Goal: Use online tool/utility: Utilize a website feature to perform a specific function

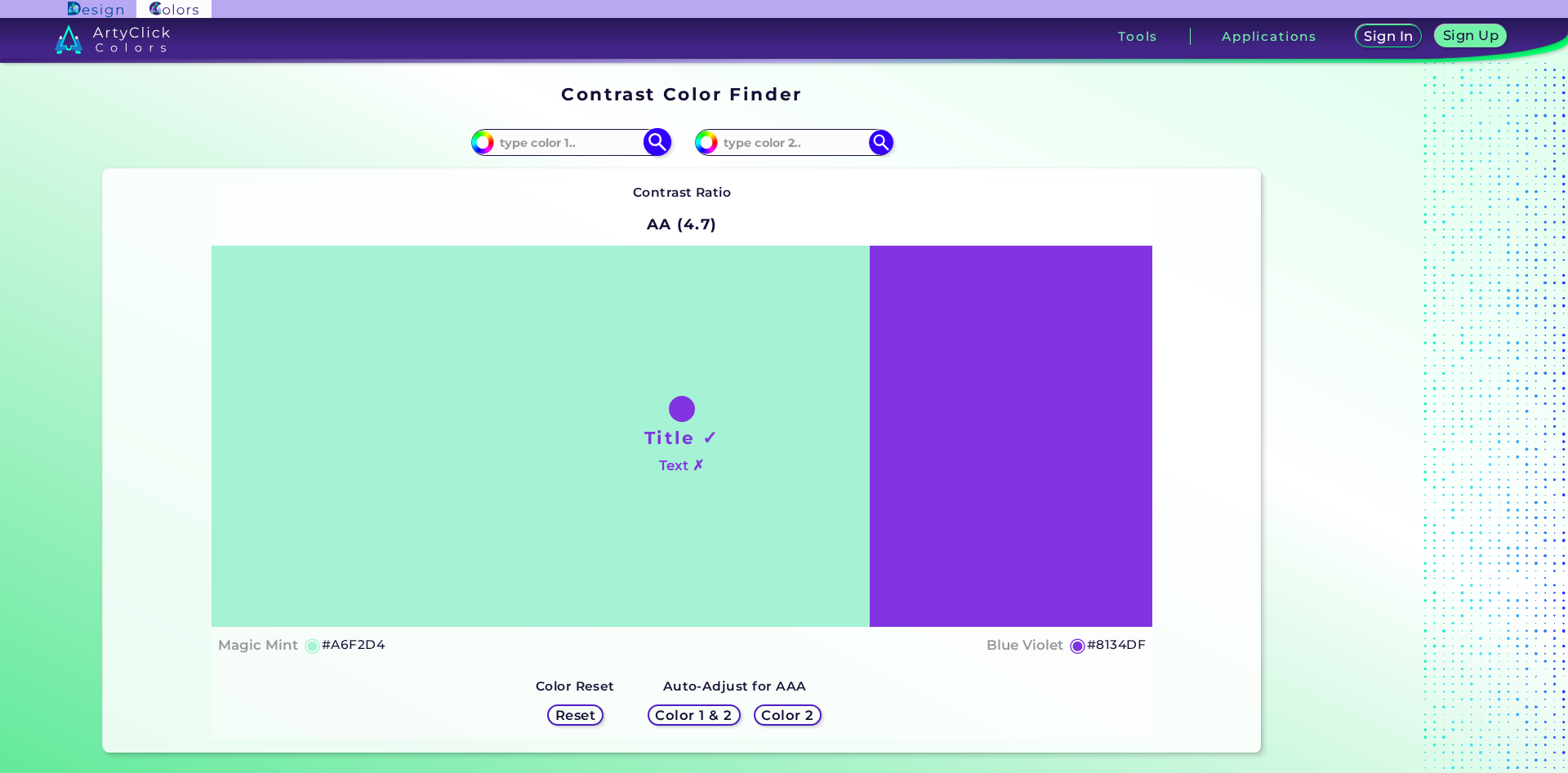
click at [595, 135] on input at bounding box center [569, 142] width 151 height 22
type input "e4b27a"
type input "#e4b27a"
type input "#E4B27A"
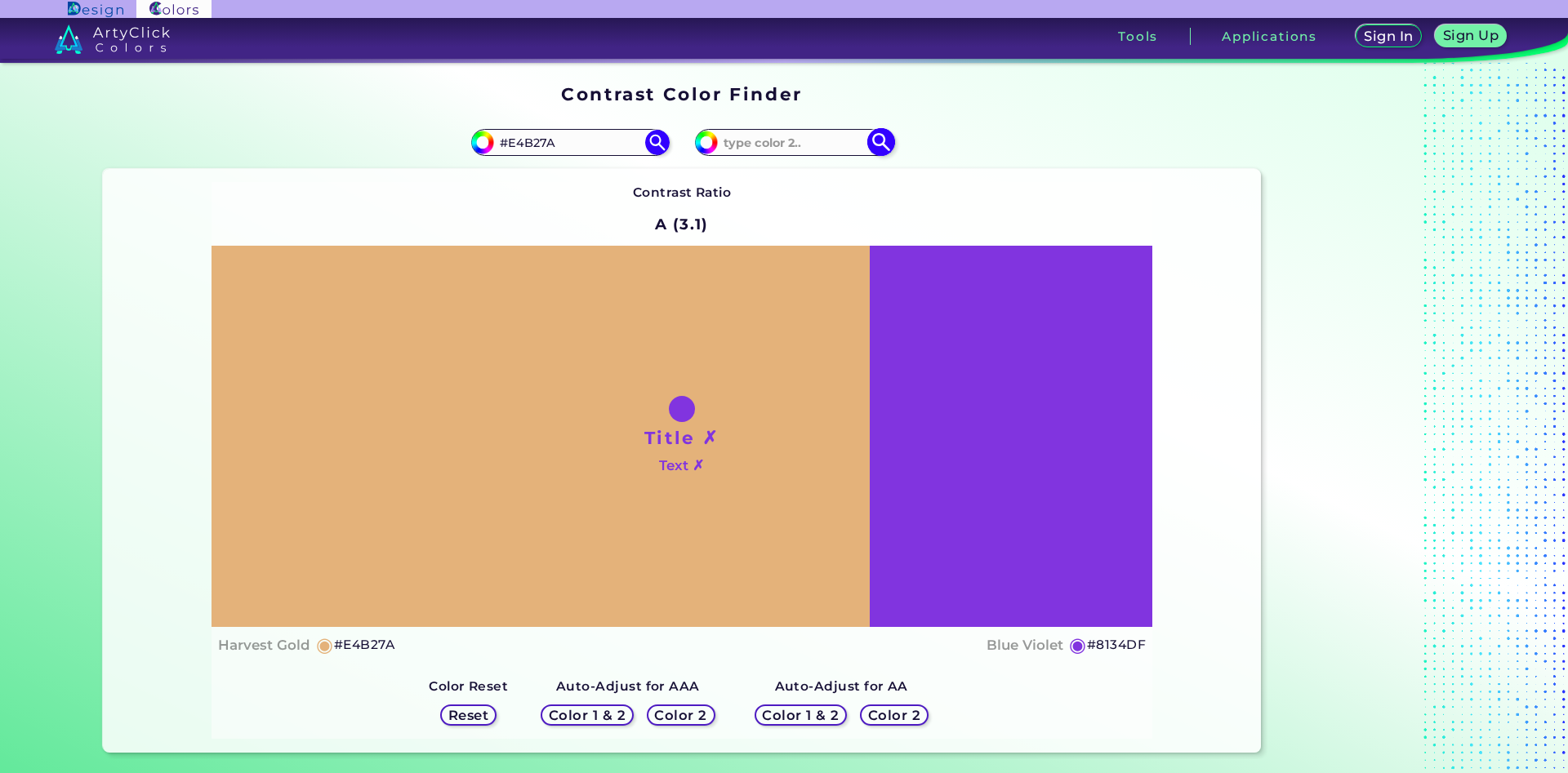
click at [774, 135] on input at bounding box center [793, 142] width 151 height 22
type input "e4b17a"
type input "#e4b17a"
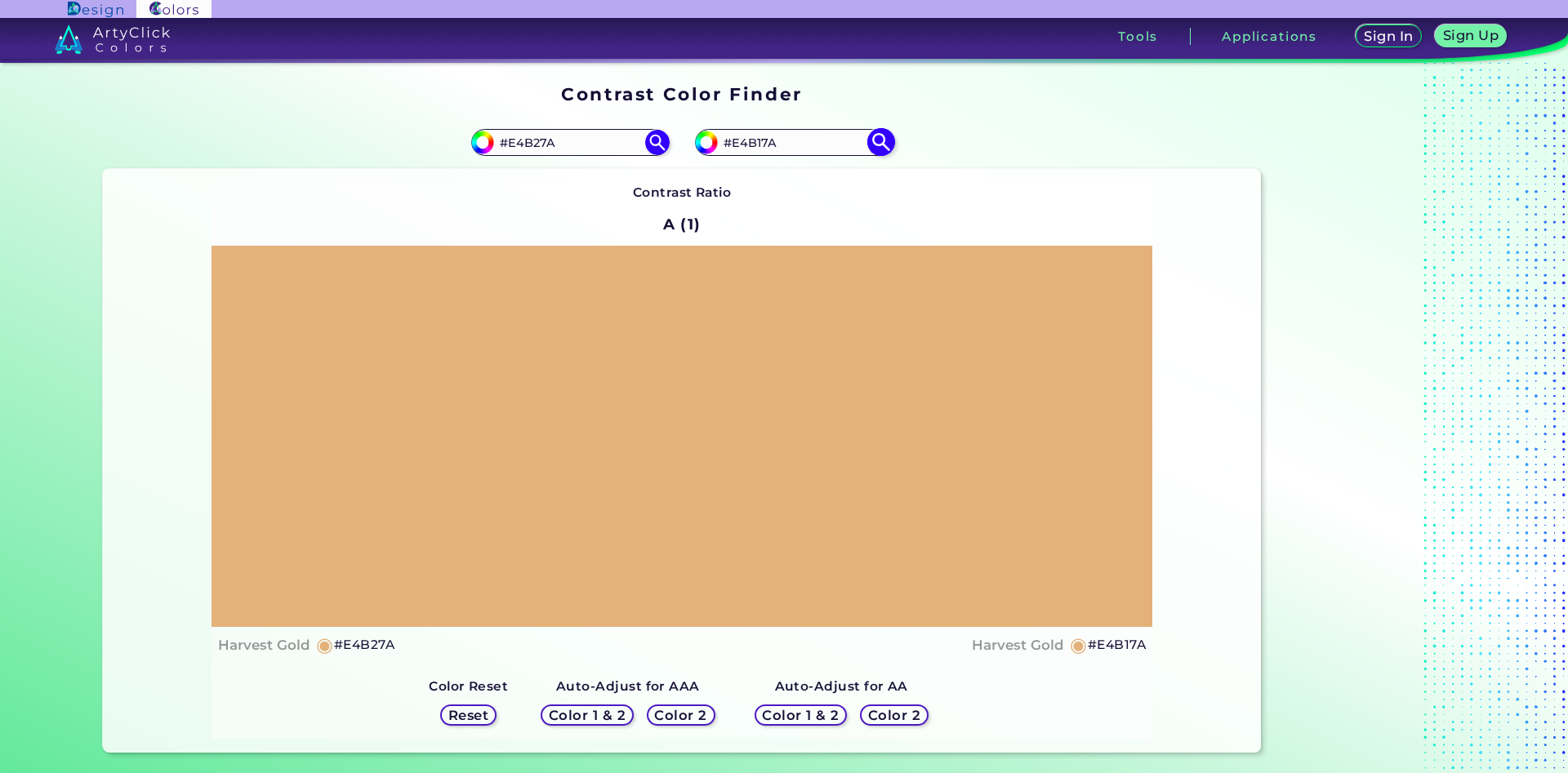
drag, startPoint x: 763, startPoint y: 144, endPoint x: 746, endPoint y: 144, distance: 17.0
click at [746, 144] on input "#E4B17A" at bounding box center [793, 142] width 151 height 22
click at [795, 141] on input "#E4B17A" at bounding box center [793, 142] width 151 height 22
click at [756, 143] on input "#E4B17A" at bounding box center [793, 142] width 151 height 22
type input "#E4B07A"
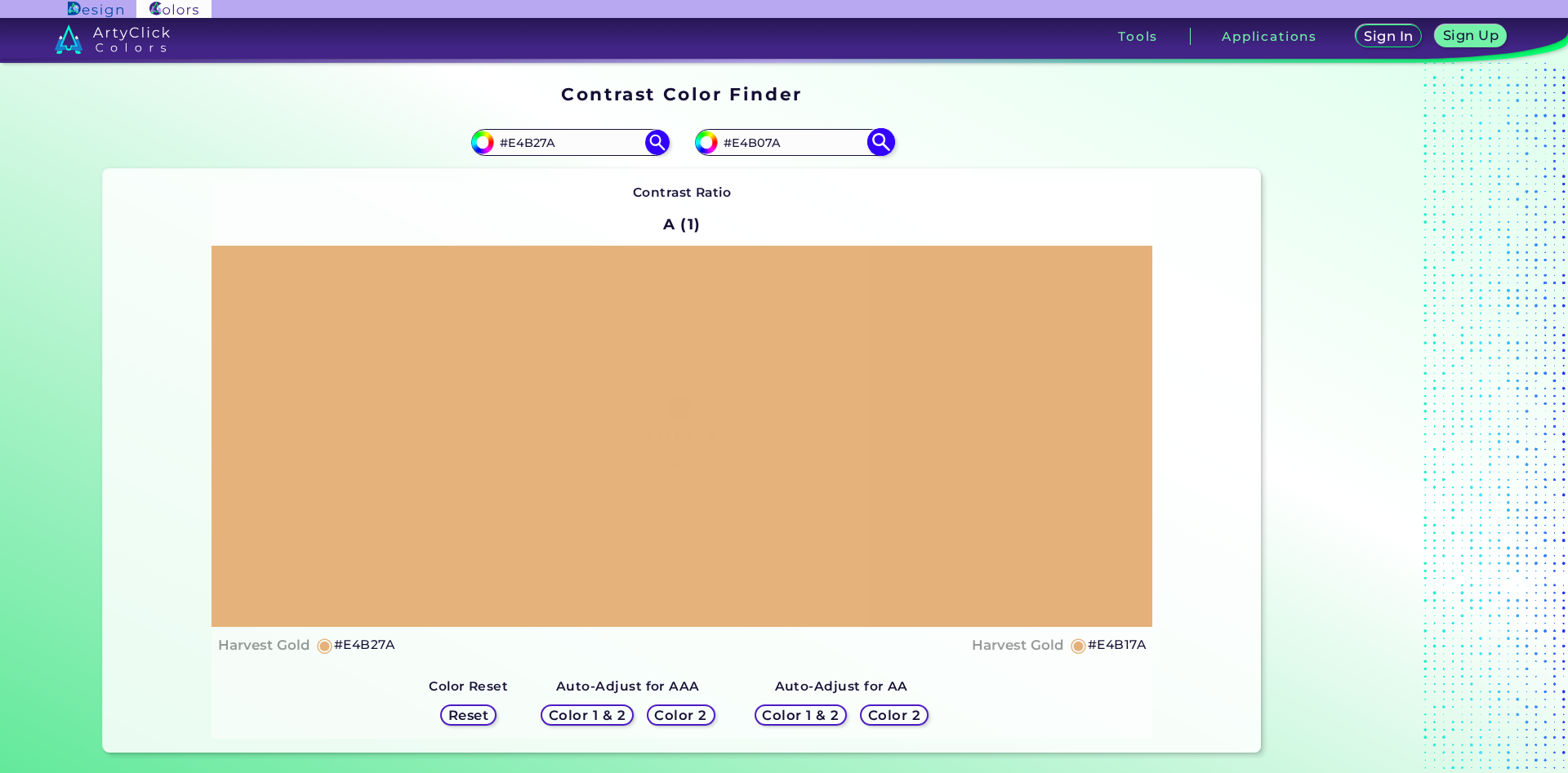
click at [880, 145] on img at bounding box center [881, 143] width 29 height 29
type input "#e4b07a"
drag, startPoint x: 765, startPoint y: 138, endPoint x: 756, endPoint y: 139, distance: 9.1
click at [756, 139] on input "#E4B07A" at bounding box center [793, 142] width 151 height 22
type input "#E4B37A"
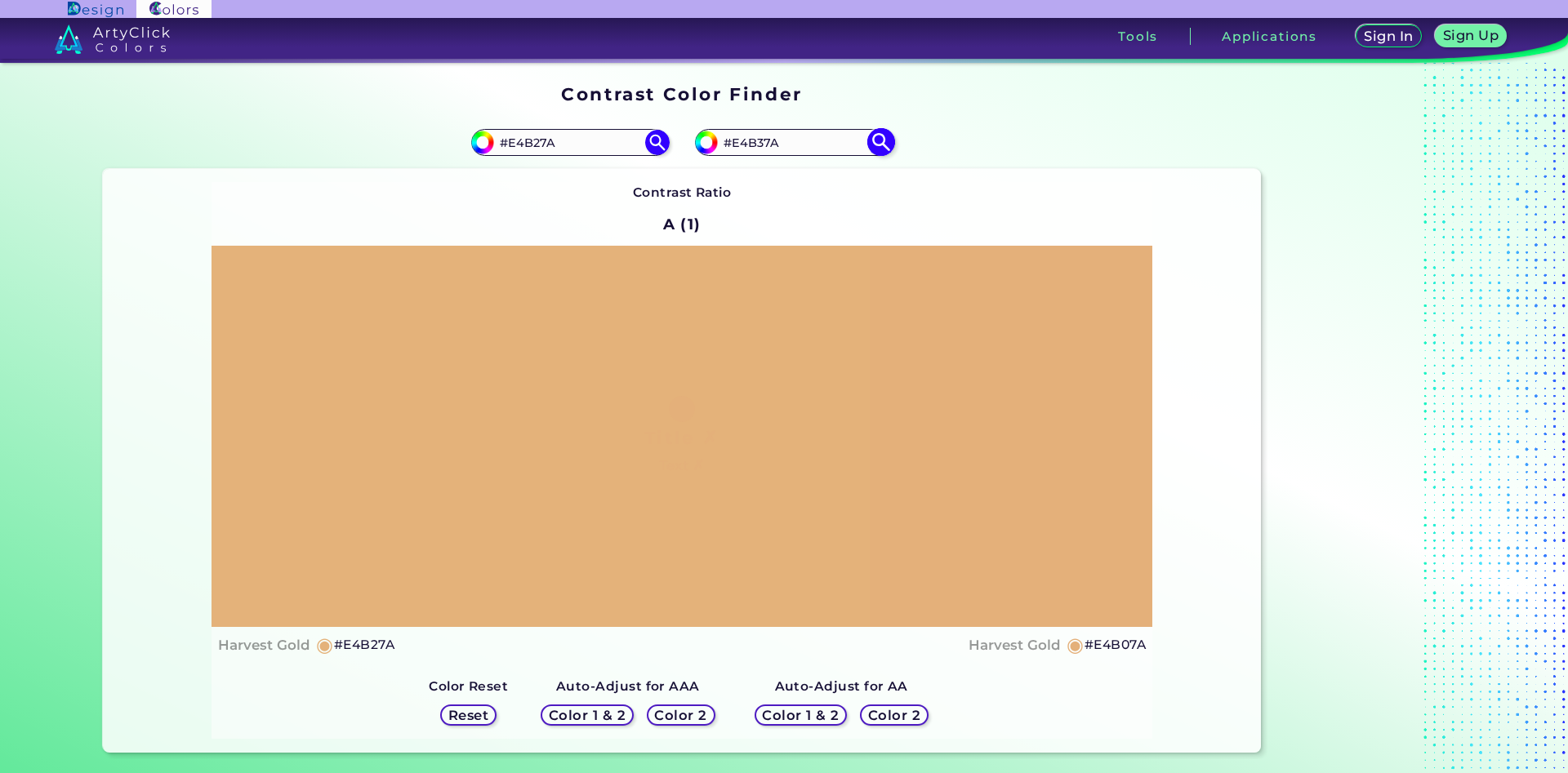
click at [882, 140] on img at bounding box center [881, 143] width 29 height 29
type input "#e4b37a"
click at [756, 145] on input "#E4B37A" at bounding box center [793, 142] width 151 height 22
type input "#E4B57A"
click at [878, 144] on img at bounding box center [881, 143] width 29 height 29
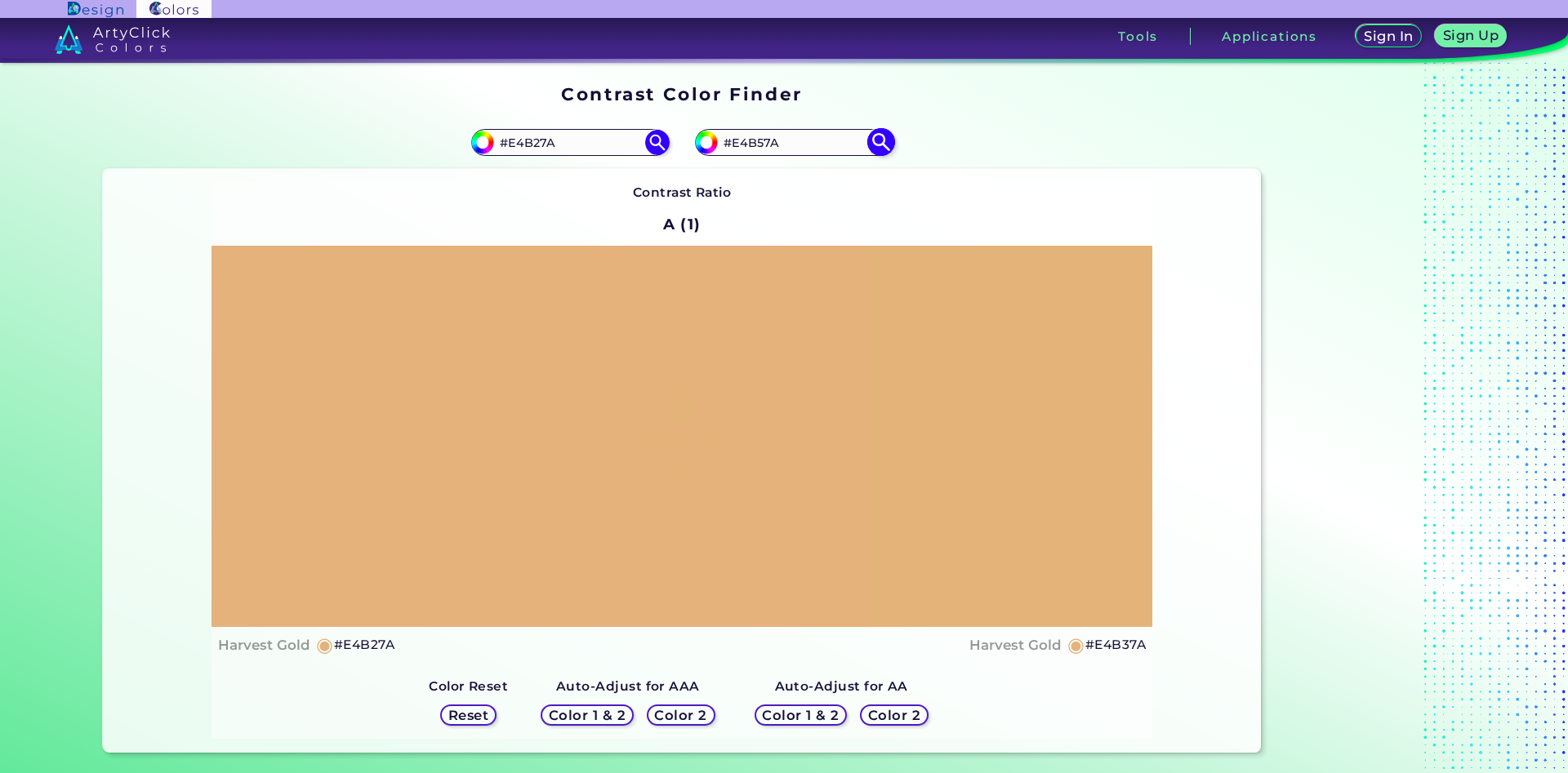
type input "#e4b57a"
click at [756, 144] on input "#E4B57A" at bounding box center [793, 142] width 151 height 22
type input "#E4B47A"
click at [881, 143] on img at bounding box center [881, 143] width 29 height 29
type input "#e4b47a"
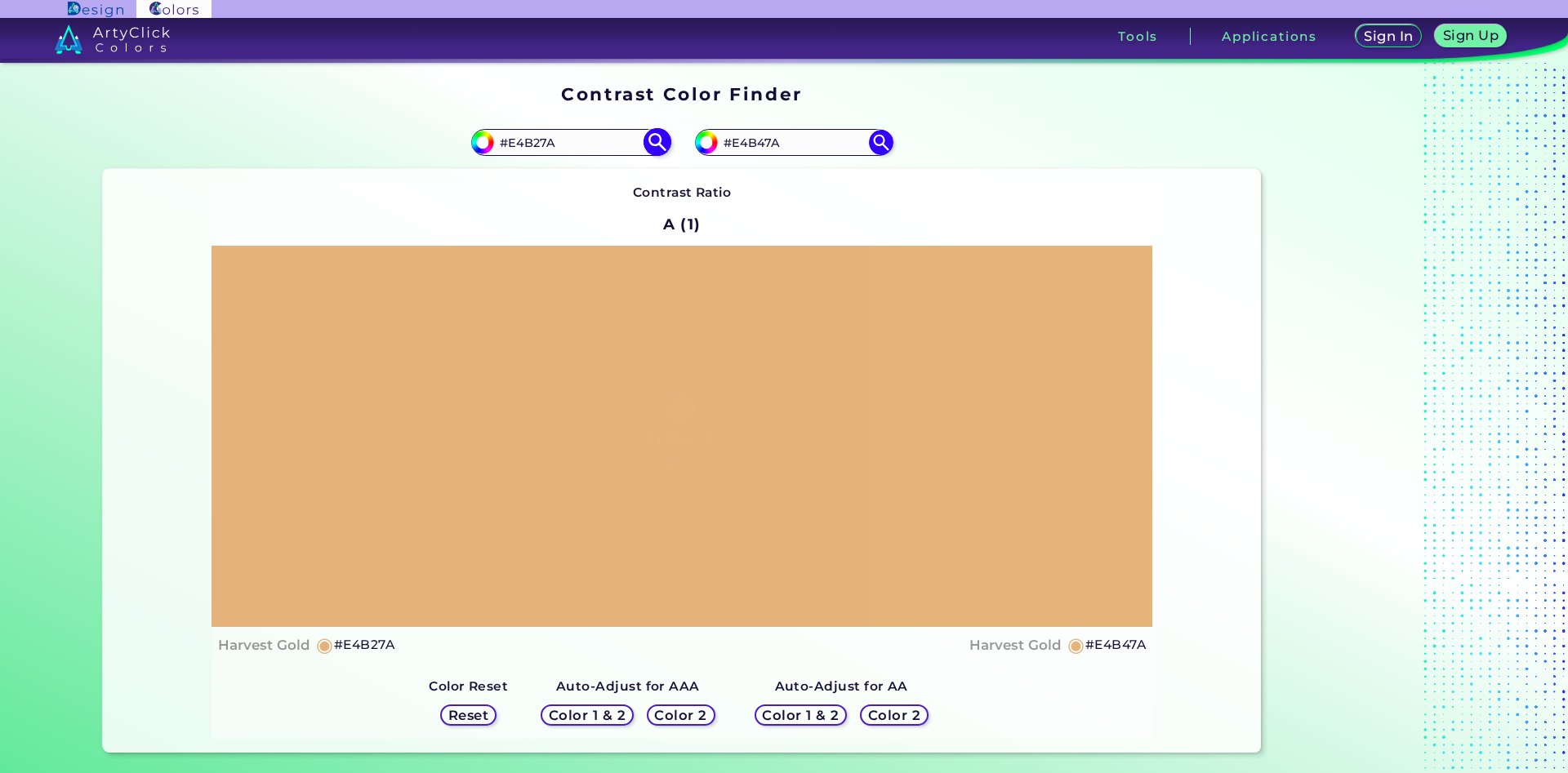
drag, startPoint x: 603, startPoint y: 146, endPoint x: 517, endPoint y: 148, distance: 86.0
click at [517, 148] on input "#E4B27A" at bounding box center [569, 142] width 151 height 22
type input "#E5ad6a"
click at [660, 138] on img at bounding box center [657, 143] width 29 height 29
type input "#e5ad6a"
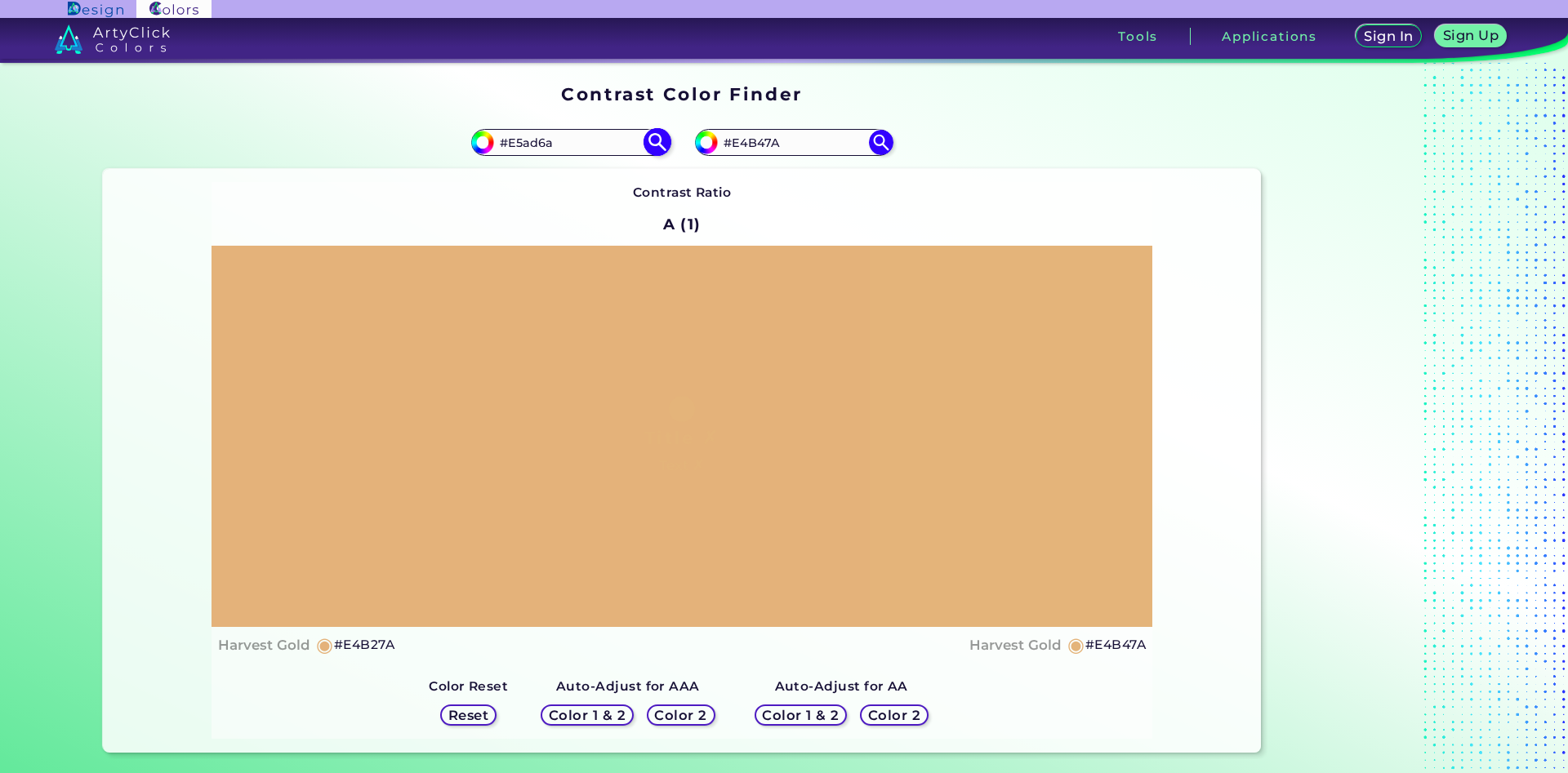
type input "#E5AD6A"
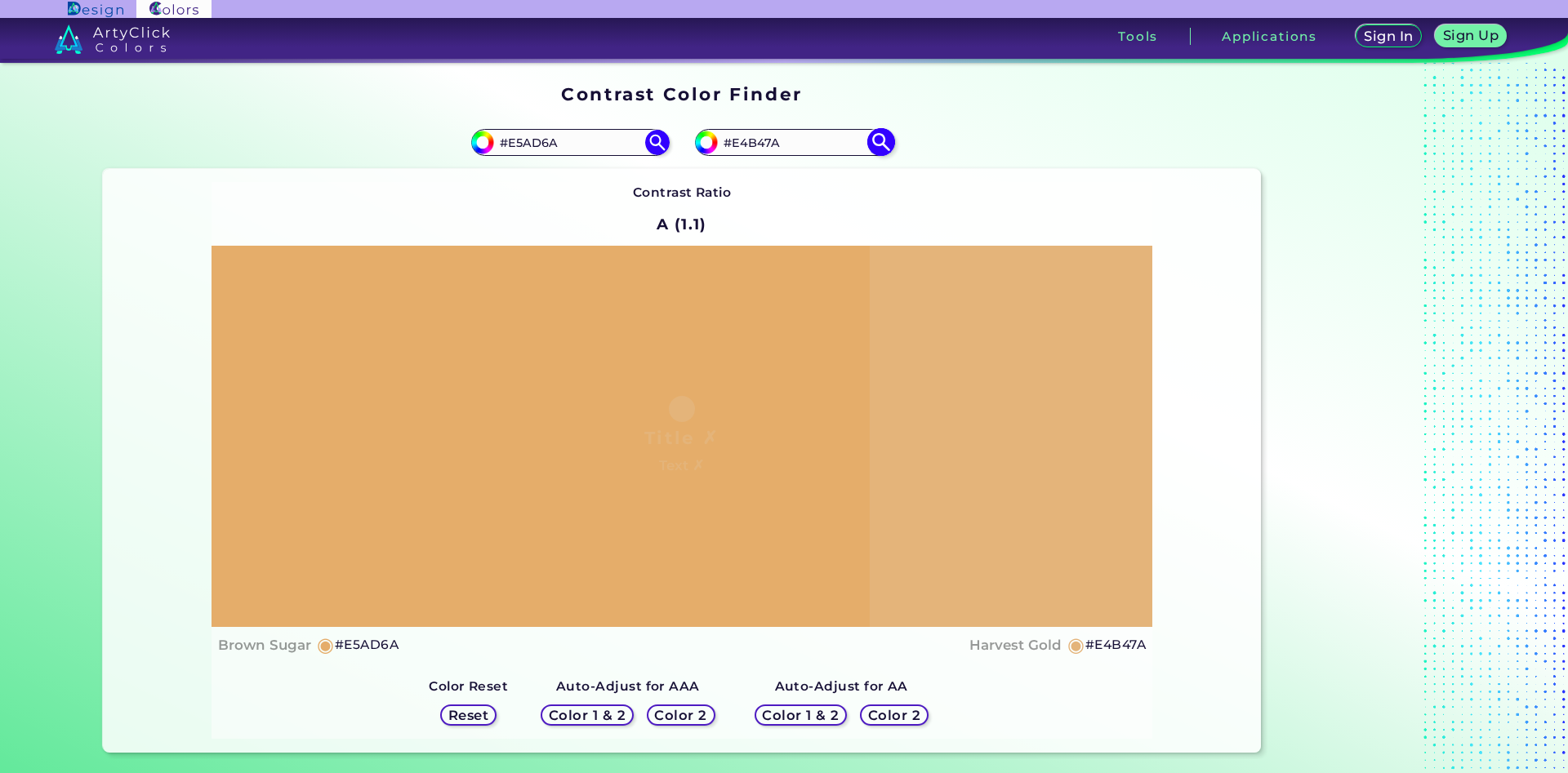
drag, startPoint x: 767, startPoint y: 145, endPoint x: 756, endPoint y: 145, distance: 11.0
click at [756, 145] on input "#E4B47A" at bounding box center [793, 142] width 151 height 22
type input "#E4B27A"
click at [882, 143] on img at bounding box center [881, 143] width 29 height 29
type input "#e4b27a"
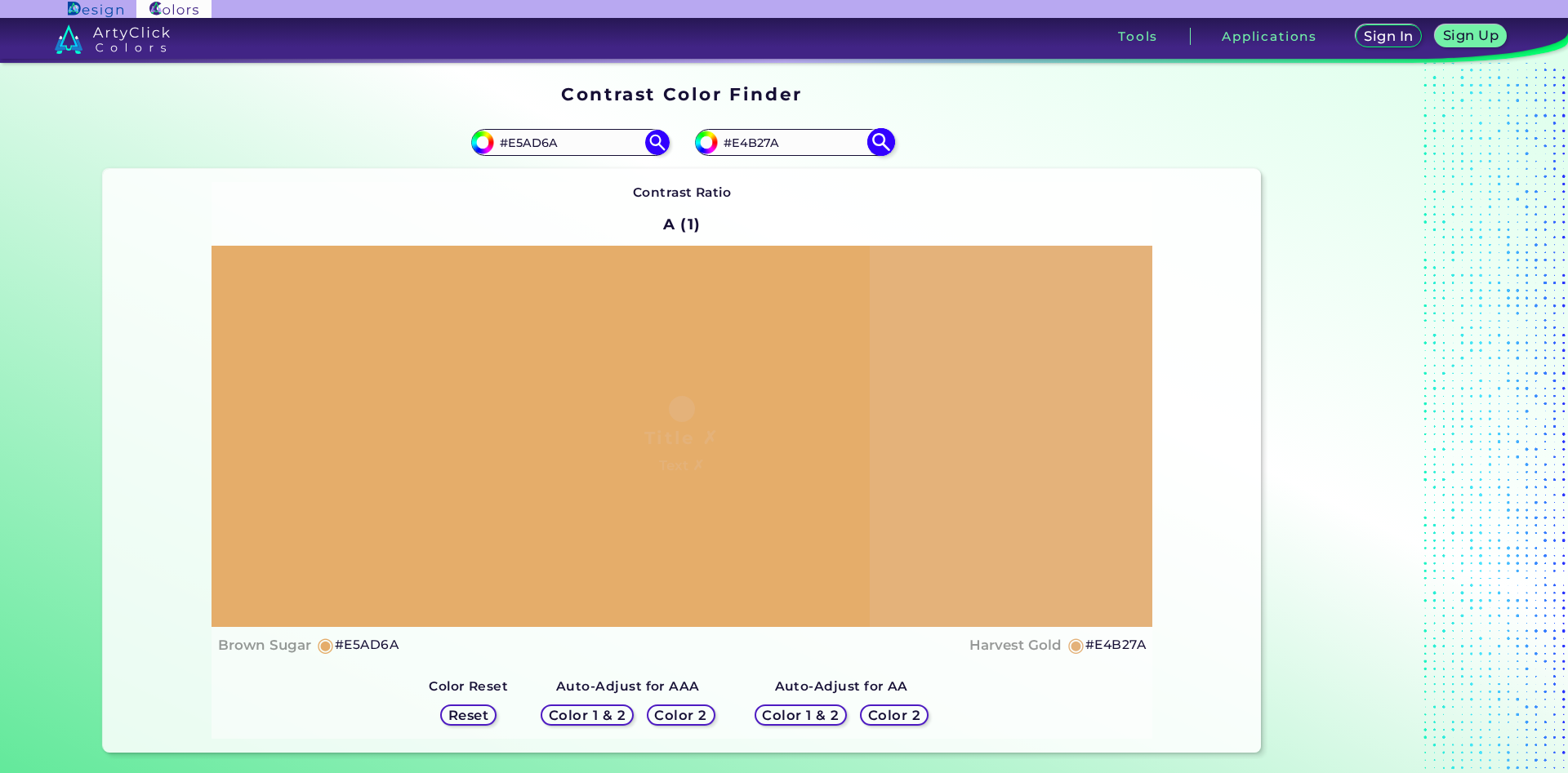
click at [756, 144] on input "#E4B27A" at bounding box center [793, 142] width 151 height 22
type input "#E4B57A"
click at [879, 146] on img at bounding box center [881, 143] width 29 height 29
type input "#e4b57a"
click at [756, 148] on input "#E4B57A" at bounding box center [793, 142] width 151 height 22
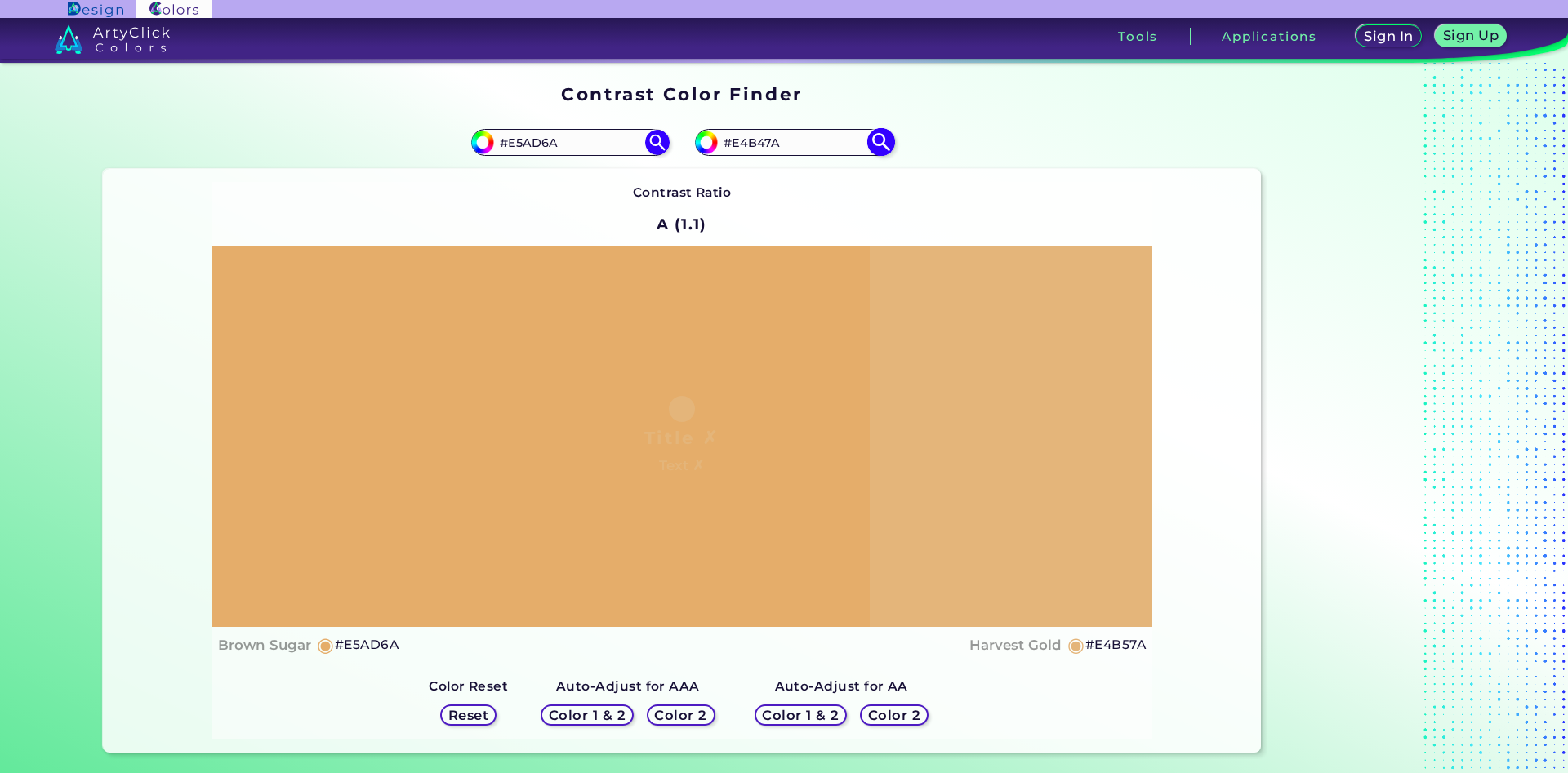
type input "#E4B47A"
click at [878, 141] on img at bounding box center [881, 143] width 29 height 29
type input "#e4b47a"
click at [756, 144] on input "#E4B47A" at bounding box center [793, 142] width 151 height 22
drag, startPoint x: 784, startPoint y: 145, endPoint x: 773, endPoint y: 145, distance: 11.0
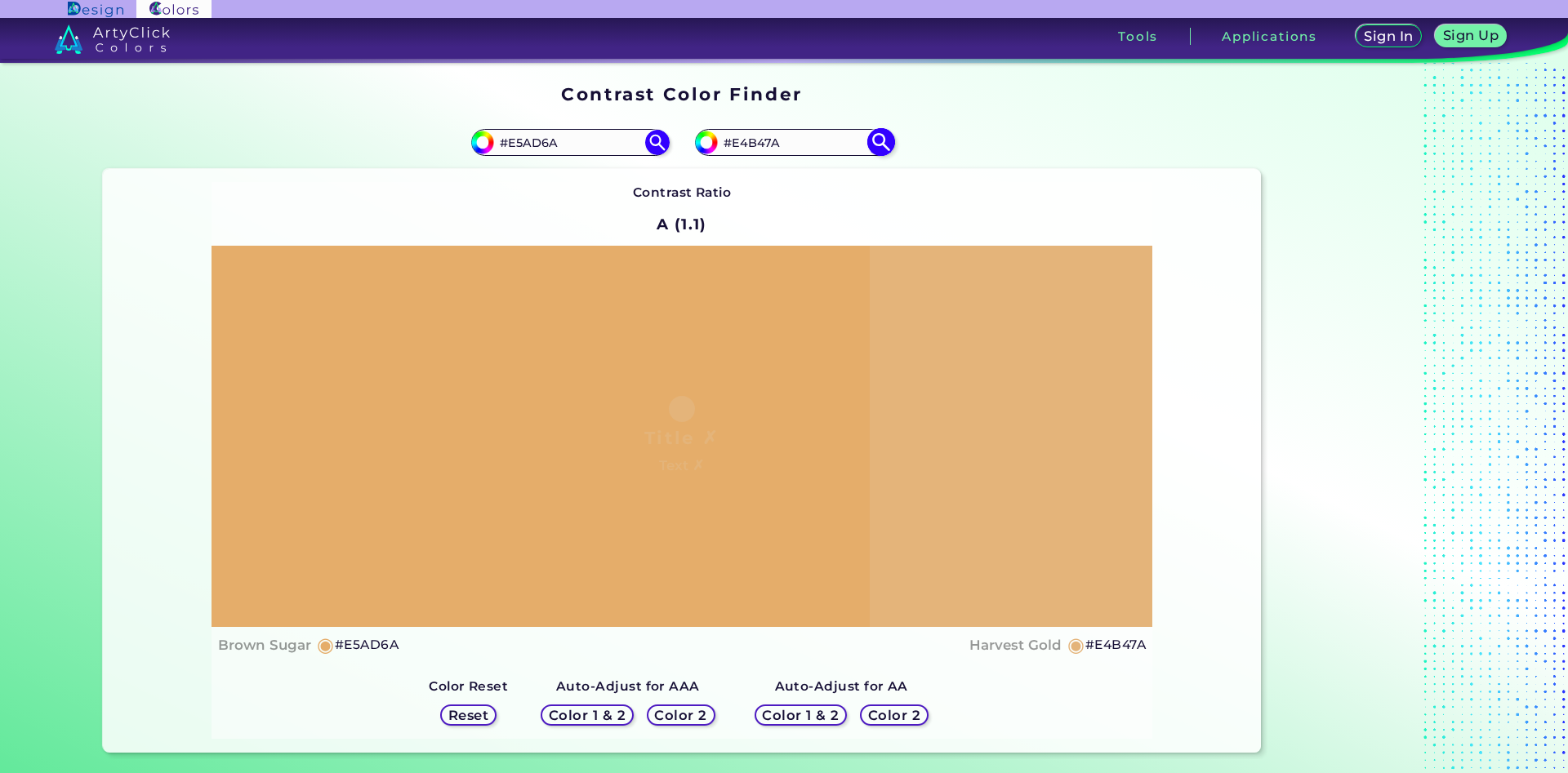
click at [773, 145] on input "#E4B47A" at bounding box center [793, 142] width 151 height 22
type input "#E4B475"
click at [883, 142] on img at bounding box center [881, 143] width 29 height 29
type input "#e4b475"
drag, startPoint x: 765, startPoint y: 146, endPoint x: 756, endPoint y: 147, distance: 9.1
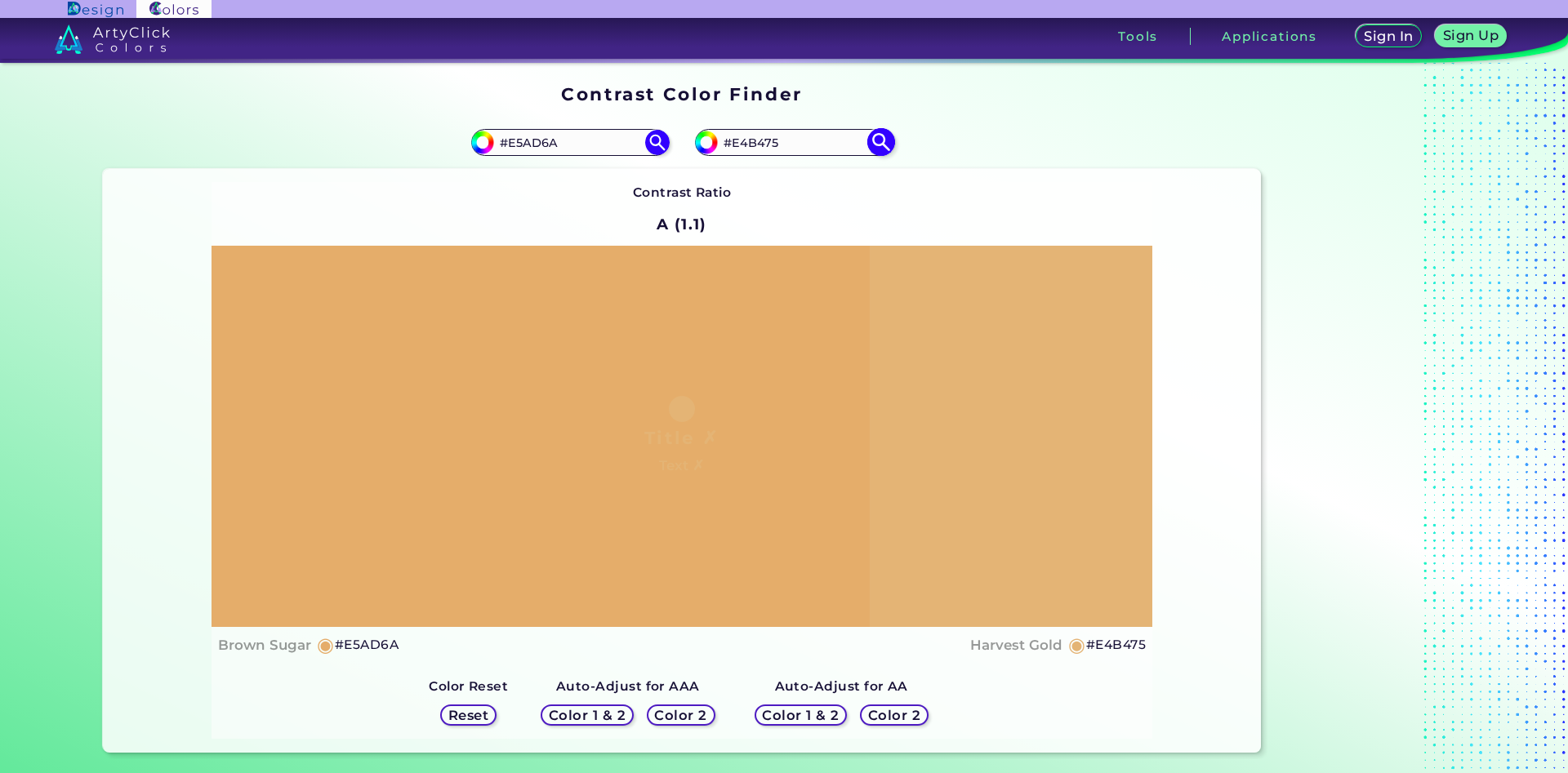
click at [756, 147] on input "#E4B475" at bounding box center [793, 142] width 151 height 22
type input "#E4B575"
click at [886, 143] on img at bounding box center [881, 143] width 29 height 29
type input "#e4b575"
click at [756, 146] on input "#E4B575" at bounding box center [793, 142] width 151 height 22
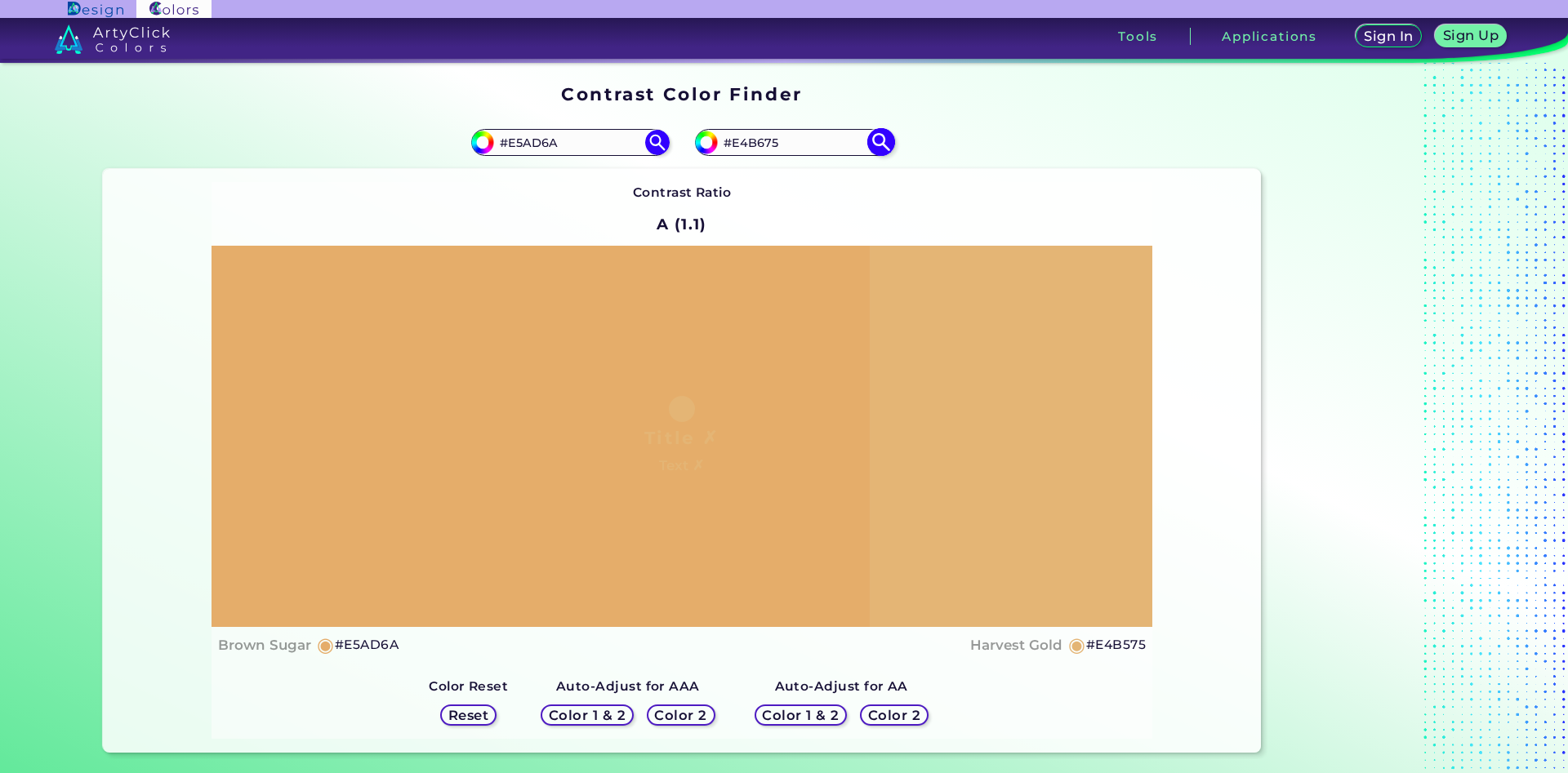
type input "#E4B675"
click at [881, 143] on img at bounding box center [881, 143] width 29 height 29
type input "#e4b675"
drag, startPoint x: 784, startPoint y: 139, endPoint x: 756, endPoint y: 143, distance: 28.3
click at [756, 143] on input "#E4B675" at bounding box center [793, 142] width 151 height 22
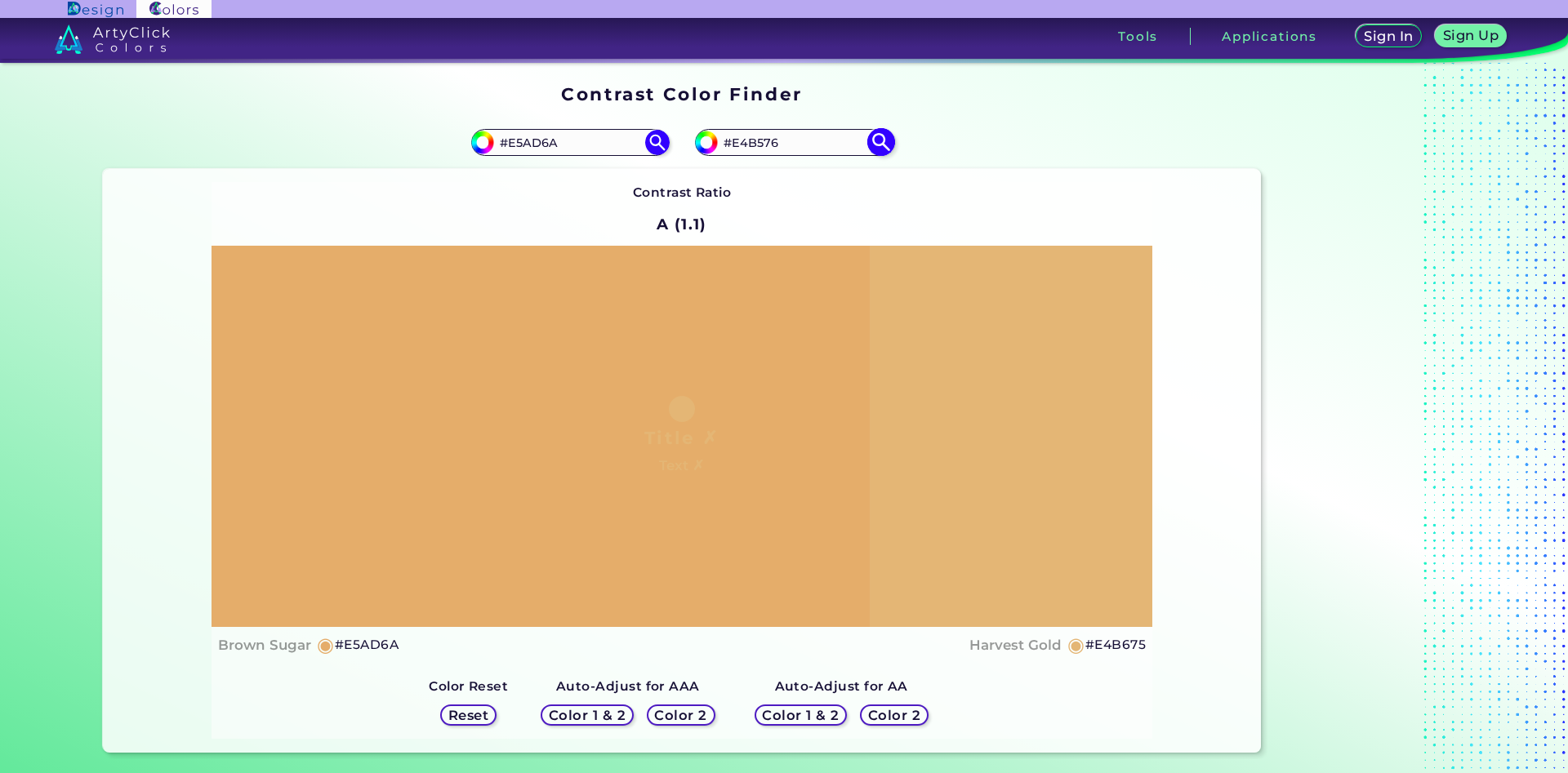
type input "#E4B576"
click at [877, 139] on img at bounding box center [881, 143] width 29 height 29
type input "#e4b576"
drag, startPoint x: 564, startPoint y: 144, endPoint x: 518, endPoint y: 148, distance: 46.2
click at [518, 148] on input "#E5AD6A" at bounding box center [569, 142] width 151 height 22
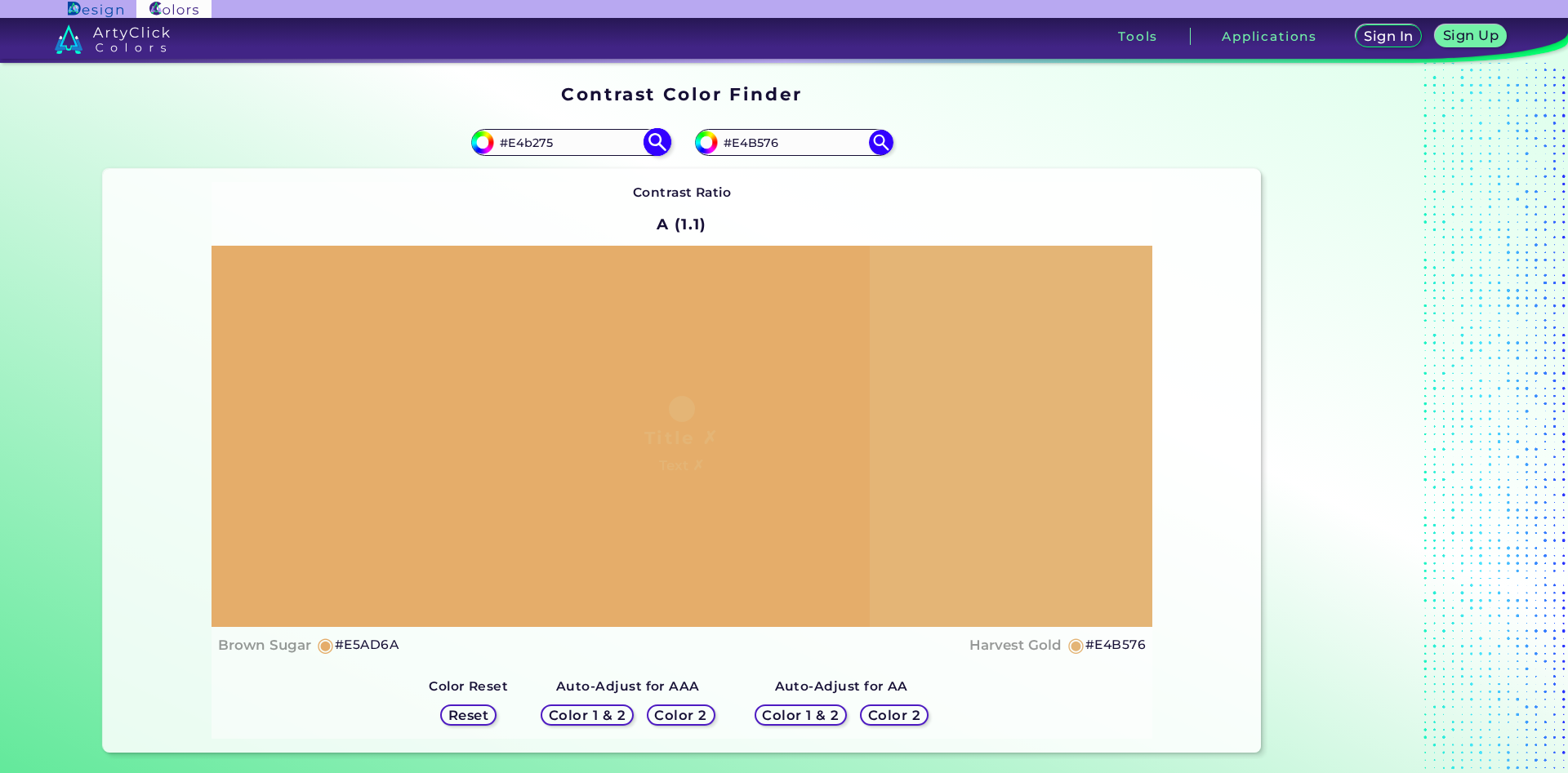
type input "#E4b275"
type input "#e4b275"
type input "#E4B275"
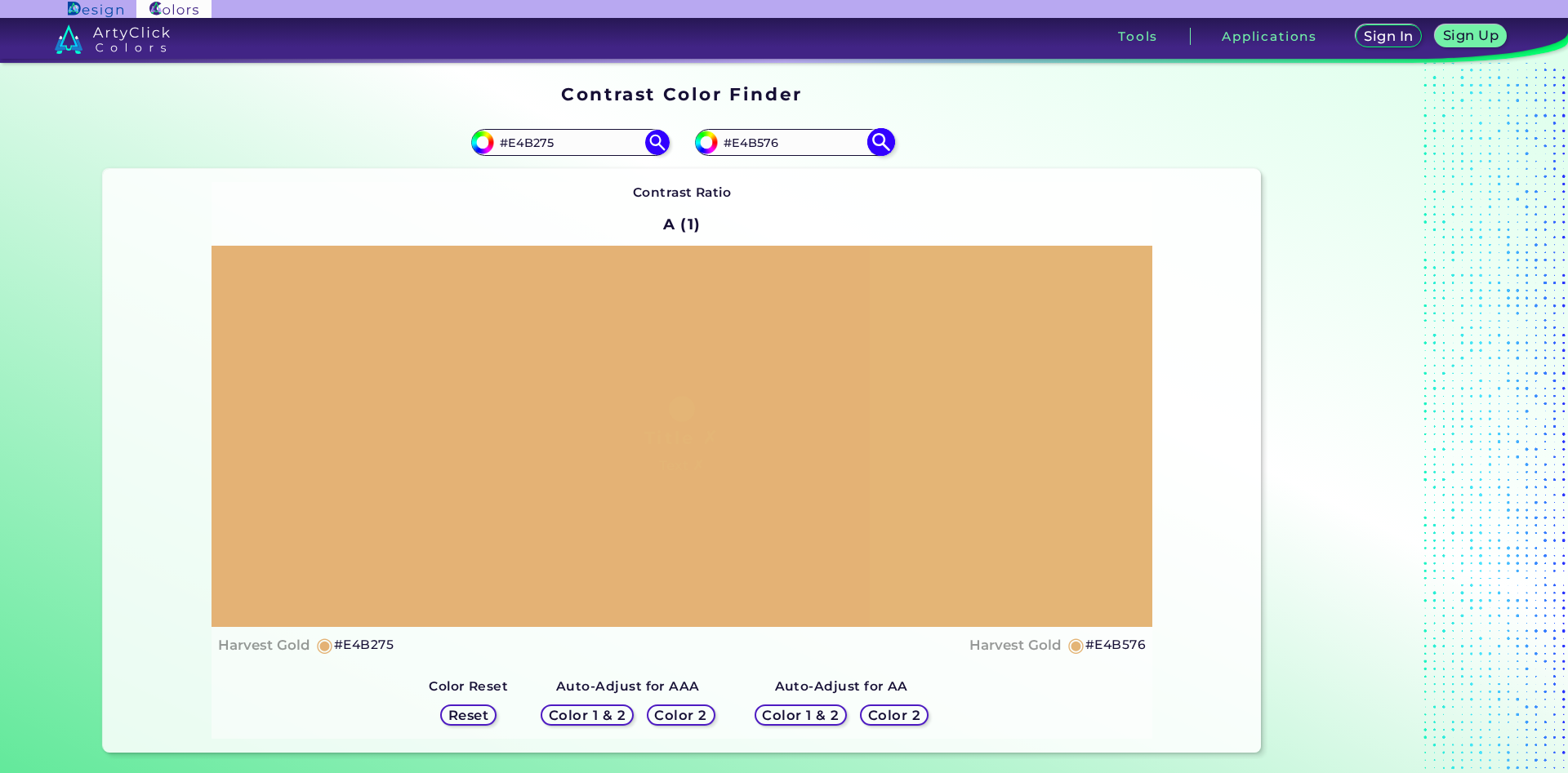
drag, startPoint x: 782, startPoint y: 144, endPoint x: 771, endPoint y: 143, distance: 11.0
click at [771, 143] on input "#E4B576" at bounding box center [793, 142] width 151 height 22
type input "#E4B575"
click at [884, 141] on img at bounding box center [881, 143] width 29 height 29
type input "#e4b575"
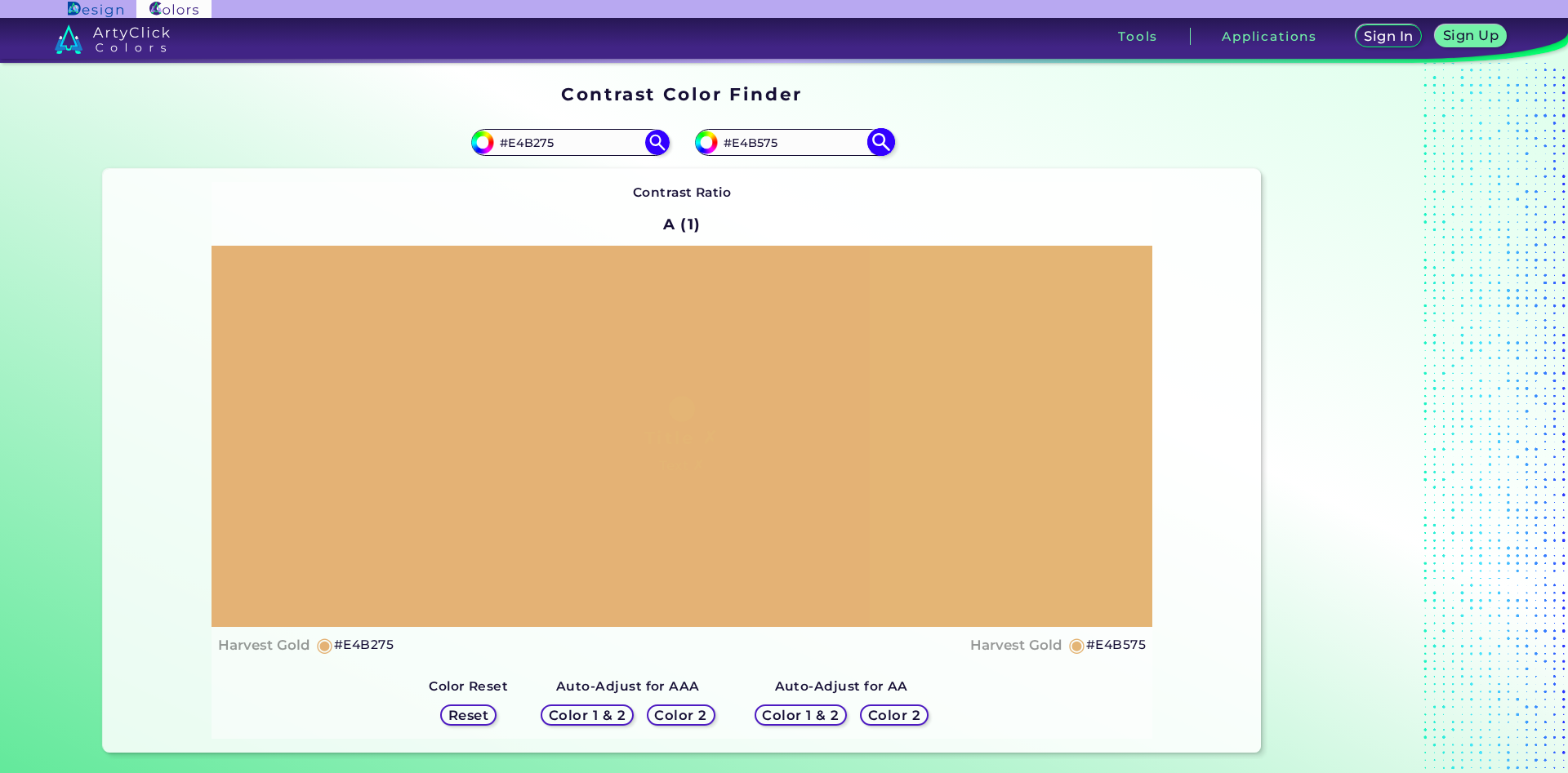
click at [756, 142] on input "#E4B575" at bounding box center [793, 142] width 151 height 22
type input "#E4B375"
click at [879, 143] on img at bounding box center [881, 143] width 29 height 29
type input "#e4b375"
drag, startPoint x: 574, startPoint y: 143, endPoint x: 545, endPoint y: 143, distance: 29.0
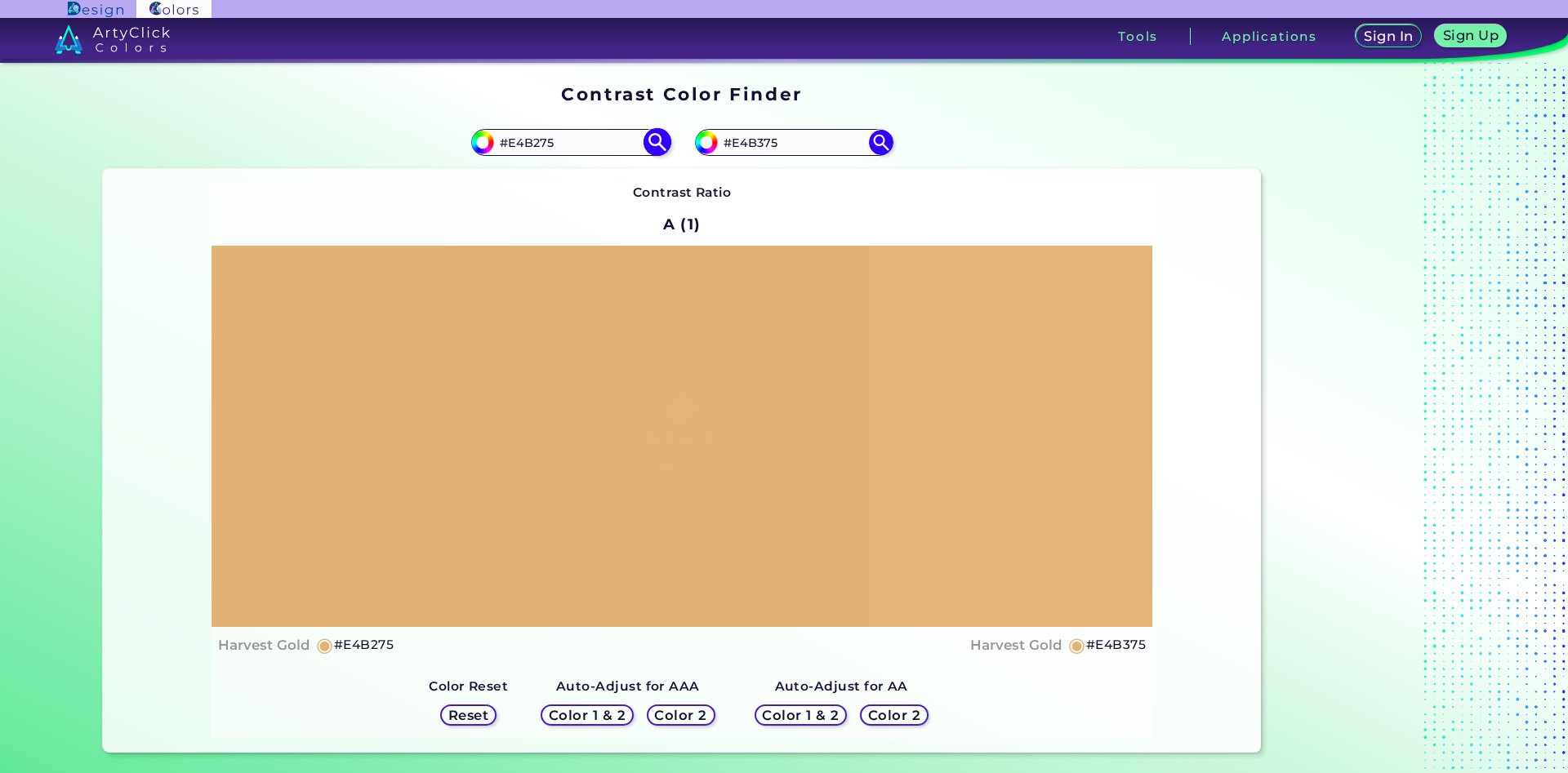
click at [545, 143] on input "#E4B275" at bounding box center [569, 142] width 151 height 22
type input "#E4B27a"
click at [656, 141] on img at bounding box center [657, 143] width 29 height 29
type input "#e4b27a"
type input "#E4B27A"
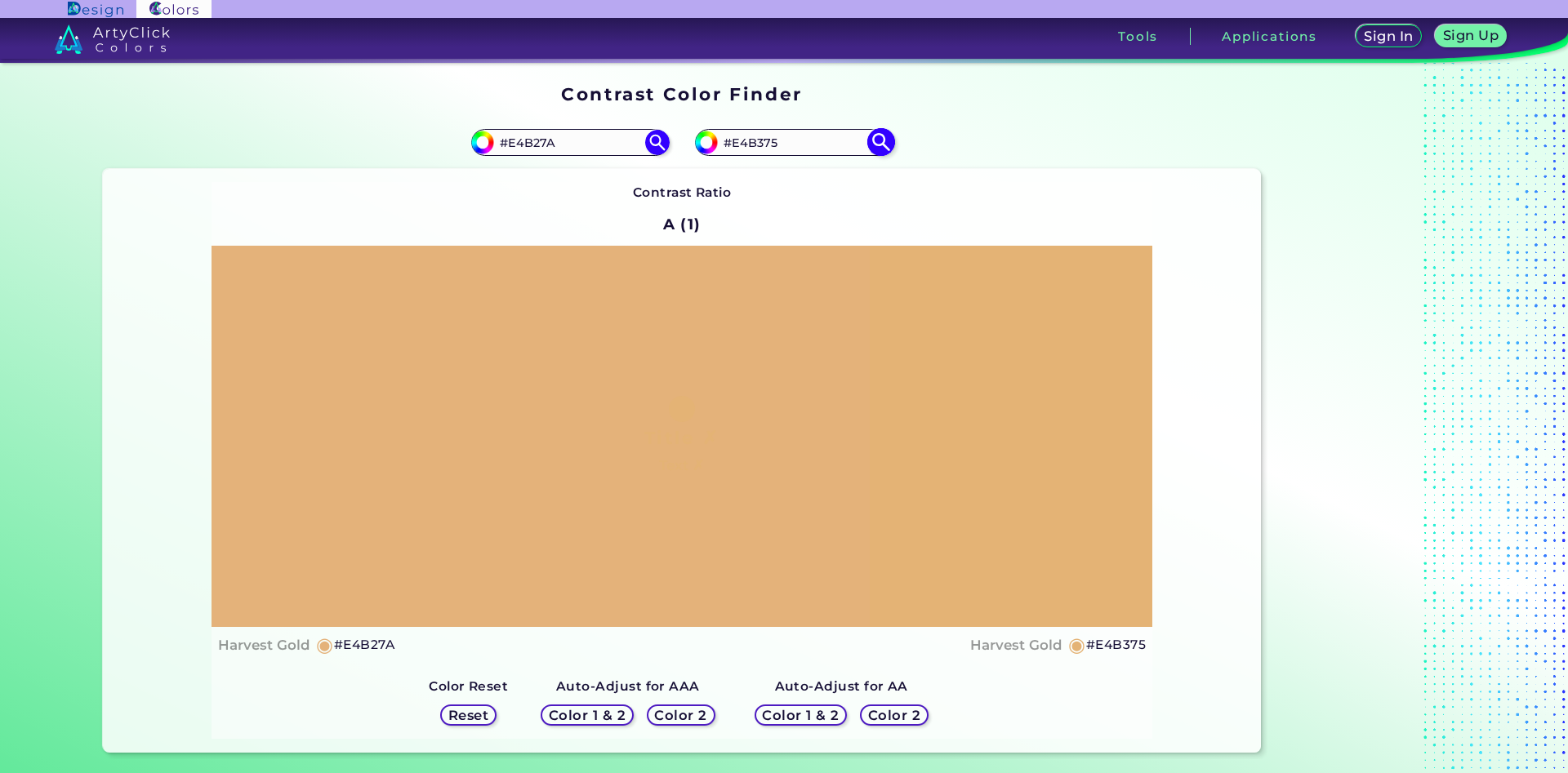
click at [757, 145] on input "#E4B375" at bounding box center [793, 142] width 151 height 22
type input "#E4B475"
click at [881, 130] on img at bounding box center [881, 143] width 29 height 29
type input "#e4b475"
drag, startPoint x: 569, startPoint y: 141, endPoint x: 518, endPoint y: 146, distance: 51.2
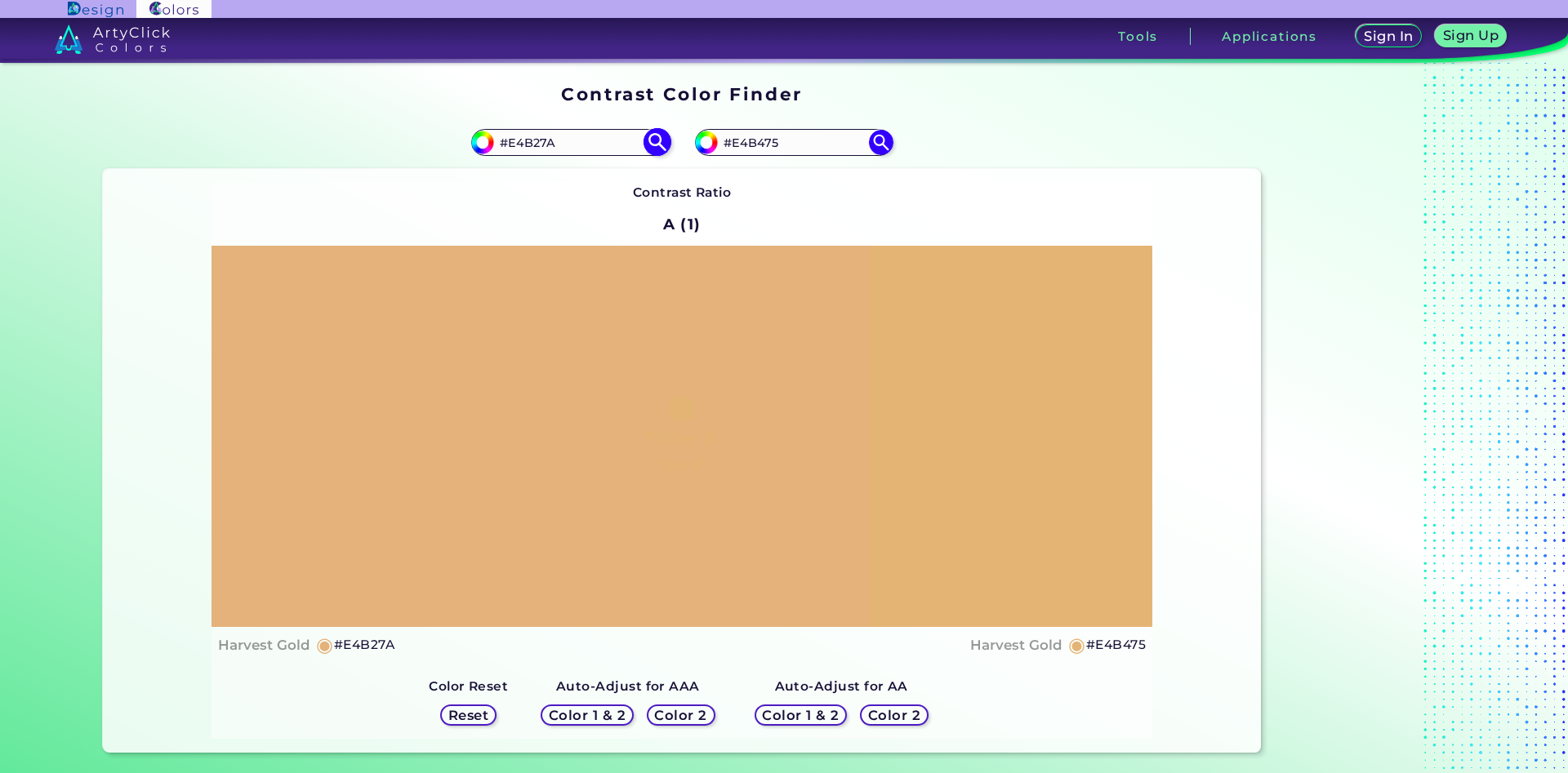
click at [518, 146] on input "#E4B27A" at bounding box center [569, 142] width 151 height 22
type input "#E5ad6a"
type input "#e5ad6a"
type input "#E5AD6A"
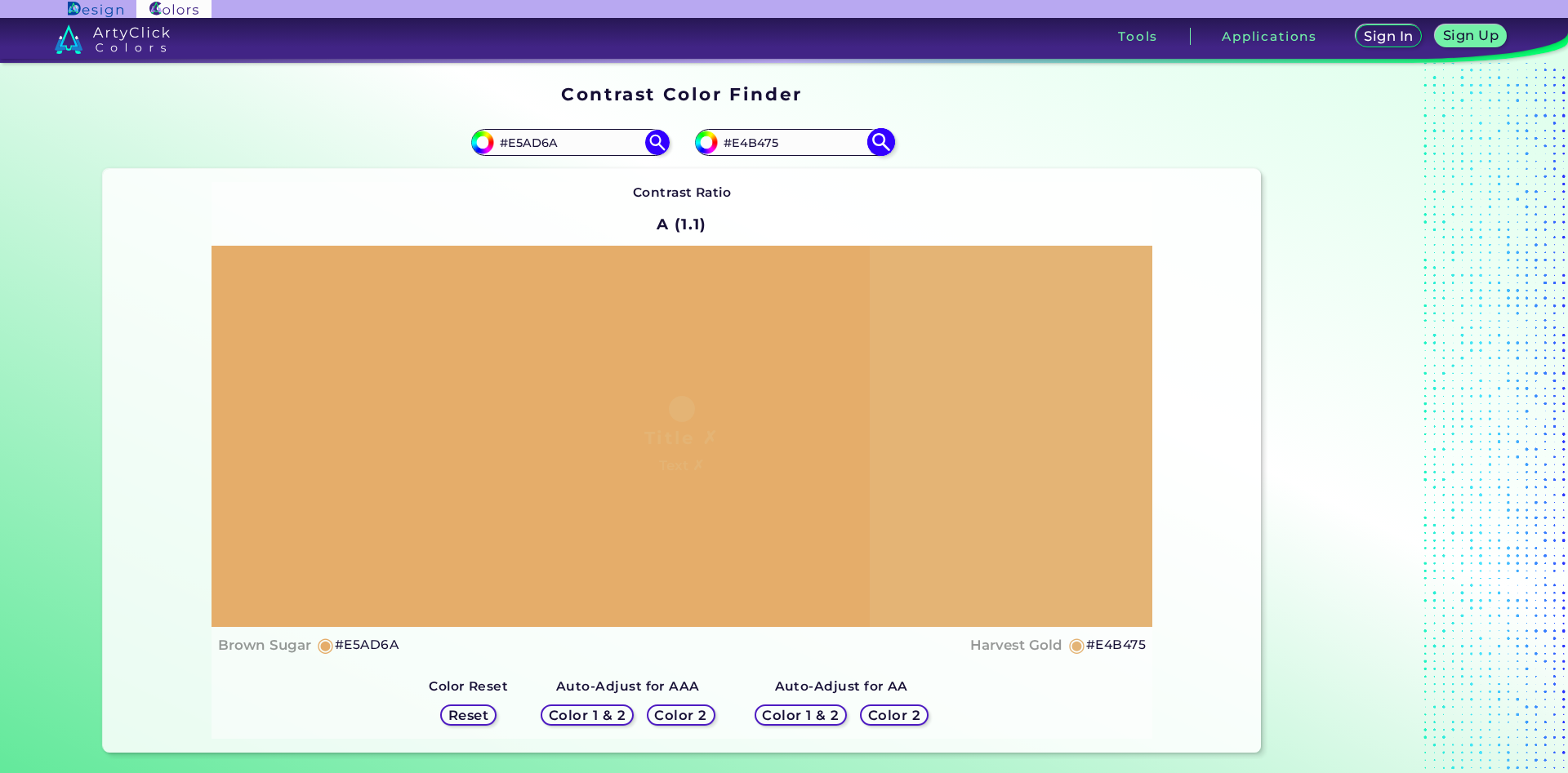
drag, startPoint x: 792, startPoint y: 135, endPoint x: 756, endPoint y: 139, distance: 36.2
click at [756, 139] on input "#E4B475" at bounding box center [793, 142] width 151 height 22
type input "#E4B275"
click at [883, 130] on img at bounding box center [881, 143] width 29 height 29
type input "#e4b275"
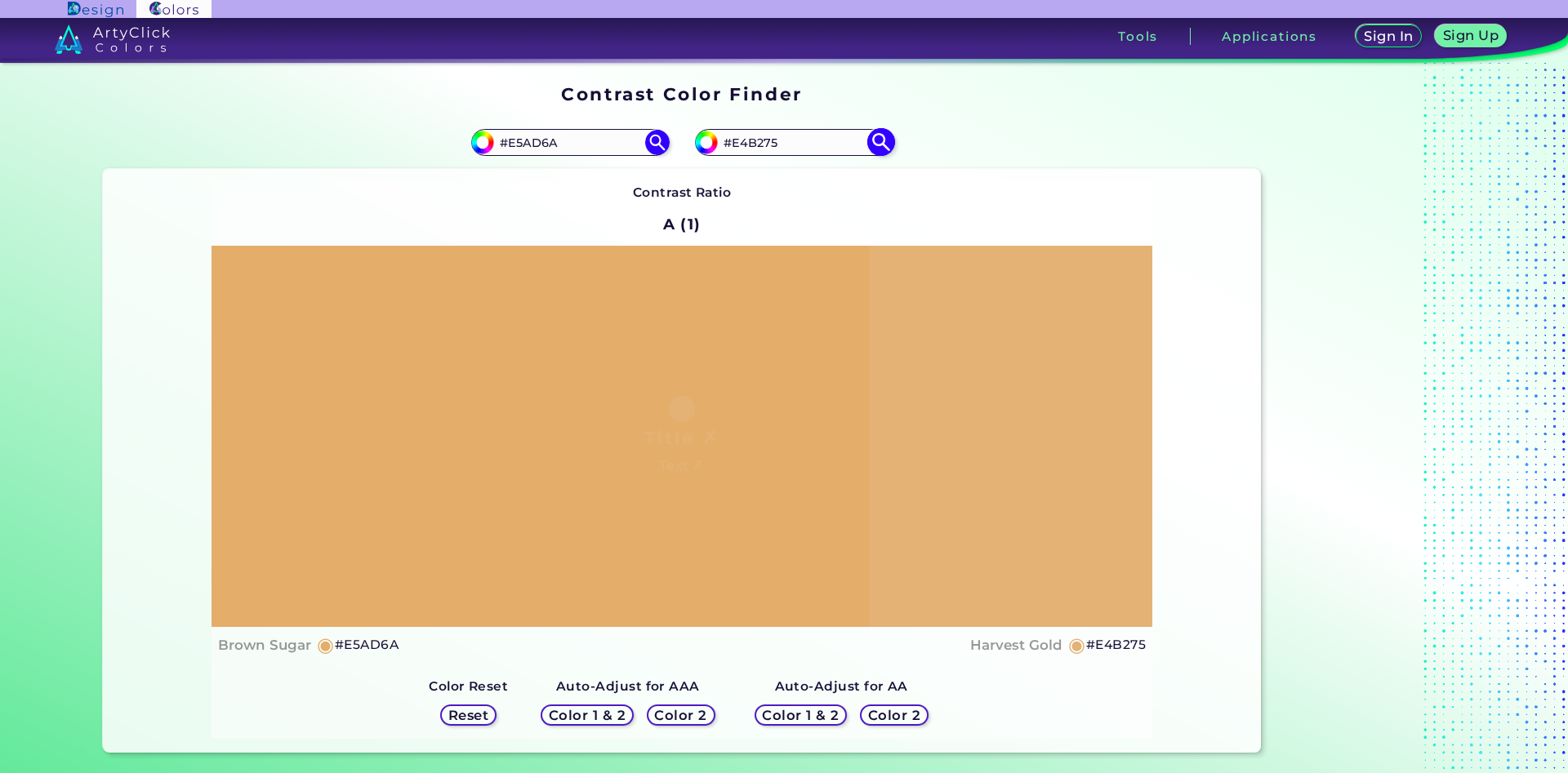
click at [771, 138] on input "#E4B275" at bounding box center [793, 142] width 151 height 22
type input "#E4B27a"
click at [884, 139] on img at bounding box center [881, 143] width 29 height 29
type input "#e4b27a"
drag, startPoint x: 788, startPoint y: 143, endPoint x: 767, endPoint y: 143, distance: 21.0
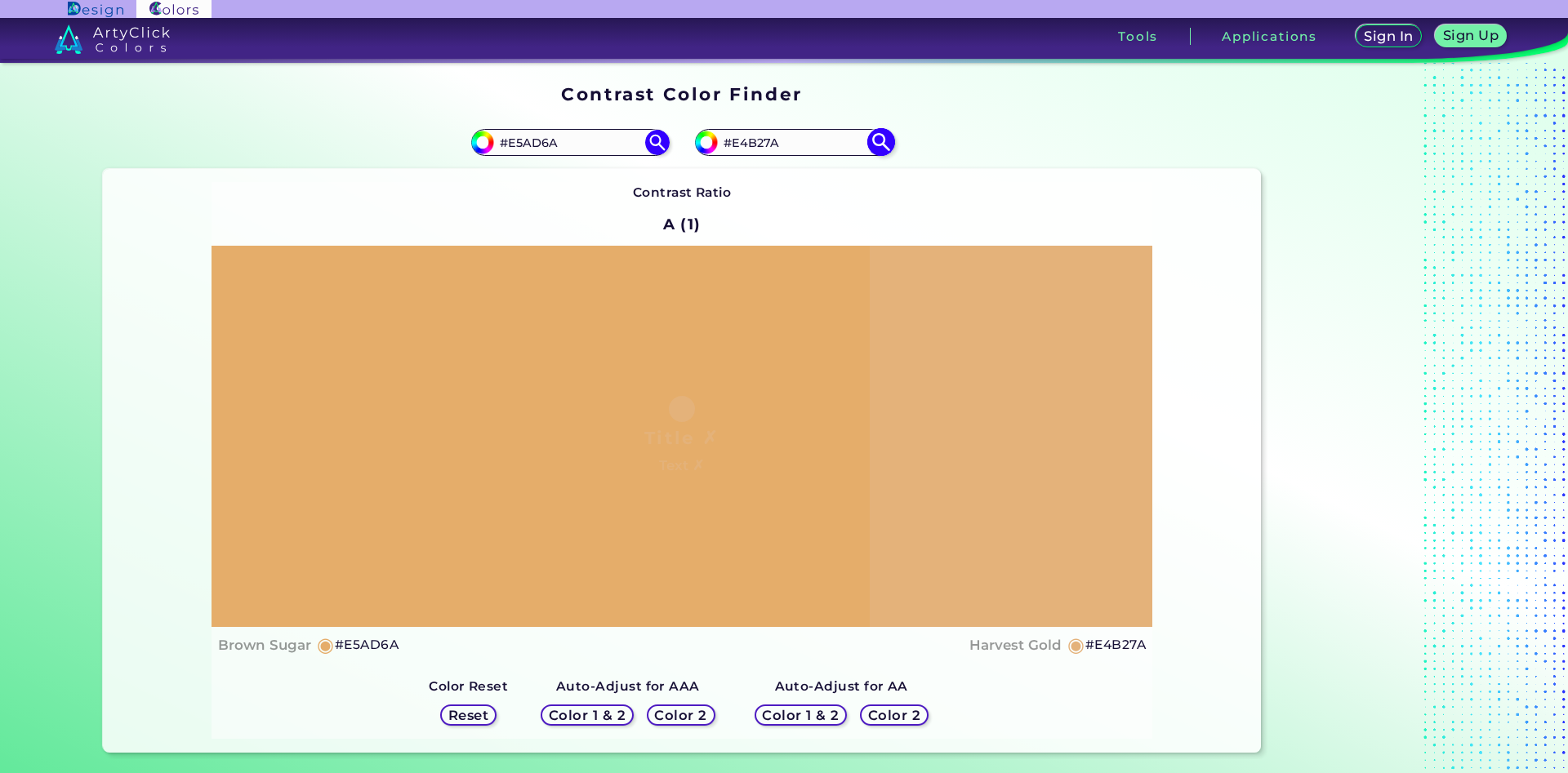
click at [767, 143] on input "#E4B27A" at bounding box center [793, 142] width 151 height 22
type input "#E4B27c"
click at [873, 137] on img at bounding box center [881, 143] width 29 height 29
type input "#e4b27c"
drag, startPoint x: 780, startPoint y: 144, endPoint x: 767, endPoint y: 144, distance: 13.0
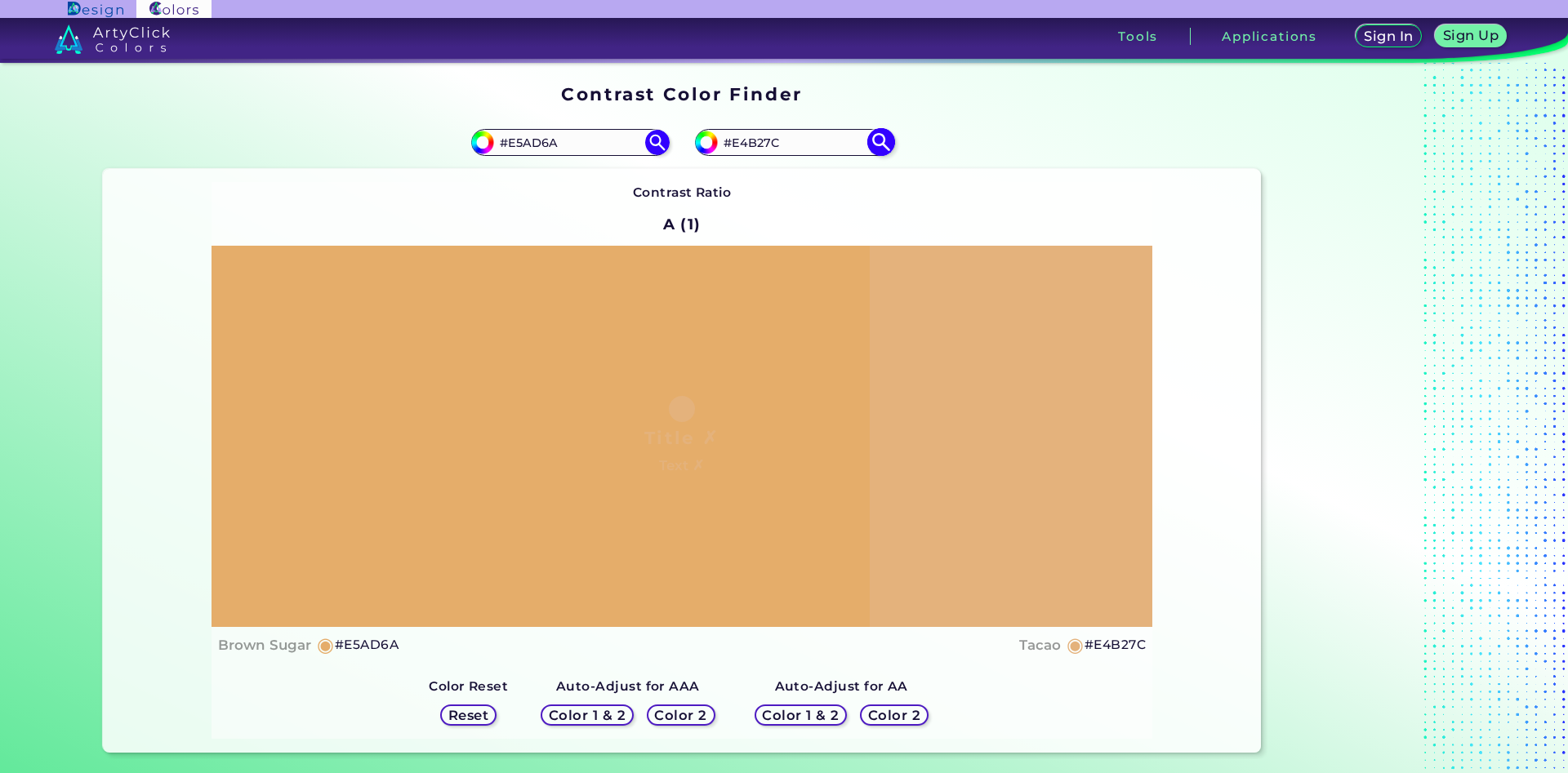
click at [767, 144] on input "#E4B27C" at bounding box center [793, 142] width 151 height 22
type input "#E4B27b"
click at [877, 143] on img at bounding box center [881, 143] width 29 height 29
type input "#e4b27b"
drag, startPoint x: 780, startPoint y: 146, endPoint x: 749, endPoint y: 146, distance: 31.0
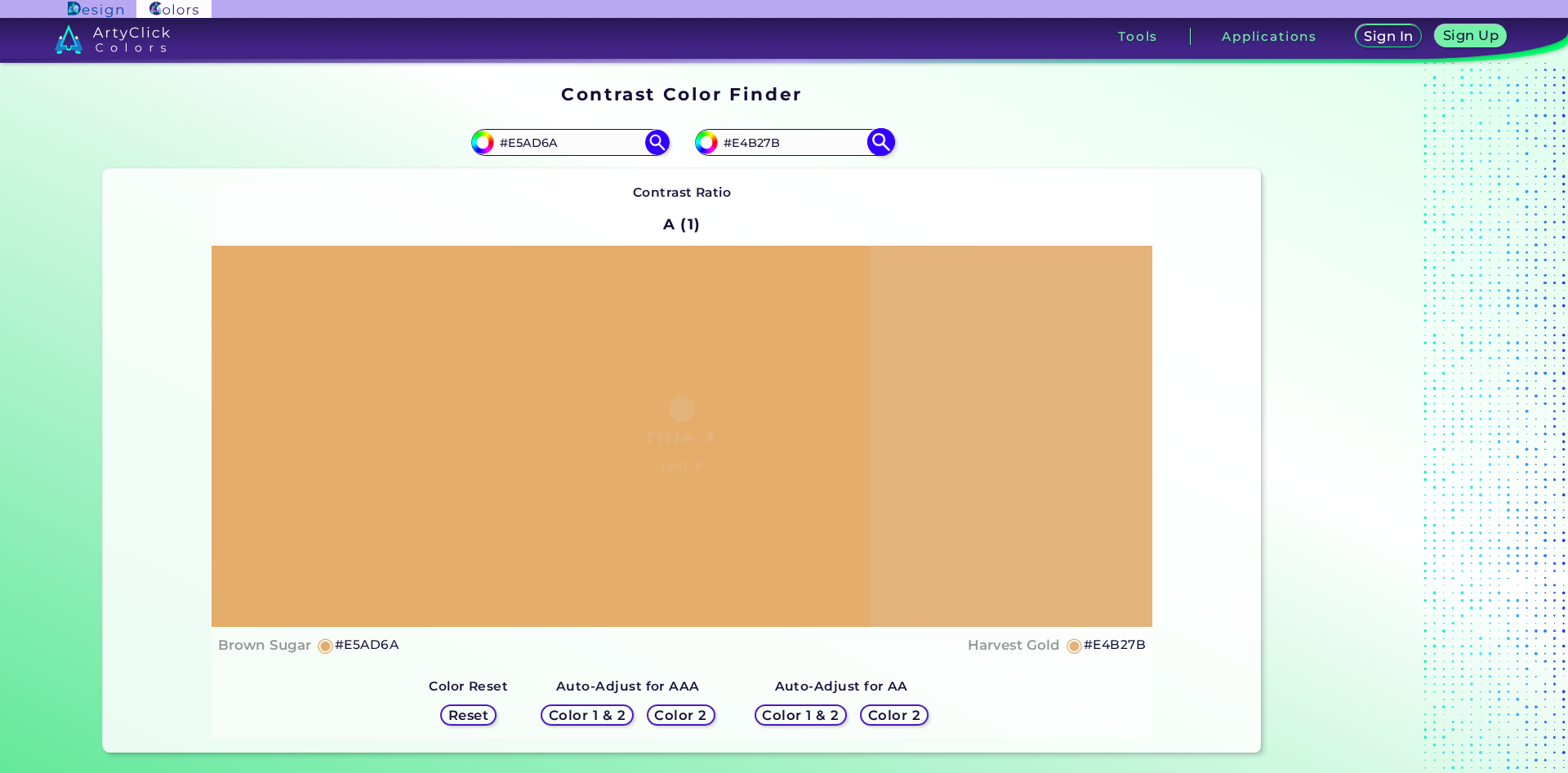
click at [749, 146] on input "#E4B27B" at bounding box center [793, 142] width 151 height 22
click at [746, 142] on input "#E4275" at bounding box center [793, 142] width 151 height 22
type input "#E4b275"
click at [879, 139] on img at bounding box center [881, 143] width 29 height 29
type input "#e4b275"
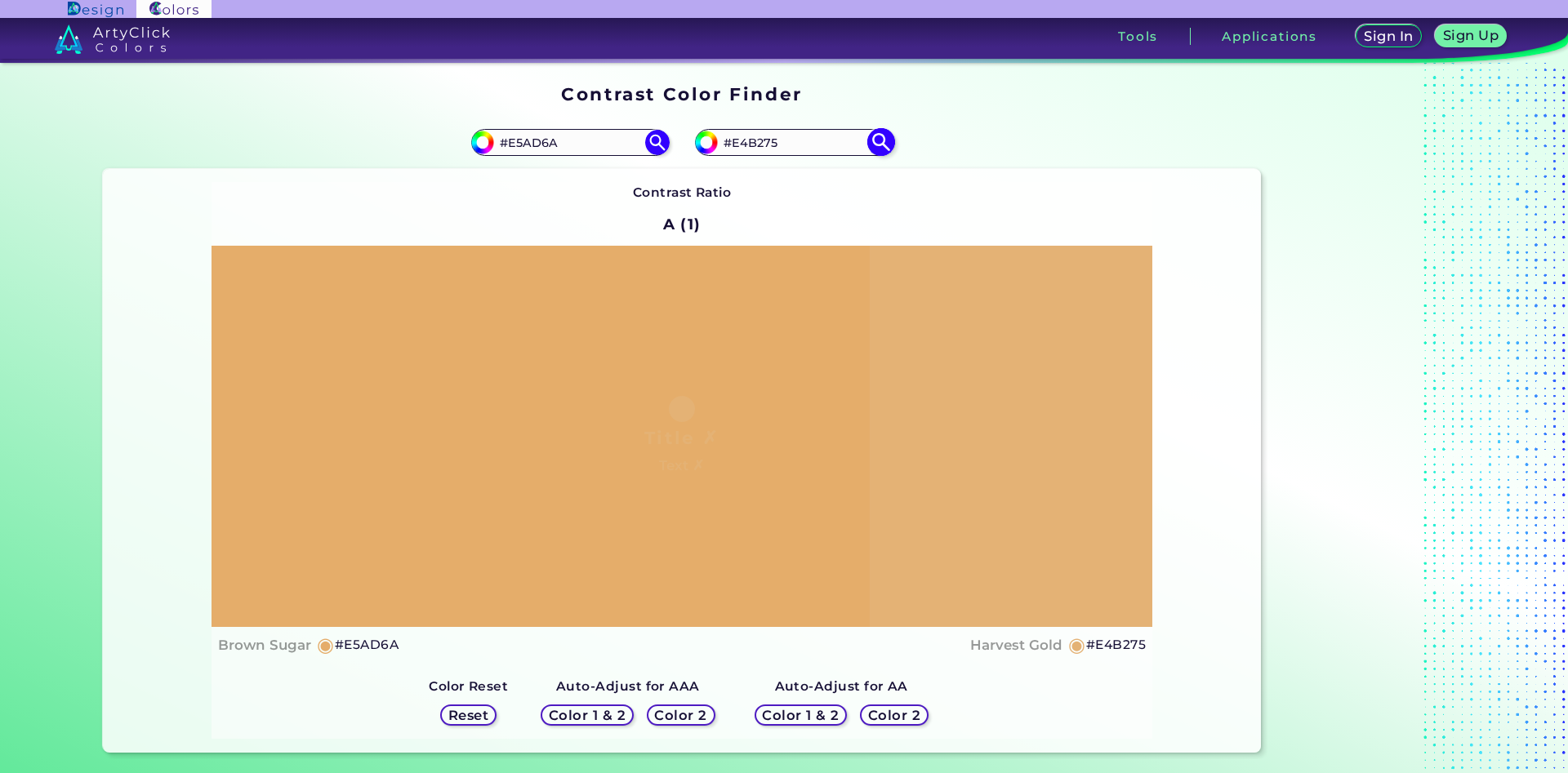
click at [761, 144] on input "#E4B275" at bounding box center [793, 142] width 151 height 22
type input "#E4B375"
click at [877, 143] on img at bounding box center [881, 143] width 29 height 29
type input "#e4b375"
drag, startPoint x: 755, startPoint y: 146, endPoint x: 762, endPoint y: 144, distance: 7.3
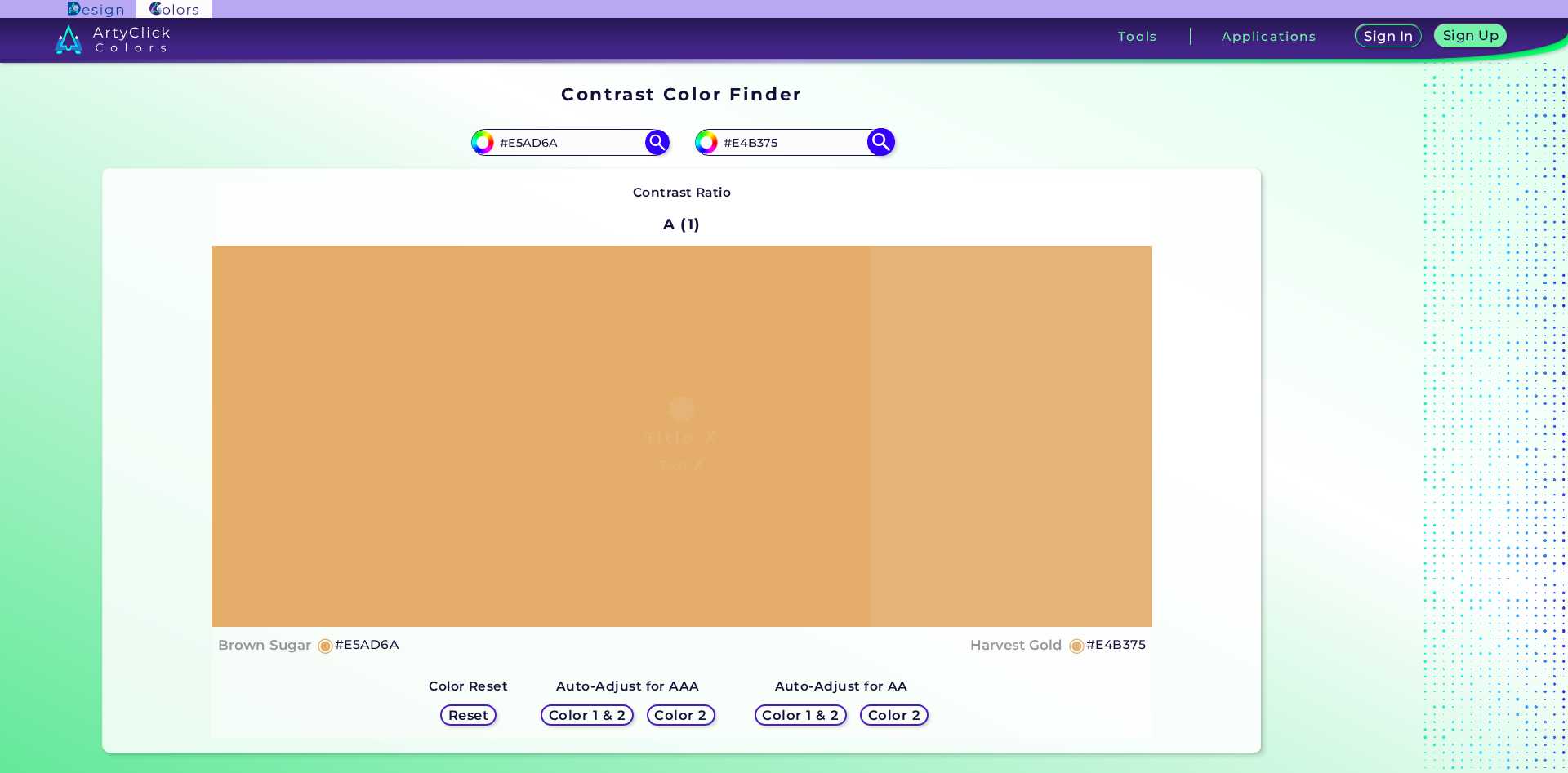
click at [762, 144] on input "#E4B375" at bounding box center [793, 142] width 151 height 22
type input "#E4B275"
click at [882, 147] on img at bounding box center [881, 143] width 29 height 29
type input "#e4b275"
click at [756, 147] on input "#E4B275" at bounding box center [793, 142] width 151 height 22
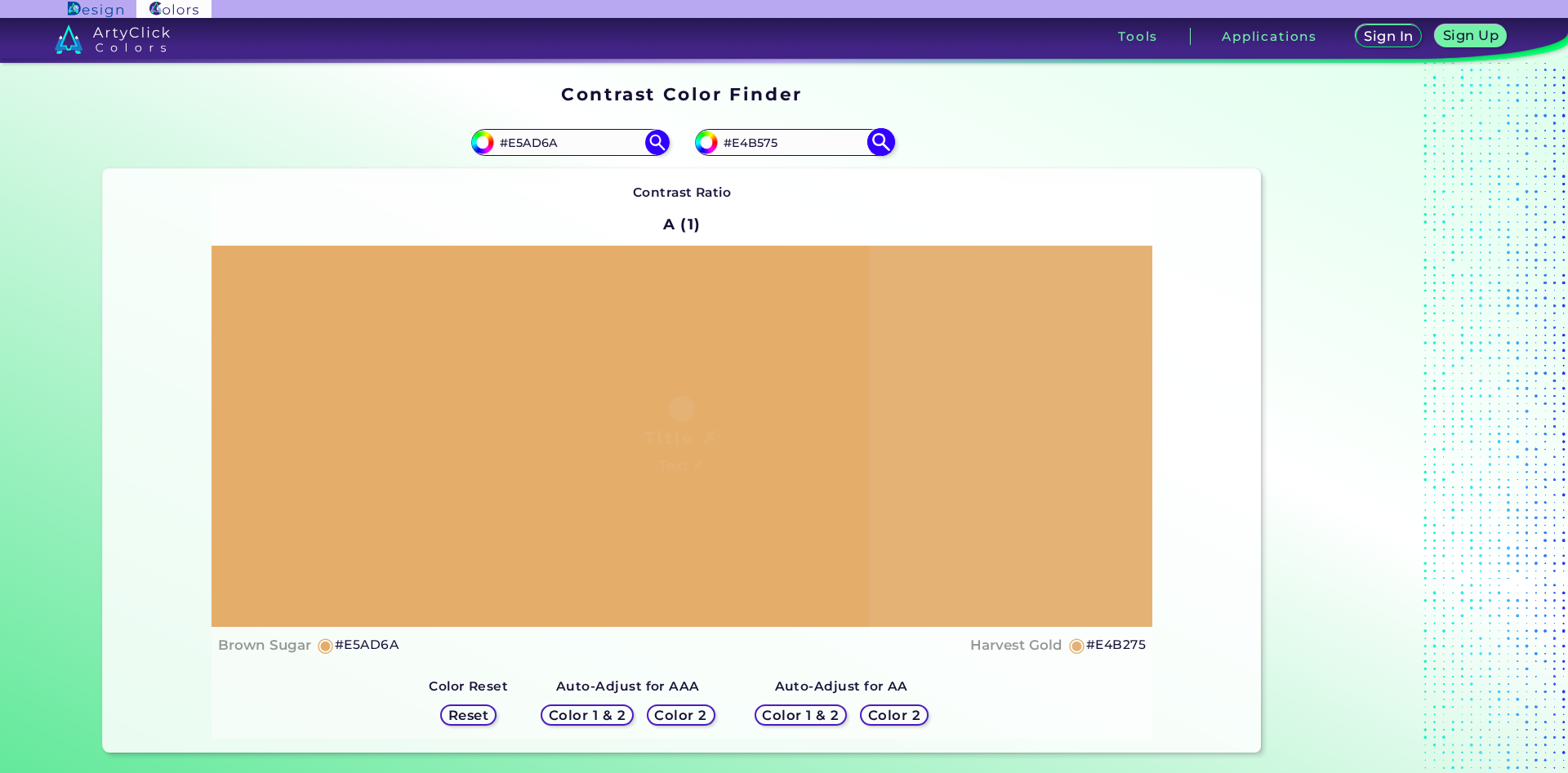
type input "#E4B575"
click at [884, 149] on img at bounding box center [881, 143] width 29 height 29
type input "#e4b575"
click at [757, 146] on input "#E4B575" at bounding box center [793, 142] width 151 height 22
type input "#E4B675"
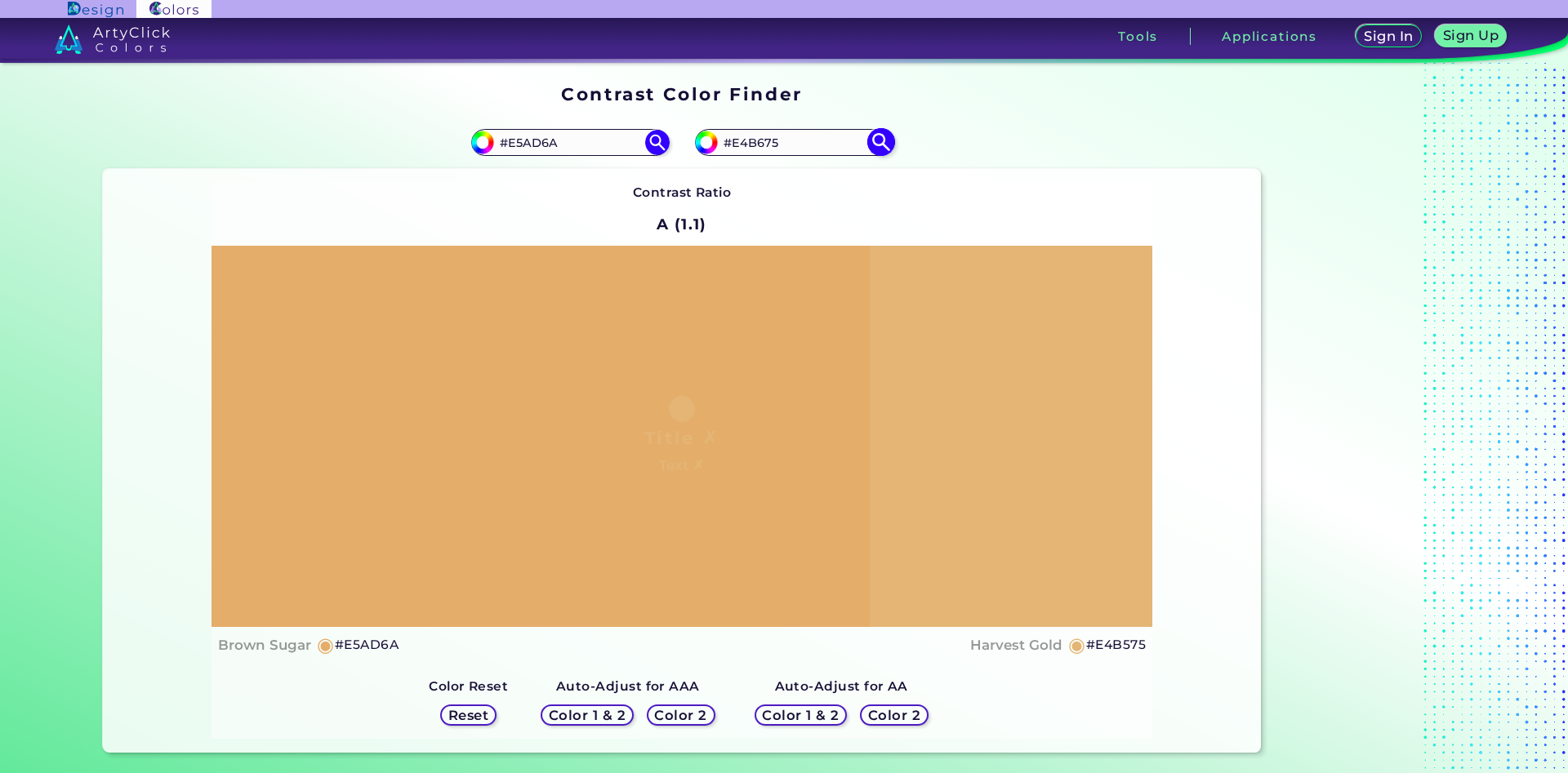
click at [882, 146] on img at bounding box center [881, 143] width 29 height 29
type input "#e4b675"
drag, startPoint x: 799, startPoint y: 138, endPoint x: 759, endPoint y: 140, distance: 40.0
click at [759, 140] on input "#E4B675" at bounding box center [793, 142] width 151 height 22
type input "#E4B276"
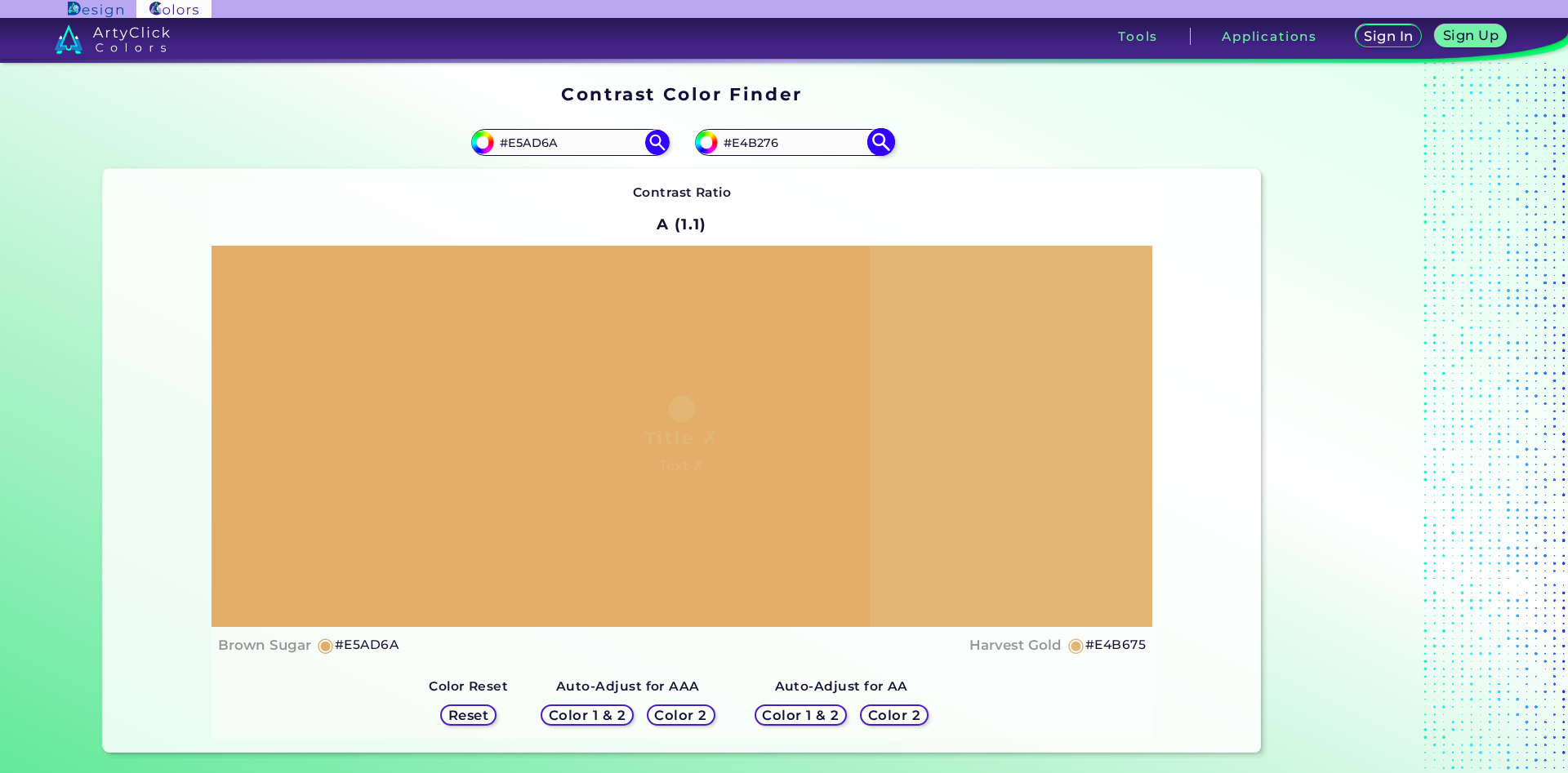
click at [883, 133] on img at bounding box center [881, 143] width 29 height 29
type input "#e4b276"
click at [779, 142] on input "#E4B276" at bounding box center [793, 142] width 151 height 22
type input "#E4B275"
click at [887, 146] on img at bounding box center [881, 143] width 29 height 29
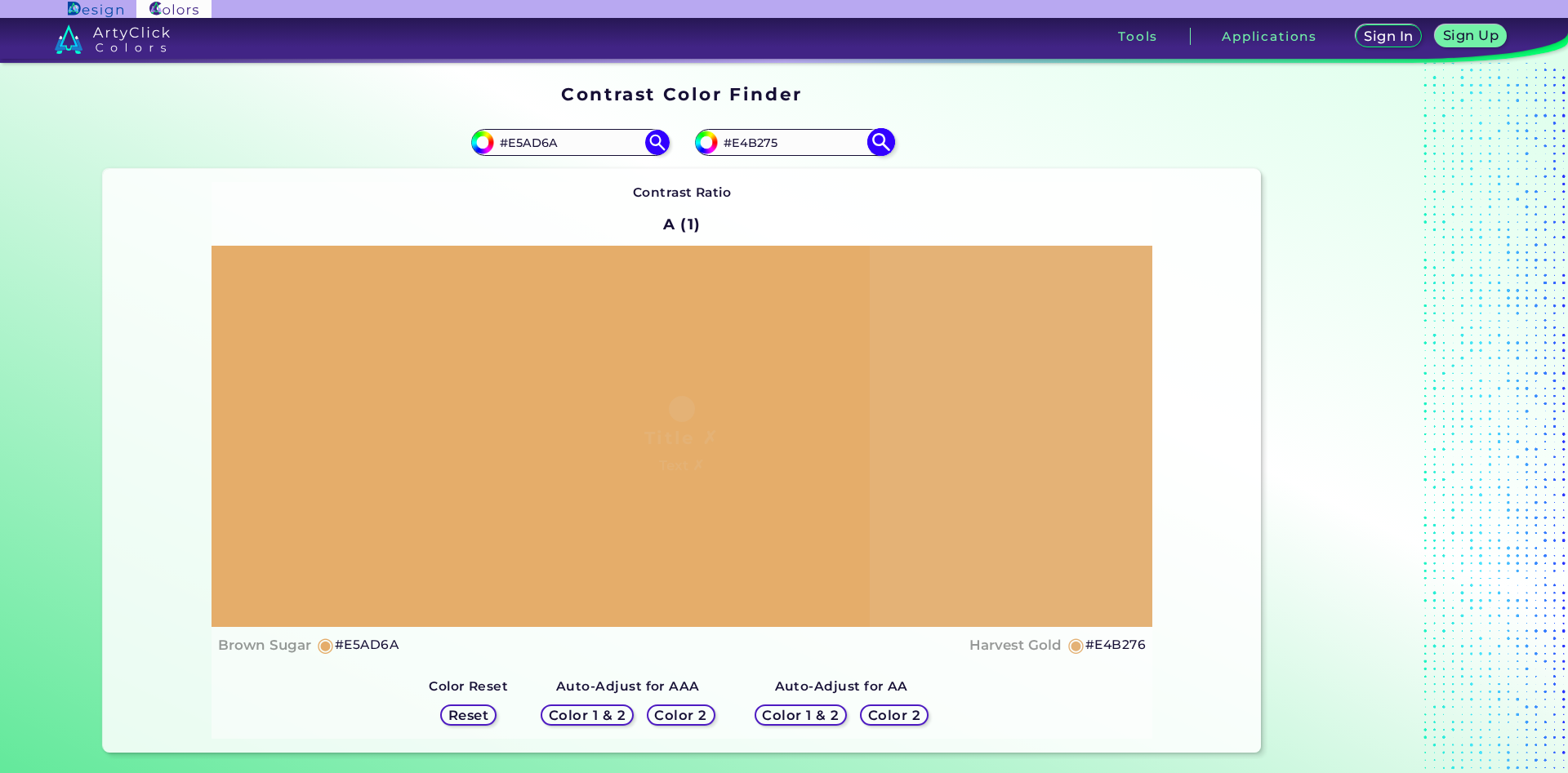
type input "#e4b275"
drag, startPoint x: 752, startPoint y: 144, endPoint x: 761, endPoint y: 142, distance: 9.2
click at [761, 142] on input "#E4B275" at bounding box center [793, 142] width 151 height 22
click at [747, 142] on input "#E4B275" at bounding box center [793, 142] width 151 height 22
type input "#E4a275"
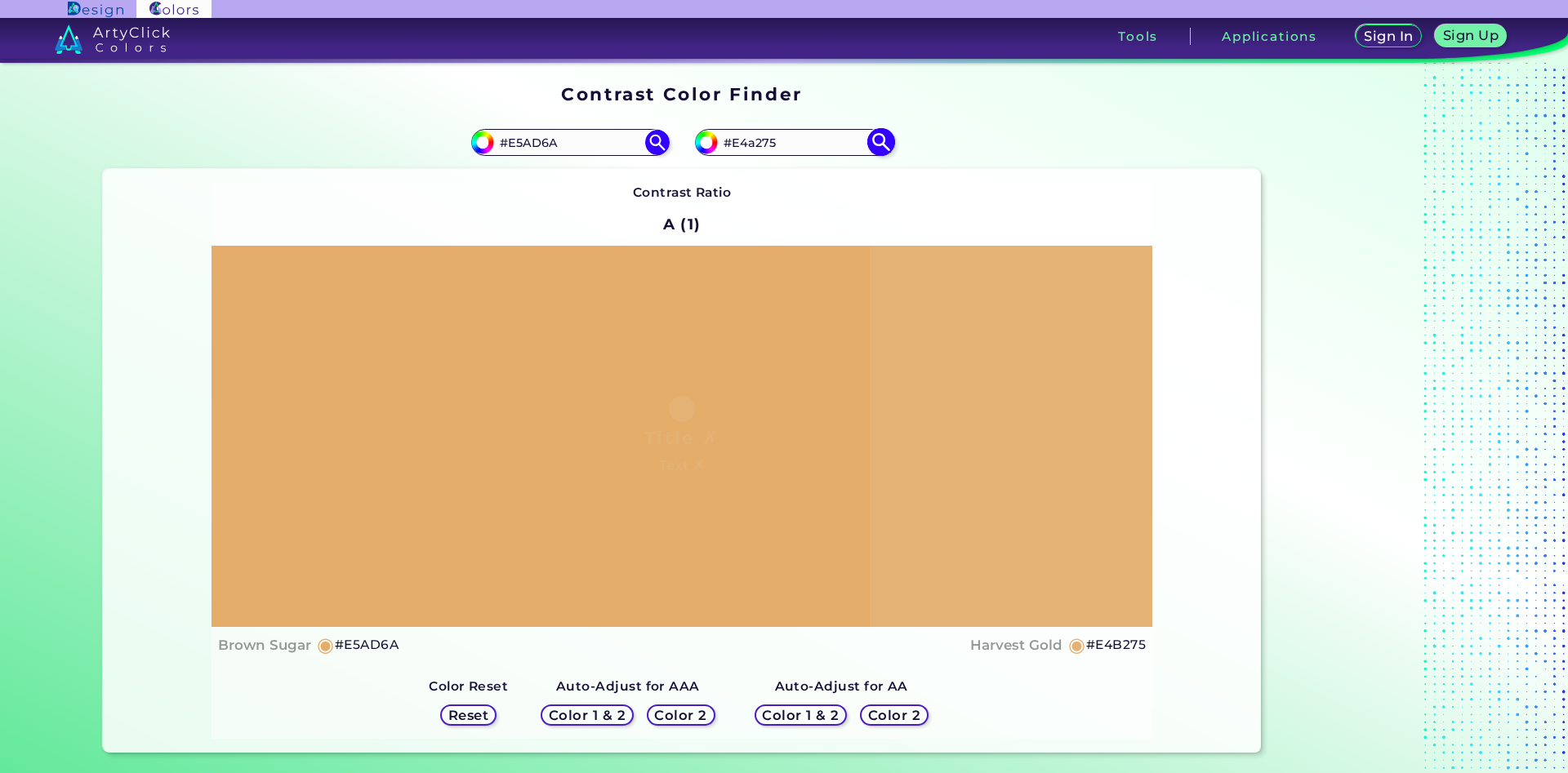
click at [884, 144] on img at bounding box center [881, 143] width 29 height 29
type input "#e4a275"
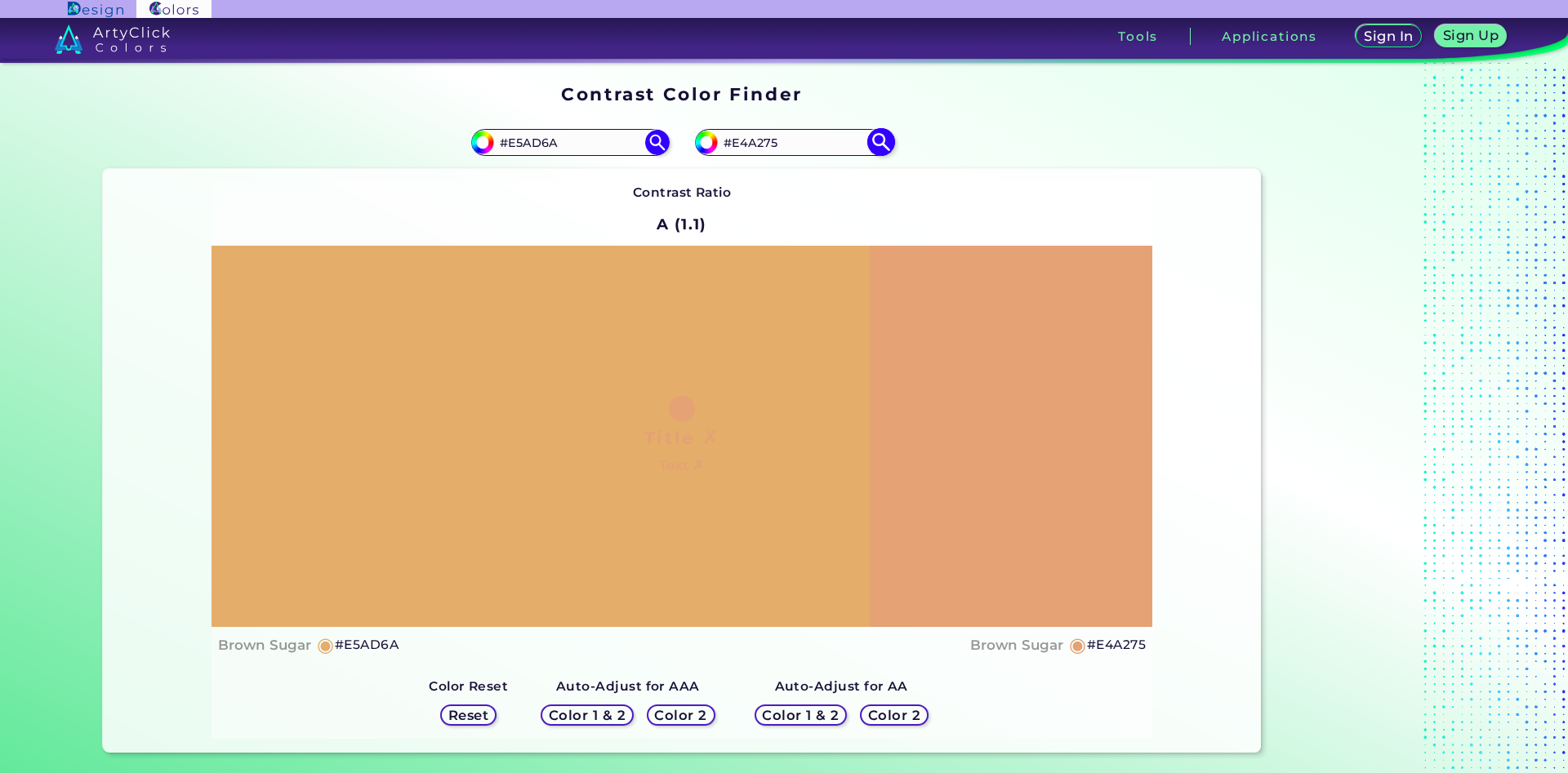
click at [747, 142] on input "#E4A275" at bounding box center [793, 142] width 151 height 22
type input "#E4b275"
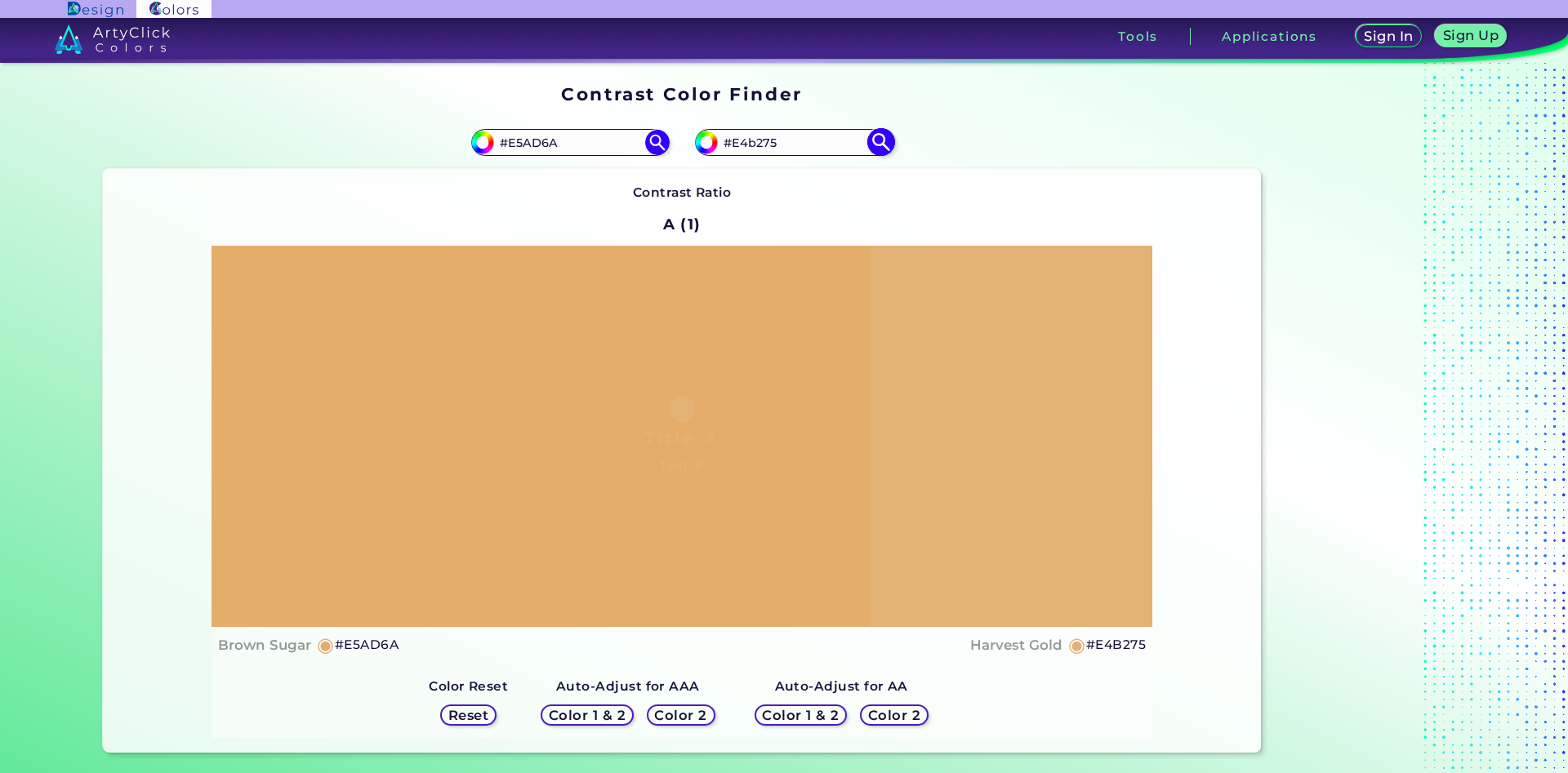
type input "#e4b275"
click at [745, 146] on input "#E4B275" at bounding box center [793, 142] width 151 height 22
type input "#E3B275"
click at [884, 142] on img at bounding box center [881, 143] width 29 height 29
type input "#e3b275"
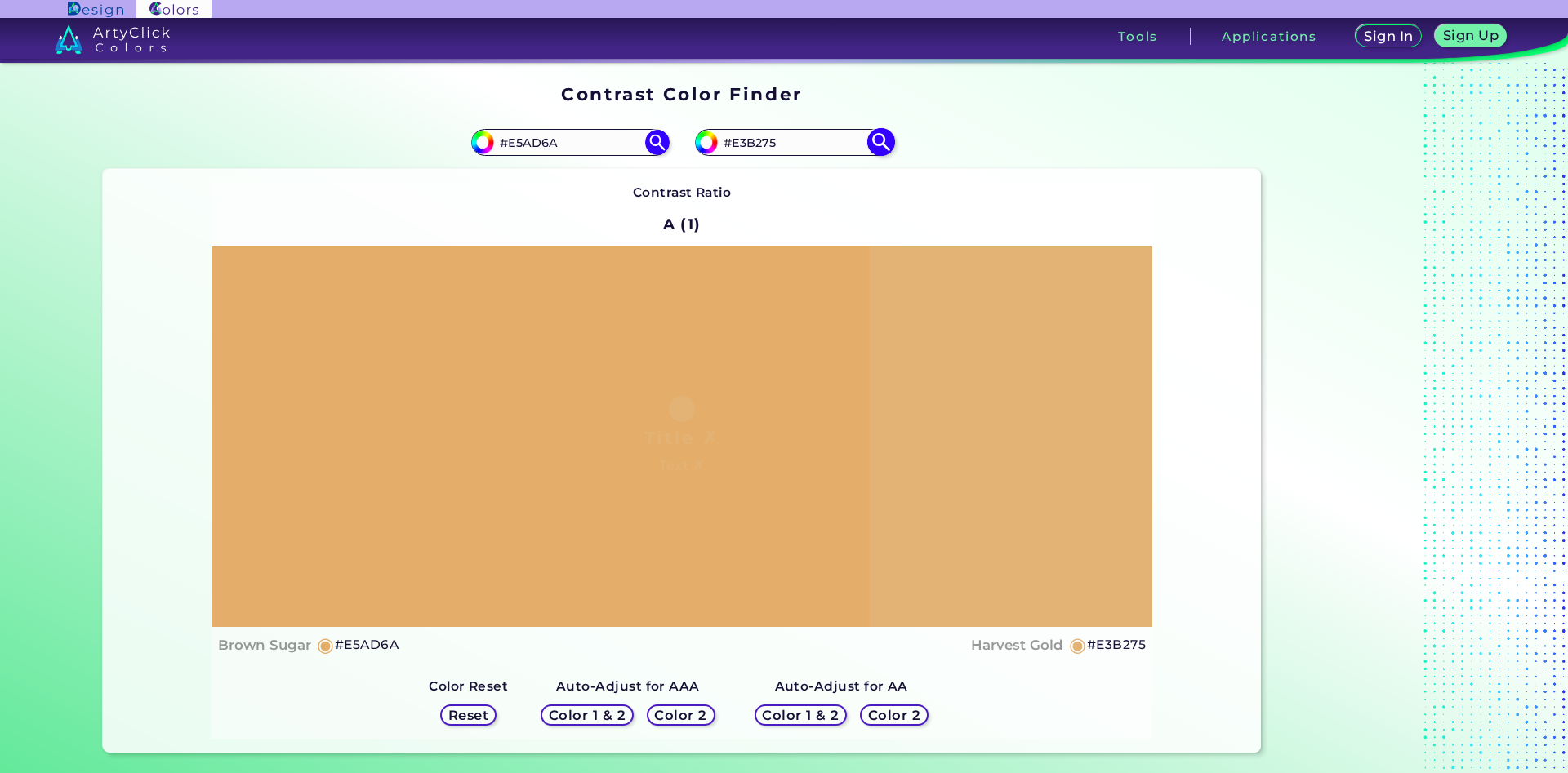
click at [738, 138] on input "#E3B275" at bounding box center [793, 142] width 151 height 22
type input "#E4B275"
click at [879, 143] on img at bounding box center [881, 143] width 29 height 29
type input "#e4b275"
click at [762, 145] on input "#E4B275" at bounding box center [793, 142] width 151 height 22
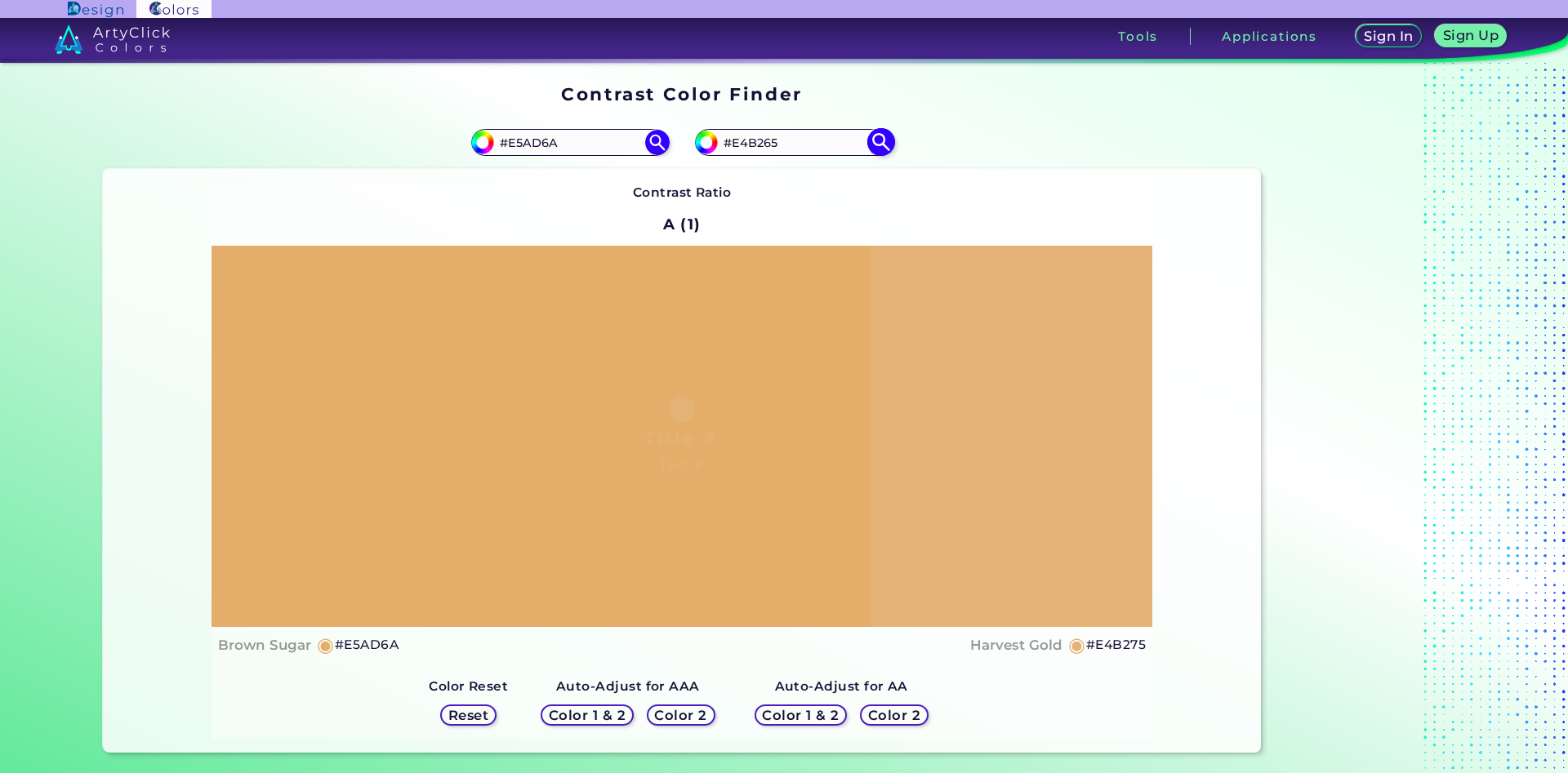
type input "#E4B265"
click at [886, 145] on img at bounding box center [881, 143] width 29 height 29
type input "#e4b265"
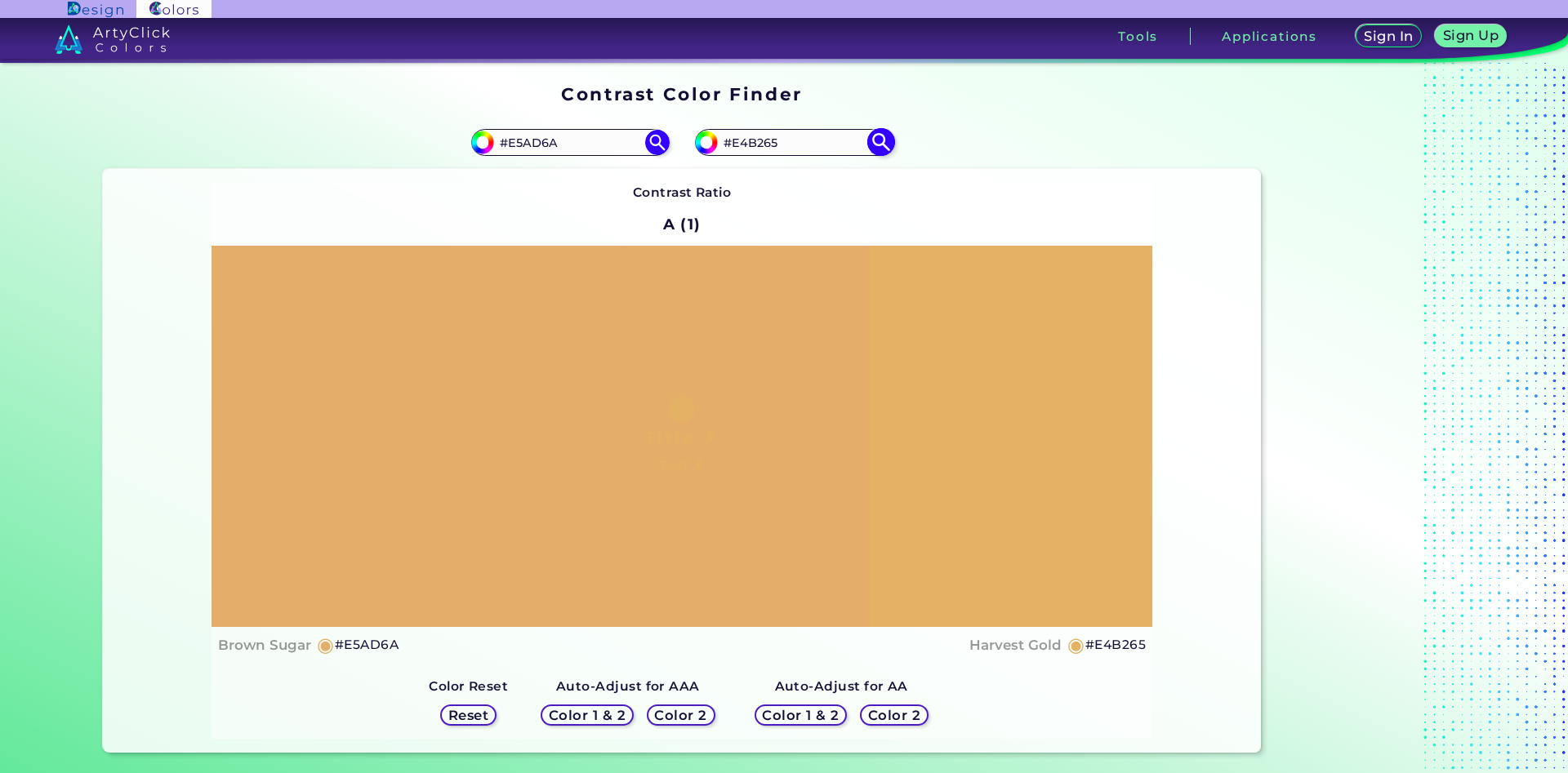
click at [762, 146] on input "#E4B265" at bounding box center [793, 142] width 151 height 22
type input "#E4B275"
click at [880, 149] on img at bounding box center [881, 143] width 29 height 29
type input "#e4b275"
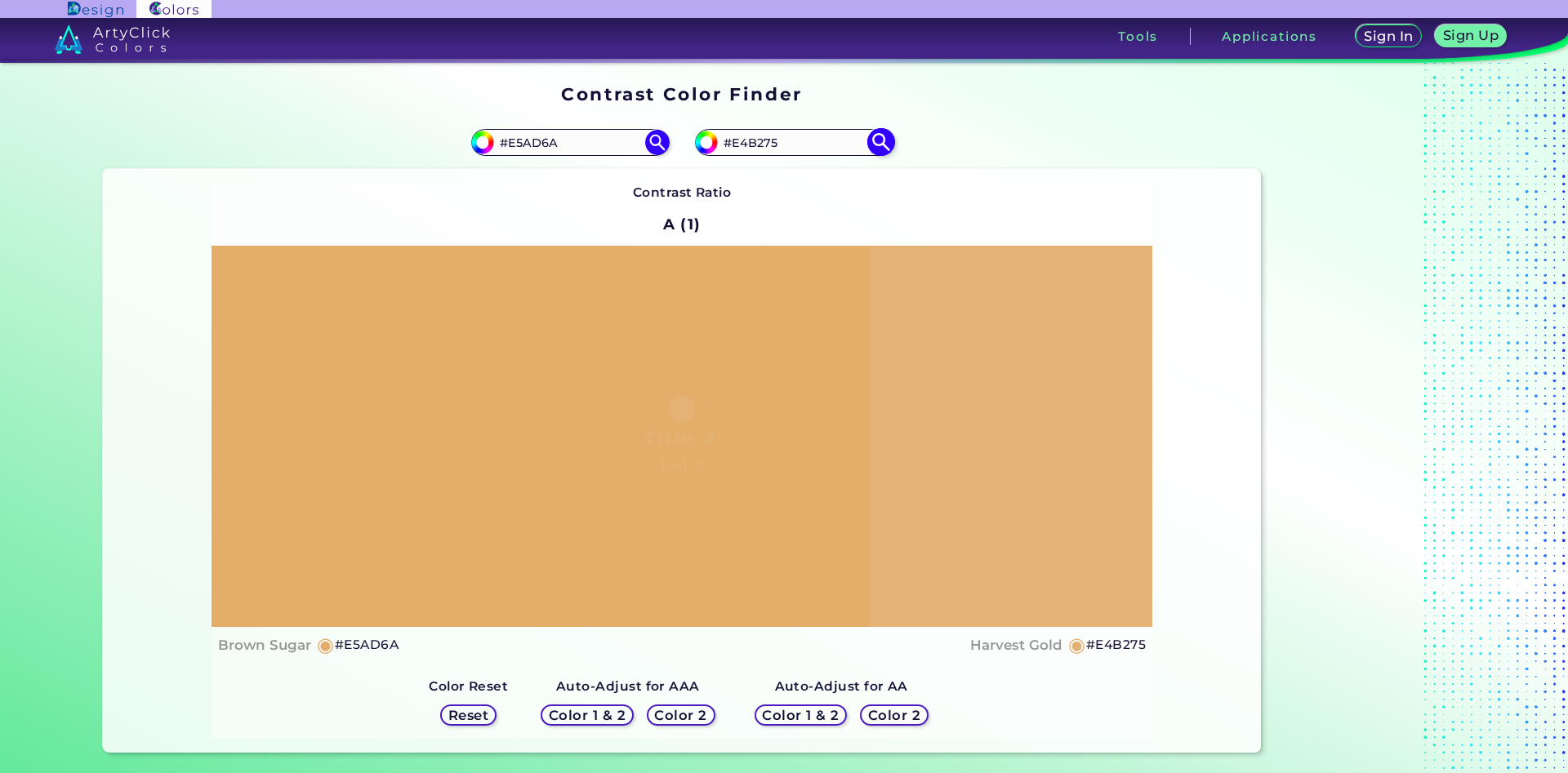
click at [756, 146] on input "#E4B275" at bounding box center [793, 142] width 151 height 22
type input "#E4B575"
click at [887, 136] on img at bounding box center [881, 143] width 29 height 29
type input "#e4b575"
click at [756, 145] on input "#E4B575" at bounding box center [793, 142] width 151 height 22
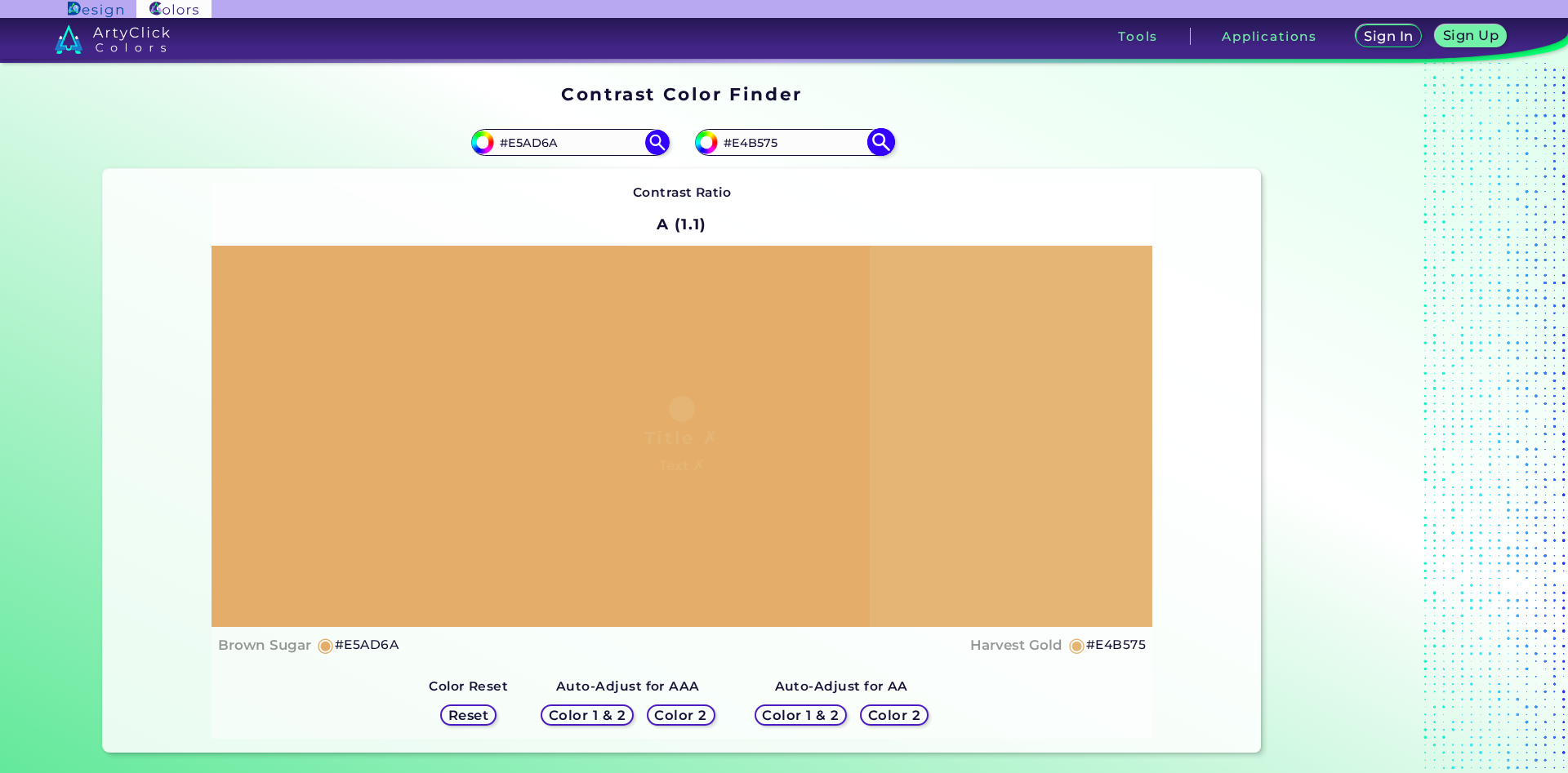
drag, startPoint x: 782, startPoint y: 146, endPoint x: 754, endPoint y: 146, distance: 28.0
click at [754, 146] on input "#E4B575" at bounding box center [793, 142] width 151 height 22
type input "#E4B27a"
click at [878, 146] on img at bounding box center [881, 143] width 29 height 29
type input "#e4b27a"
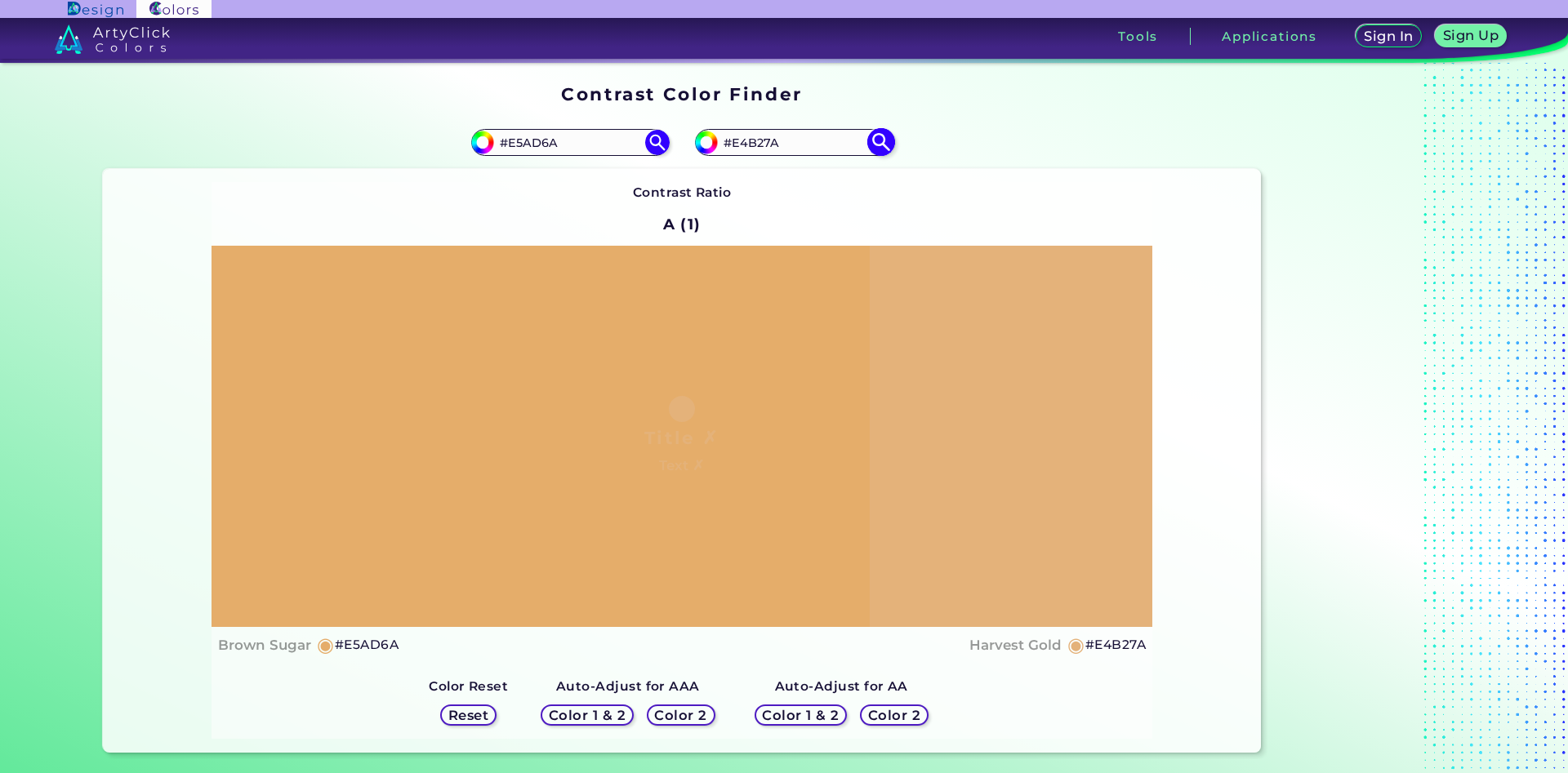
click at [758, 146] on input "#E4B27A" at bounding box center [793, 142] width 151 height 22
type input "#E4B47A"
click at [878, 141] on img at bounding box center [881, 143] width 29 height 29
type input "#e4b47a"
click at [757, 141] on input "#E4B47A" at bounding box center [793, 142] width 151 height 22
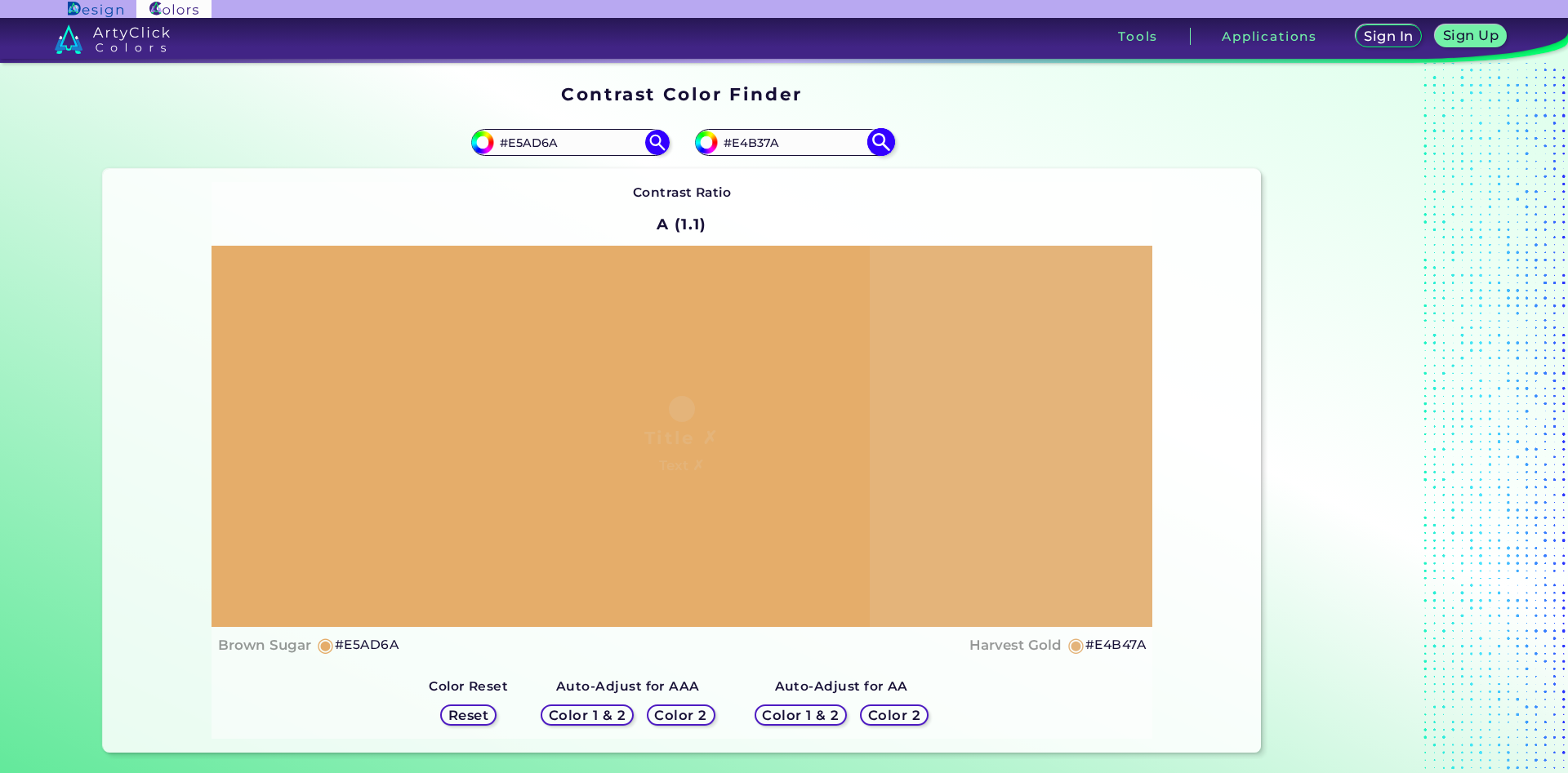
type input "#E4B37A"
click at [887, 143] on img at bounding box center [881, 143] width 29 height 29
type input "#e4b37a"
drag, startPoint x: 799, startPoint y: 141, endPoint x: 752, endPoint y: 141, distance: 47.0
click at [752, 141] on input "#E4B37A" at bounding box center [793, 142] width 151 height 22
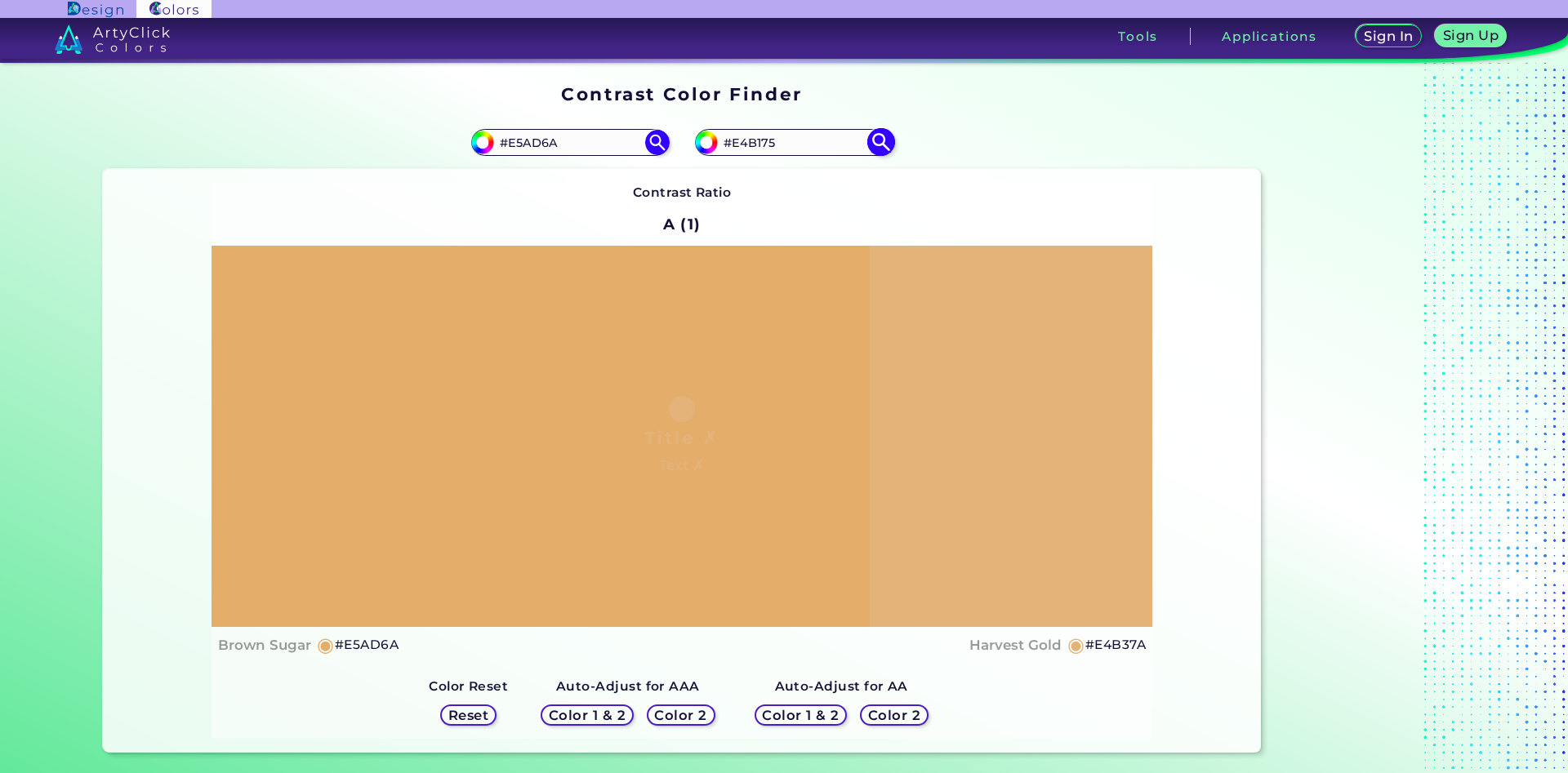
type input "#E4B175"
click at [882, 141] on img at bounding box center [881, 143] width 29 height 29
type input "#e4b175"
click at [760, 146] on input "#E4B175" at bounding box center [793, 142] width 151 height 22
type input "#E4B575"
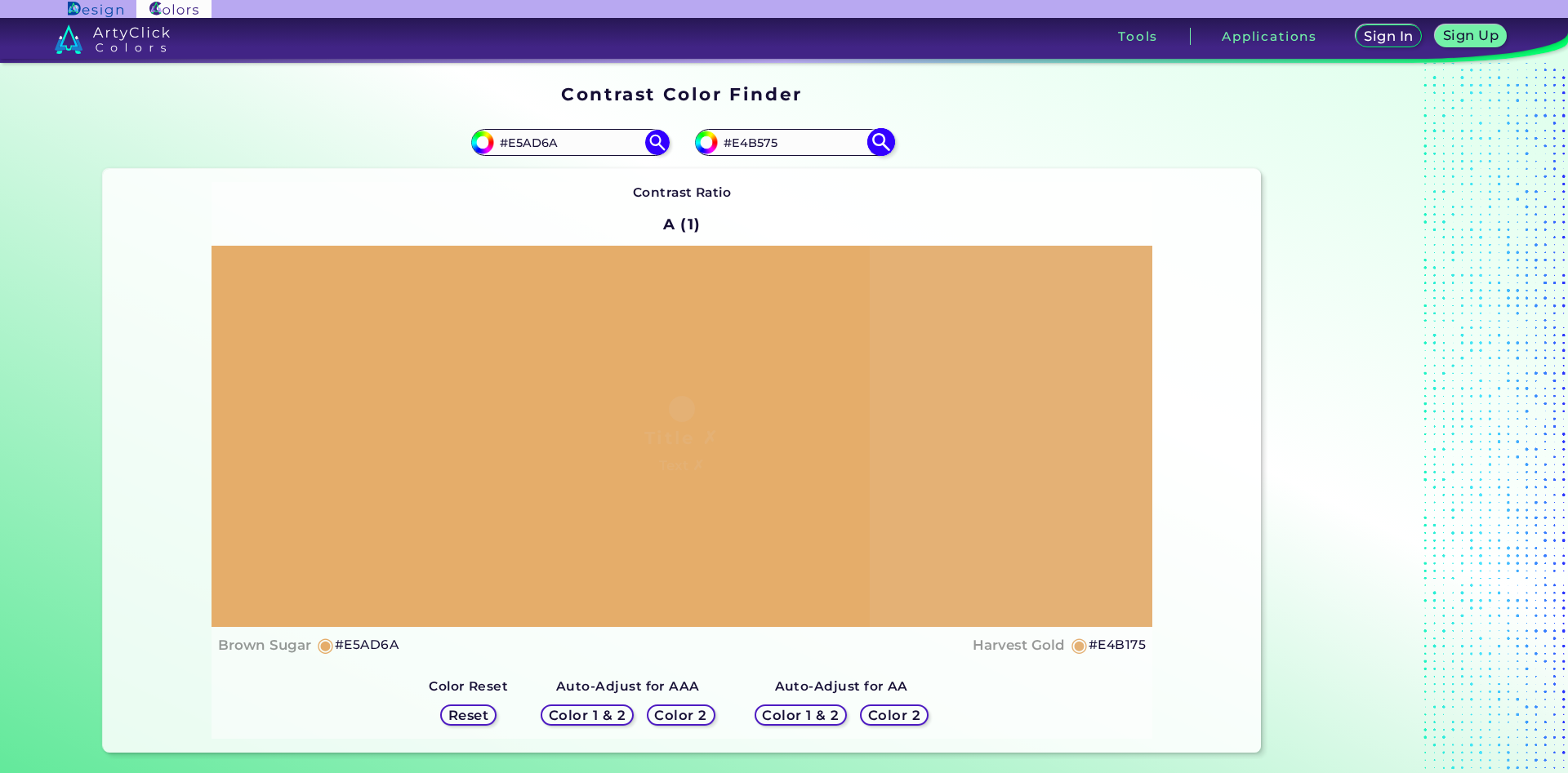
click at [873, 146] on img at bounding box center [881, 143] width 29 height 29
type input "#e4b575"
drag, startPoint x: 755, startPoint y: 143, endPoint x: 762, endPoint y: 141, distance: 7.3
click at [762, 141] on input "#E4B575" at bounding box center [793, 142] width 151 height 22
type input "#E4B375"
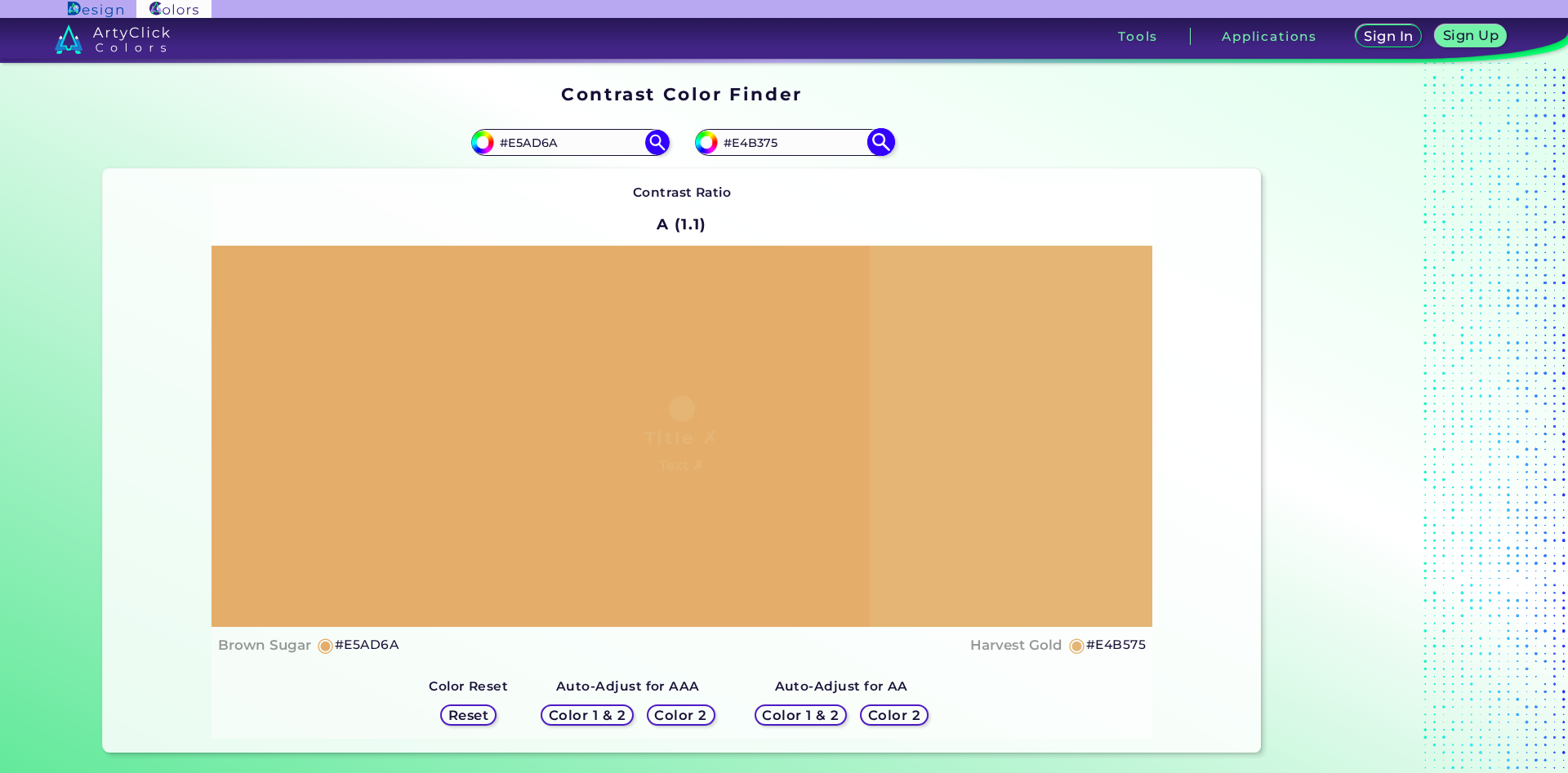
click at [883, 144] on img at bounding box center [881, 143] width 29 height 29
type input "#e4b375"
click at [756, 146] on input "#E4B375" at bounding box center [793, 142] width 151 height 22
type input "#E4B475"
click at [882, 142] on img at bounding box center [881, 143] width 29 height 29
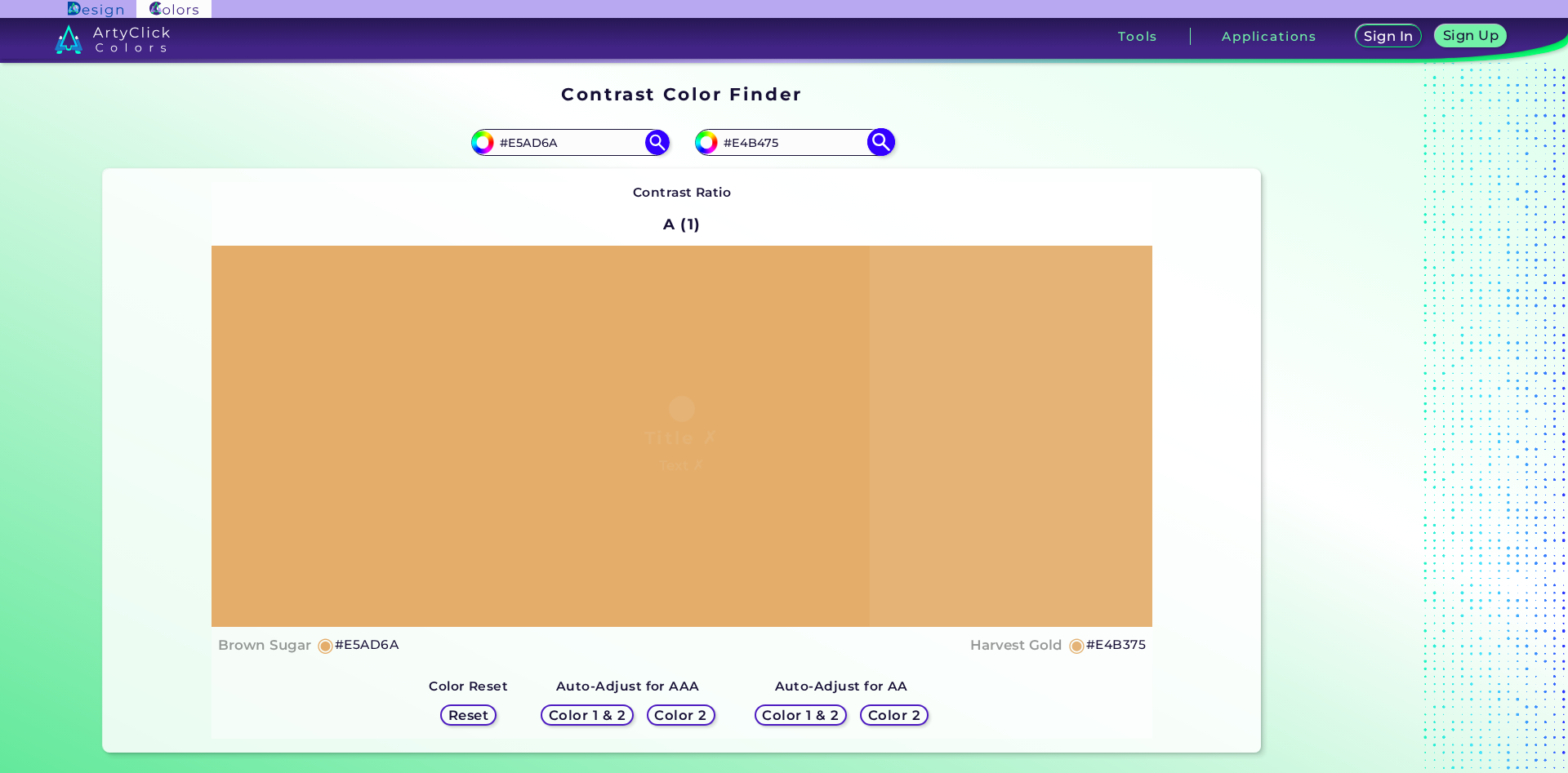
type input "#e4b475"
drag, startPoint x: 786, startPoint y: 144, endPoint x: 758, endPoint y: 151, distance: 28.9
click at [758, 151] on input "#E4B475" at bounding box center [793, 142] width 151 height 22
type input "#E4B27a"
click at [878, 144] on img at bounding box center [881, 143] width 29 height 29
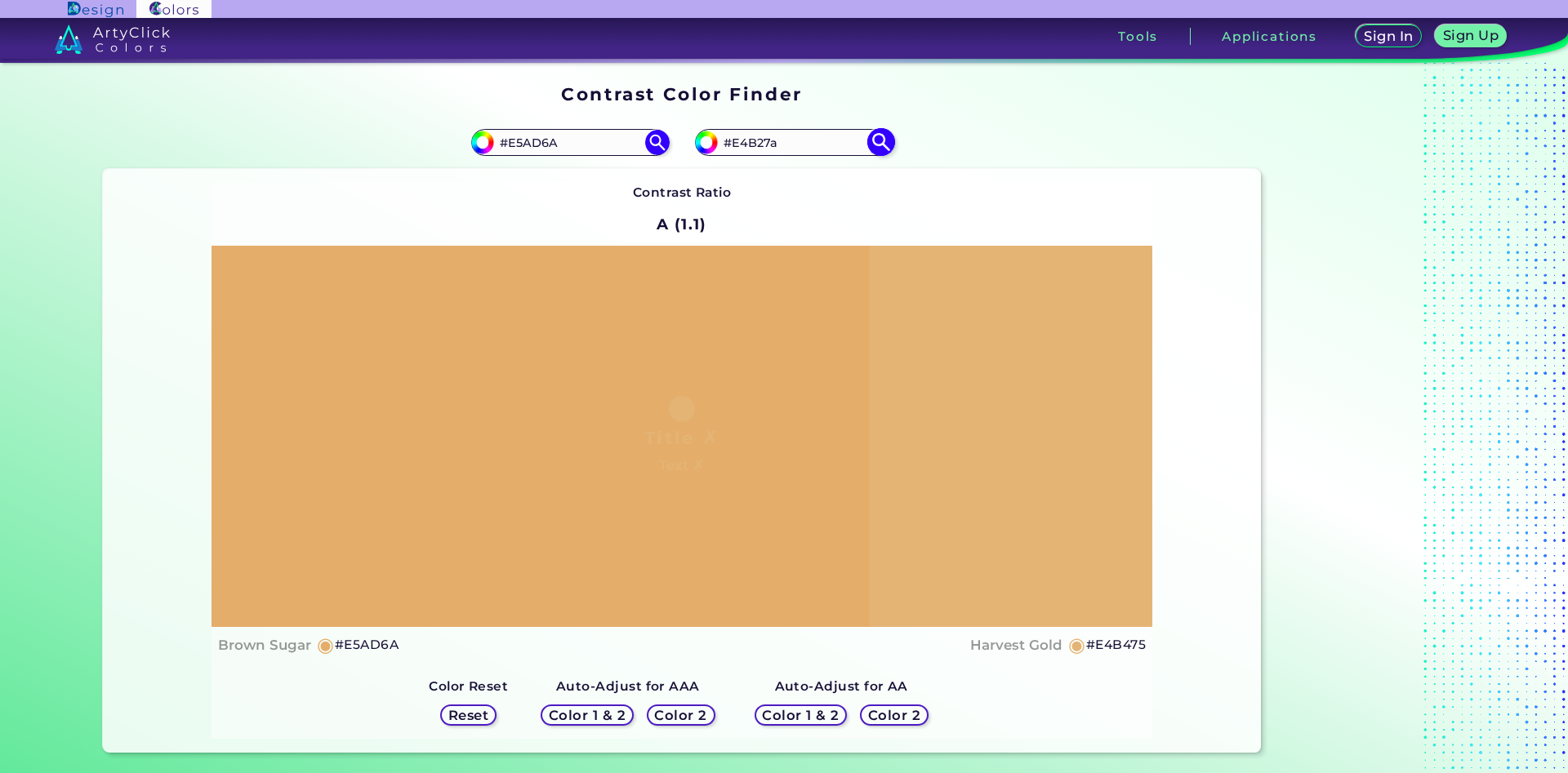
type input "#e4b27a"
click at [741, 138] on input "#E4B27A" at bounding box center [793, 142] width 151 height 22
type input "#E5B27A"
click at [883, 140] on img at bounding box center [881, 143] width 29 height 29
type input "#e5b27a"
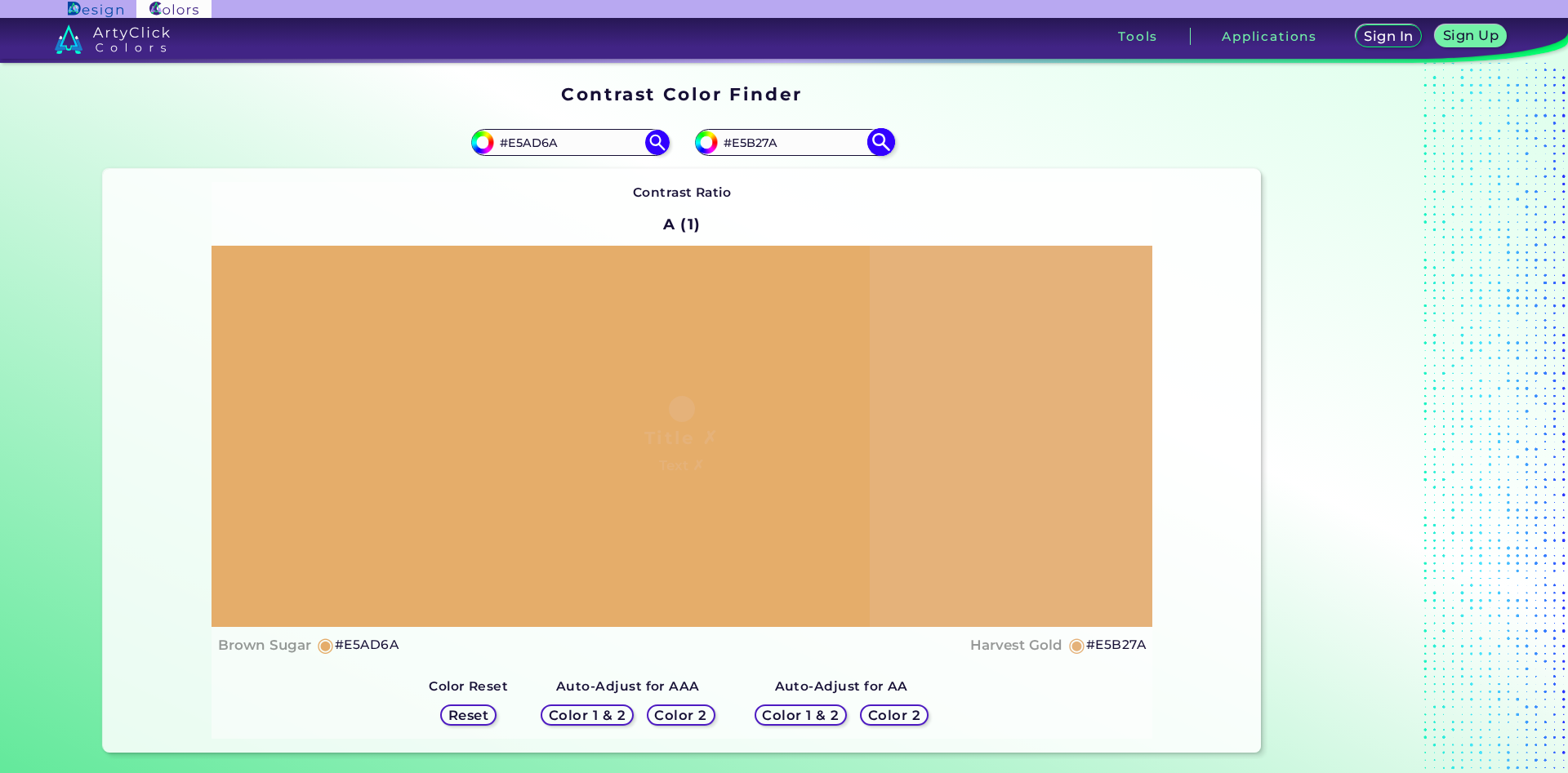
click at [739, 145] on input "#E5B27A" at bounding box center [793, 142] width 151 height 22
type input "#E4B27A"
click at [882, 145] on img at bounding box center [881, 143] width 29 height 29
type input "#e4b27a"
drag, startPoint x: 789, startPoint y: 145, endPoint x: 756, endPoint y: 144, distance: 33.0
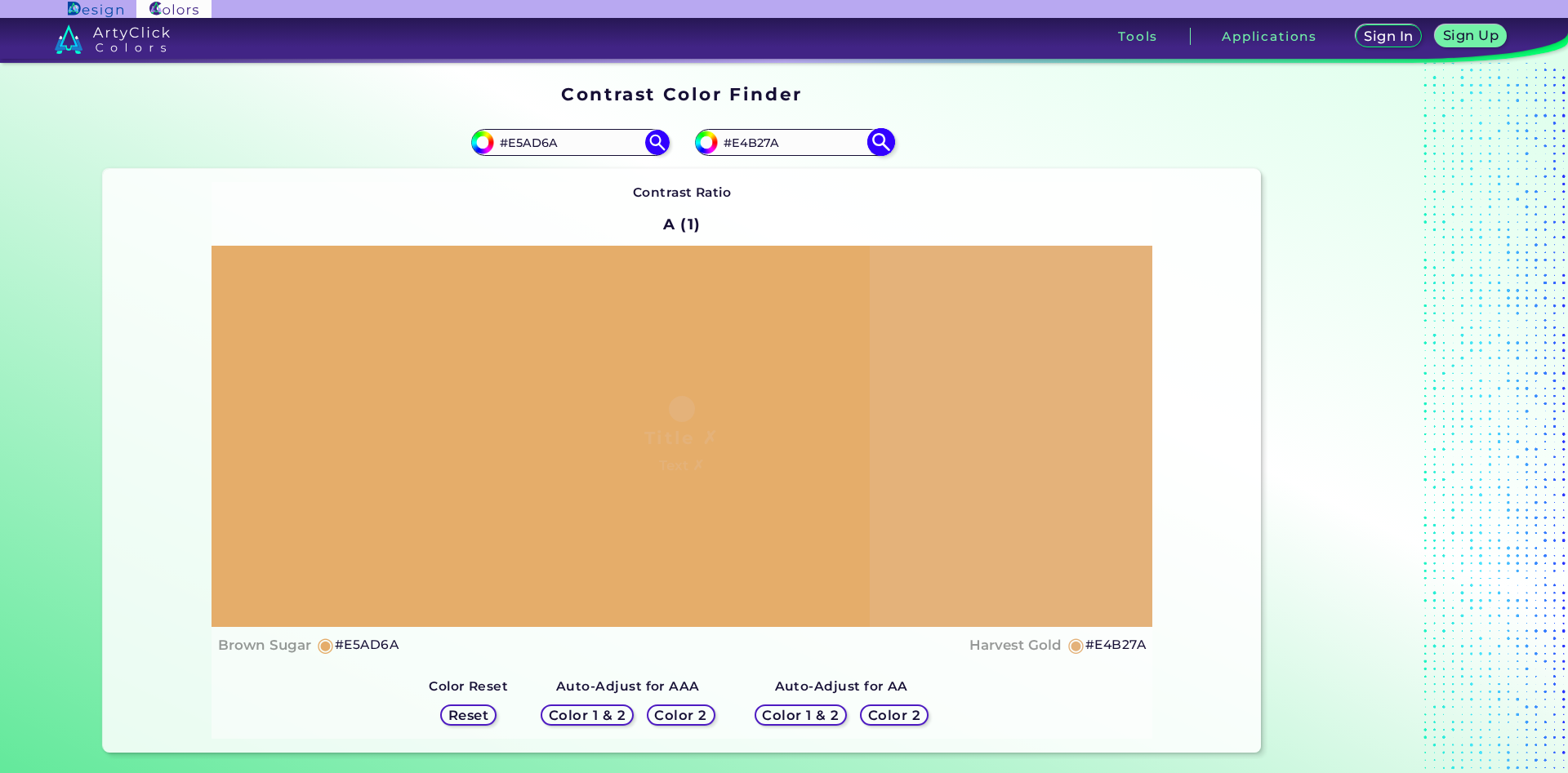
click at [756, 144] on input "#E4B27A" at bounding box center [793, 142] width 151 height 22
type input "#E4B174"
click at [884, 146] on img at bounding box center [881, 143] width 29 height 29
type input "#e4b174"
drag, startPoint x: 815, startPoint y: 146, endPoint x: 756, endPoint y: 143, distance: 59.1
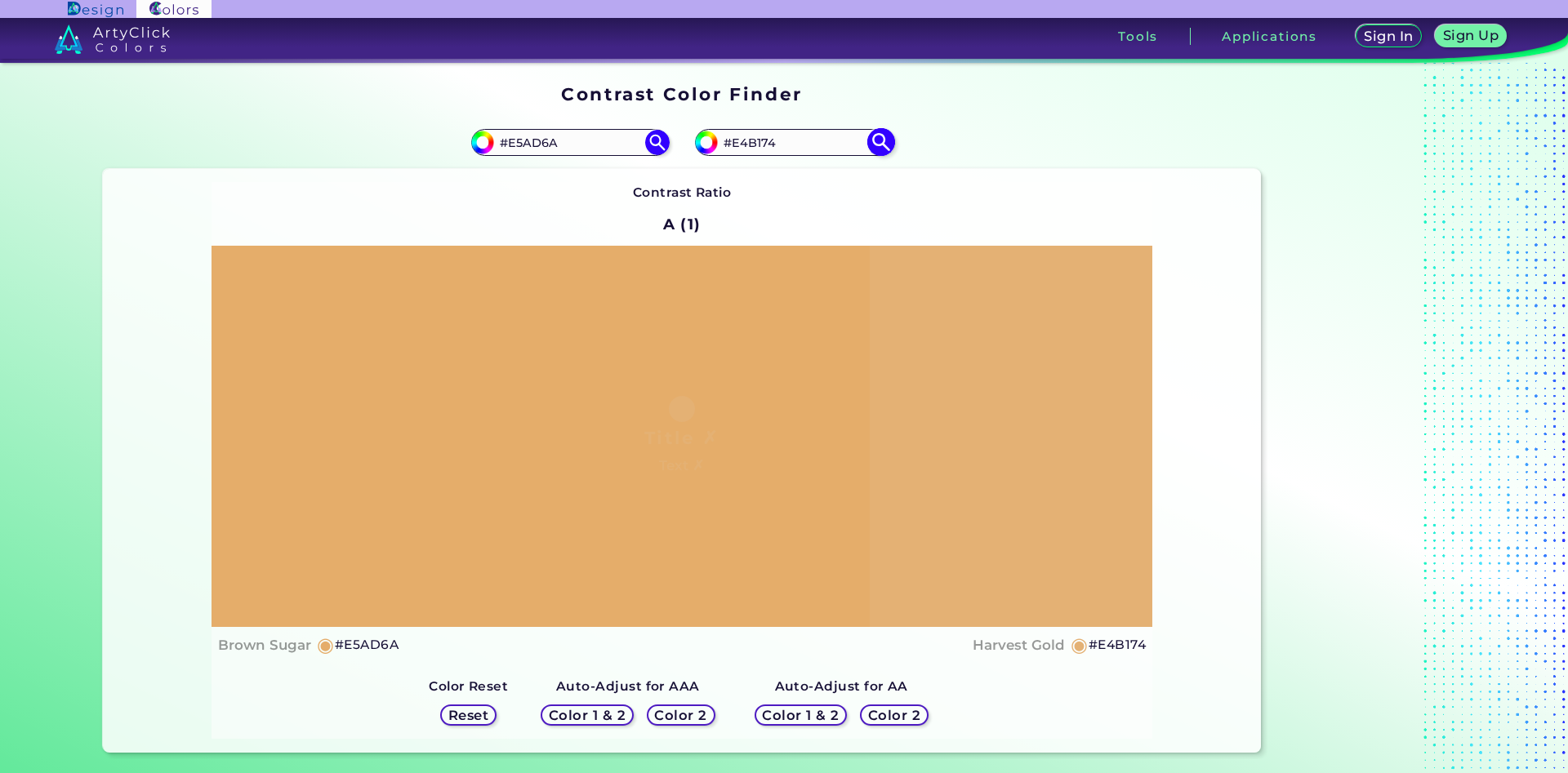
click at [756, 143] on input "#E4B174" at bounding box center [793, 142] width 151 height 22
type input "#E4B27a"
click at [882, 140] on img at bounding box center [881, 143] width 29 height 29
type input "#e4b27a"
click at [760, 146] on input "#E4B27A" at bounding box center [793, 142] width 151 height 22
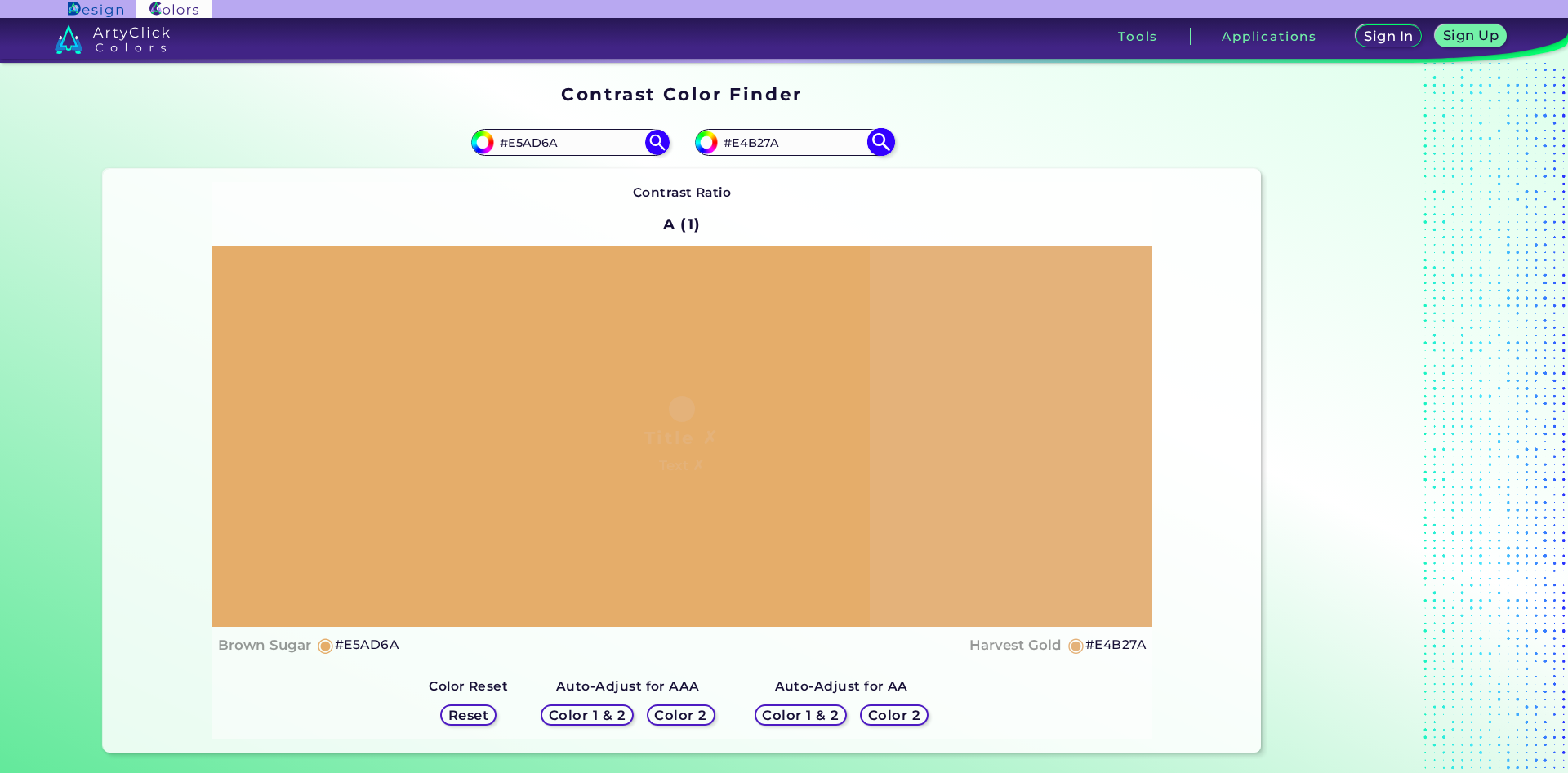
drag, startPoint x: 786, startPoint y: 144, endPoint x: 740, endPoint y: 148, distance: 46.2
click at [740, 148] on input "#E4B27A" at bounding box center [793, 142] width 151 height 22
type input "#E3b179"
type input "#e3b179"
drag, startPoint x: 780, startPoint y: 145, endPoint x: 741, endPoint y: 148, distance: 39.1
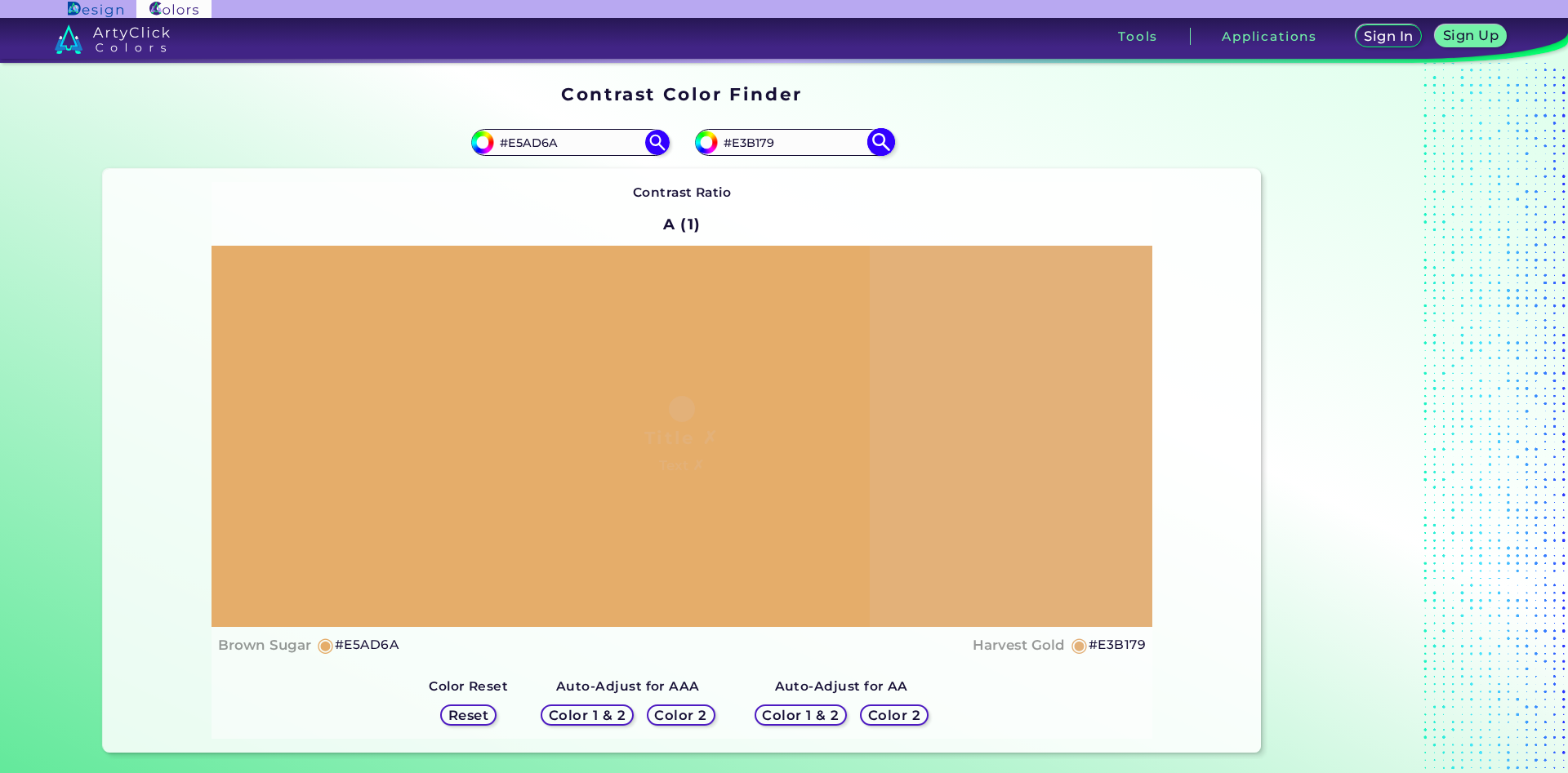
click at [741, 148] on input "#E3B179" at bounding box center [793, 142] width 151 height 22
type input "#E4b27a"
type input "#e4b27a"
drag, startPoint x: 781, startPoint y: 145, endPoint x: 750, endPoint y: 148, distance: 31.1
click at [750, 148] on input "#E4B27A" at bounding box center [793, 142] width 151 height 22
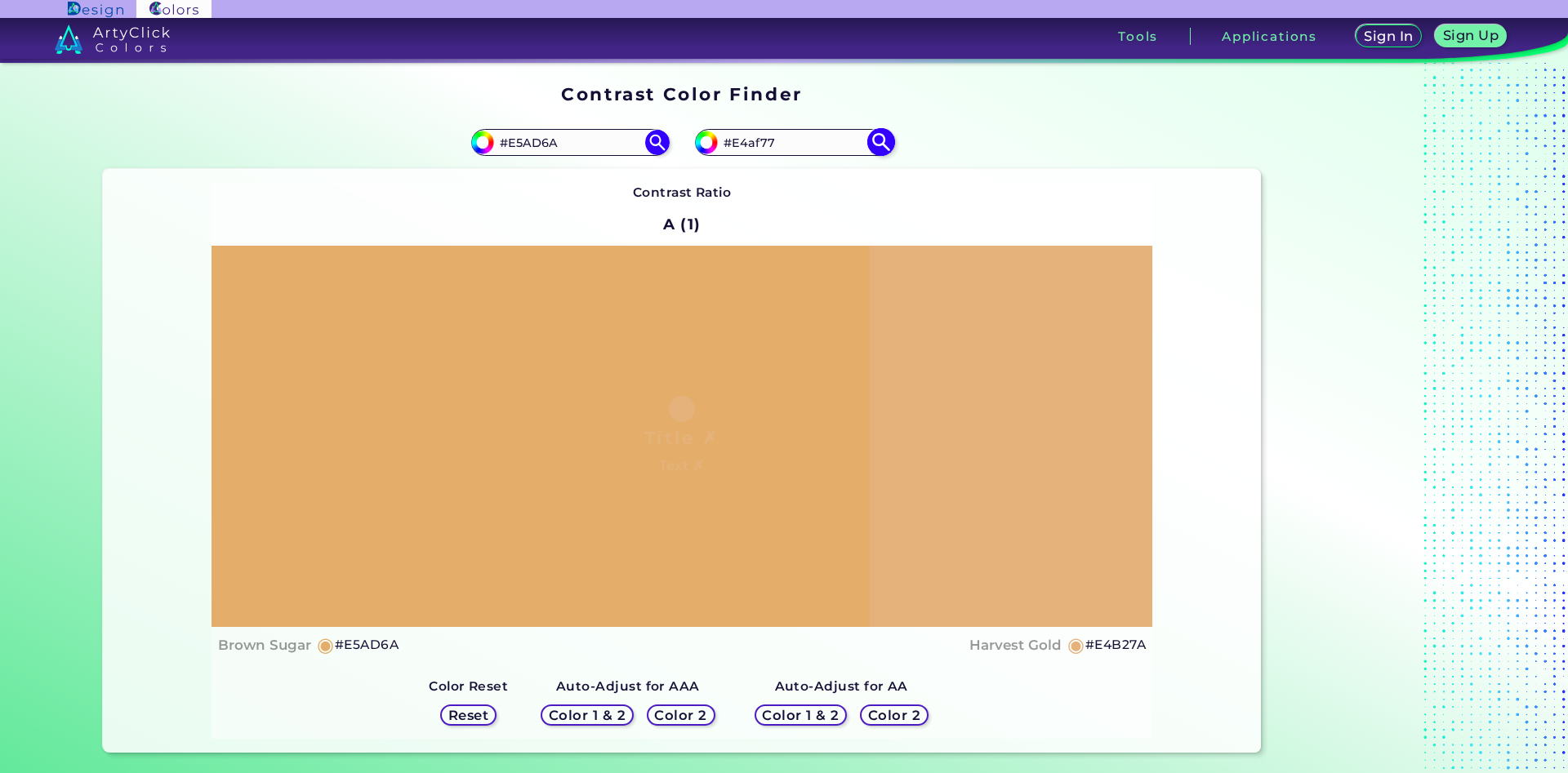
type input "#E4af77"
click at [882, 136] on img at bounding box center [881, 143] width 29 height 29
type input "#e4af77"
drag, startPoint x: 786, startPoint y: 136, endPoint x: 749, endPoint y: 148, distance: 38.9
click at [749, 148] on input "#E4AF77" at bounding box center [793, 142] width 151 height 22
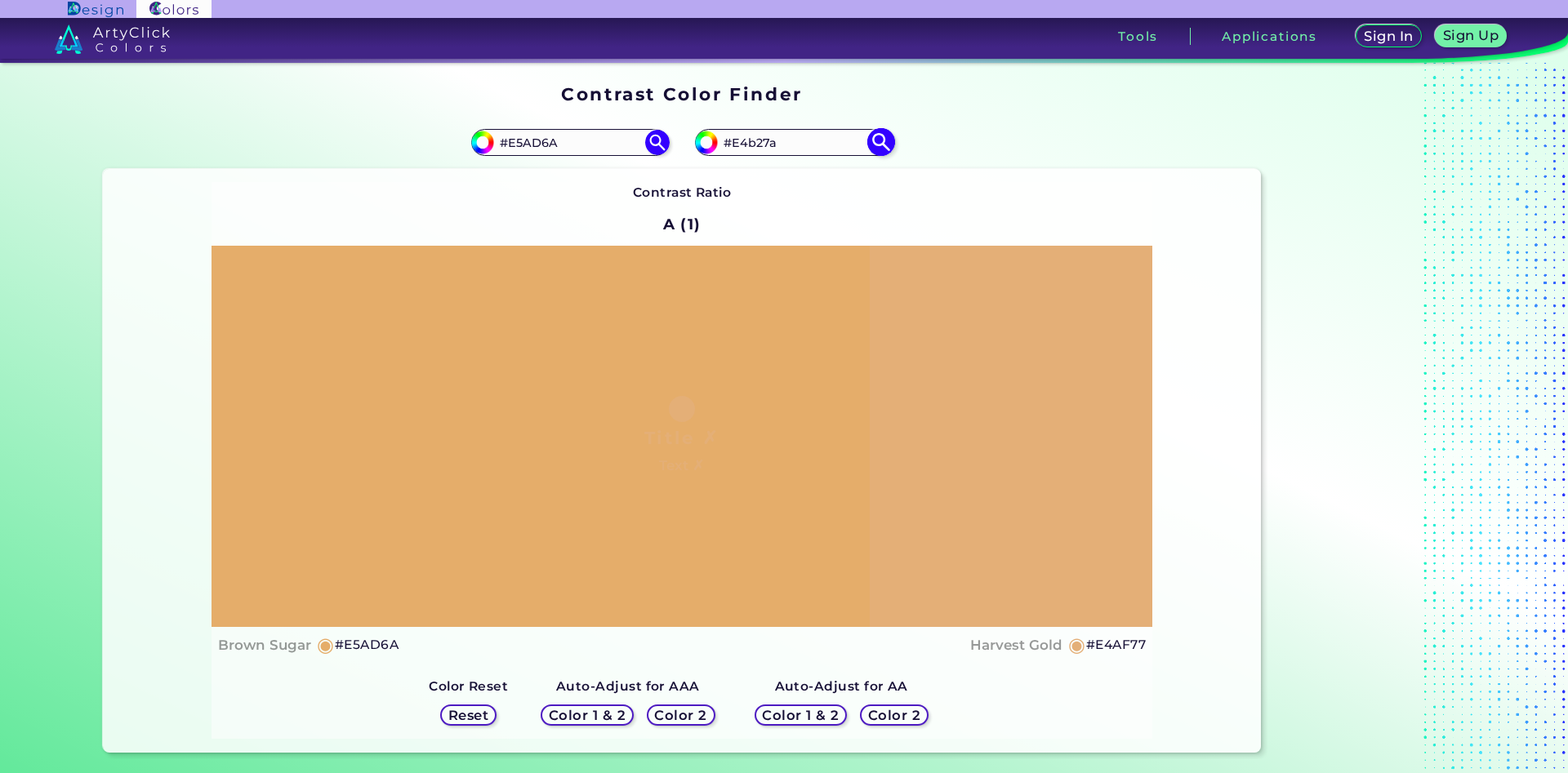
type input "#E4b27a"
click at [881, 141] on img at bounding box center [881, 143] width 29 height 29
type input "#e4b27a"
type input "#E4B27A"
drag, startPoint x: 565, startPoint y: 139, endPoint x: 534, endPoint y: 144, distance: 31.4
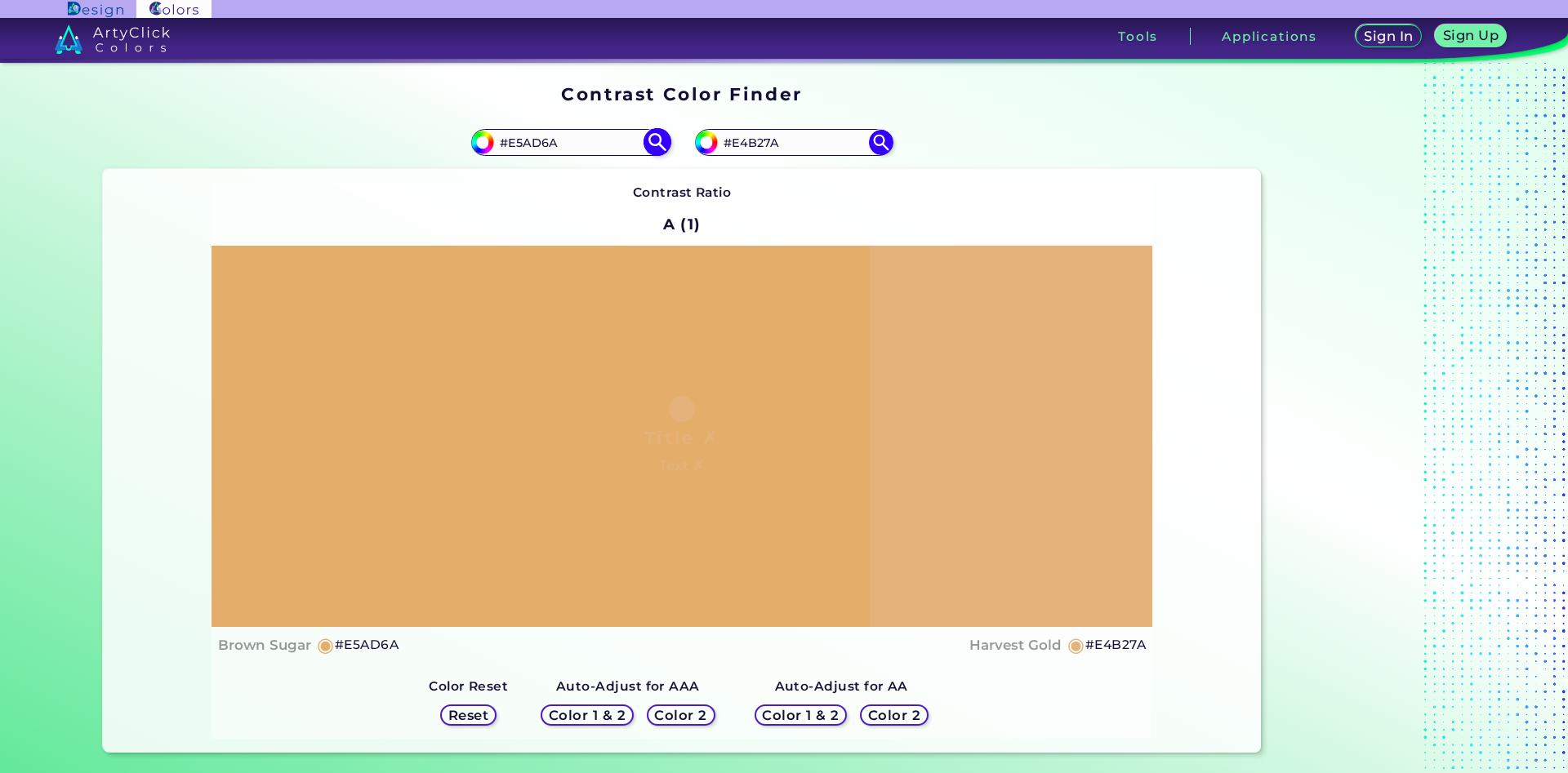
click at [534, 144] on input "#E5AD6A" at bounding box center [569, 142] width 151 height 22
type input "#E5Ac69"
click at [658, 141] on img at bounding box center [657, 143] width 29 height 29
type input "#e5ac69"
type input "#E5AC69"
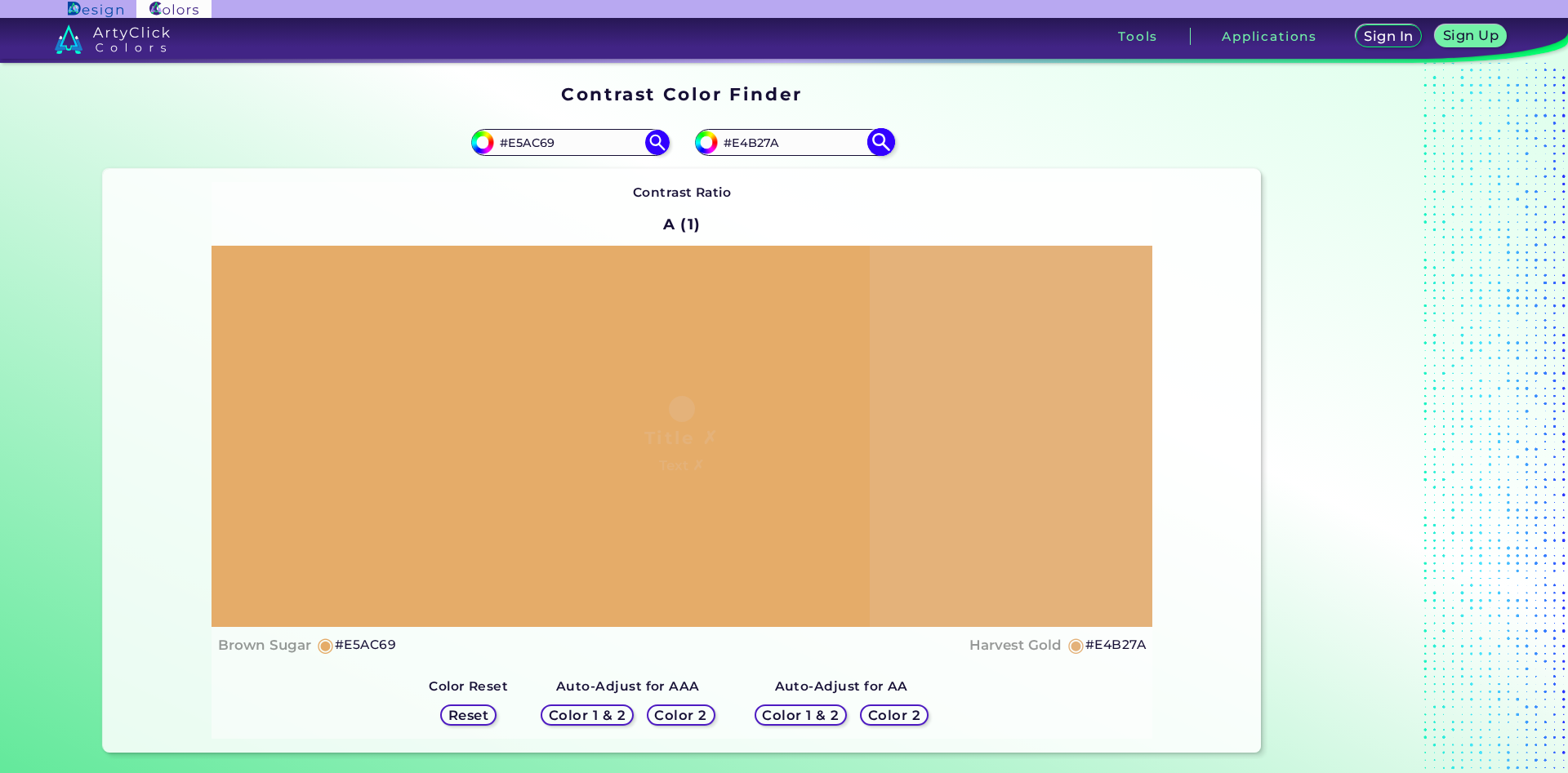
drag, startPoint x: 823, startPoint y: 142, endPoint x: 741, endPoint y: 144, distance: 82.0
click at [741, 144] on input "#E4B27A" at bounding box center [793, 142] width 151 height 22
type input "#E2aa79"
click at [885, 146] on img at bounding box center [881, 143] width 29 height 29
type input "#e2aa79"
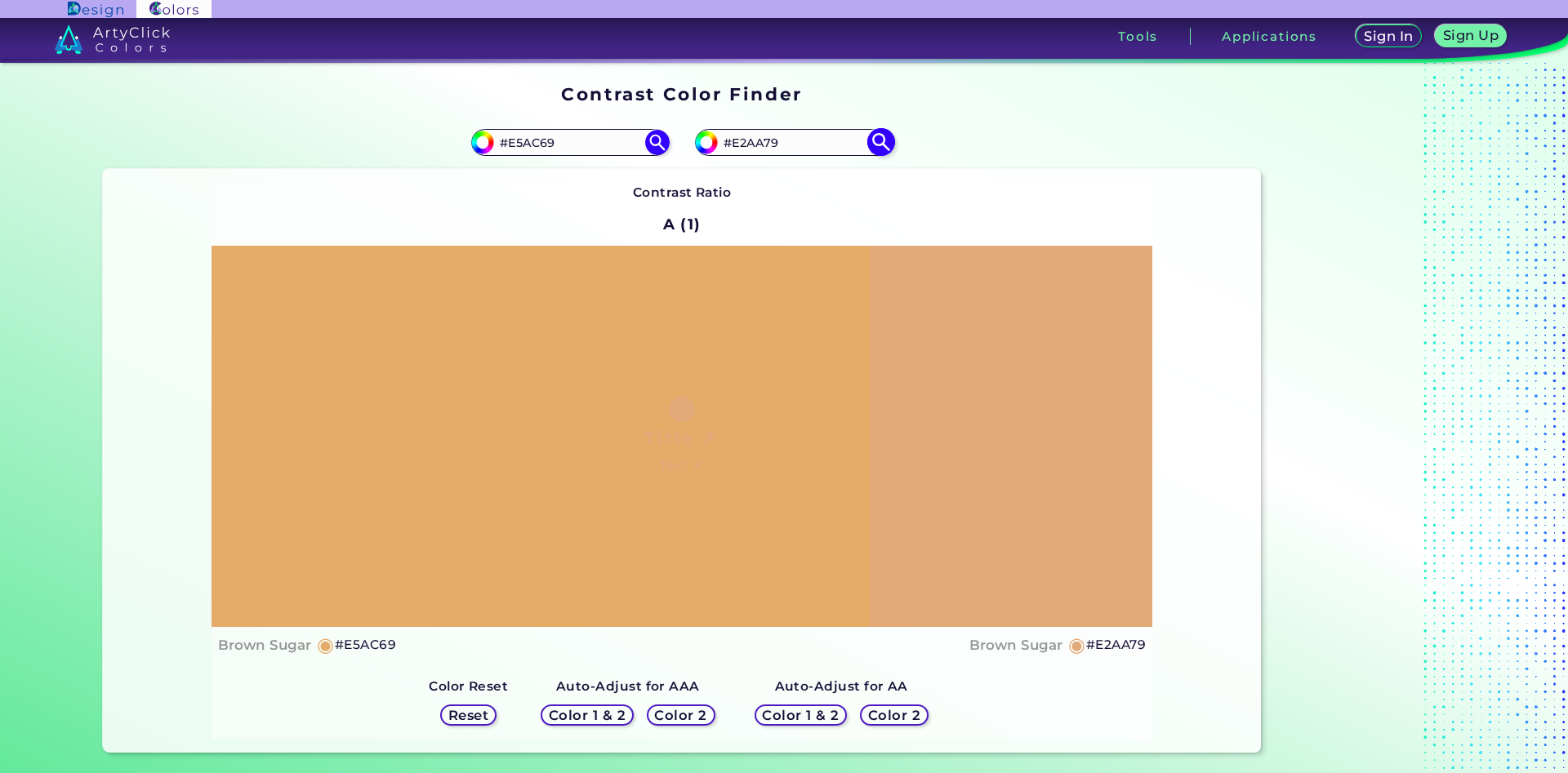
drag, startPoint x: 793, startPoint y: 148, endPoint x: 741, endPoint y: 152, distance: 52.2
click at [741, 152] on input "#E2AA79" at bounding box center [793, 142] width 151 height 22
type input "#E4b27a"
click at [881, 146] on img at bounding box center [881, 143] width 29 height 29
type input "#e4b27a"
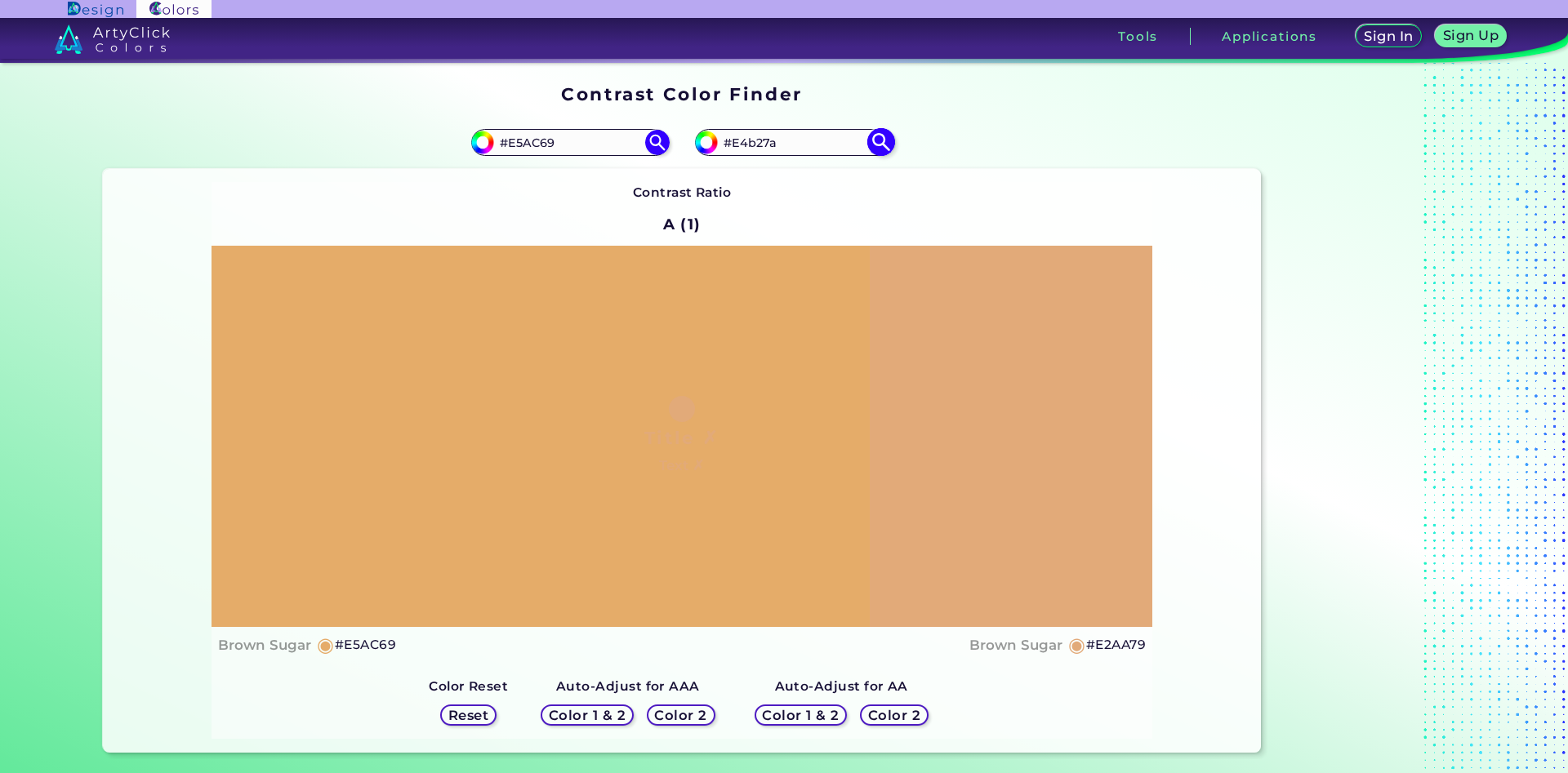
type input "#E4B27A"
